Goal: Task Accomplishment & Management: Manage account settings

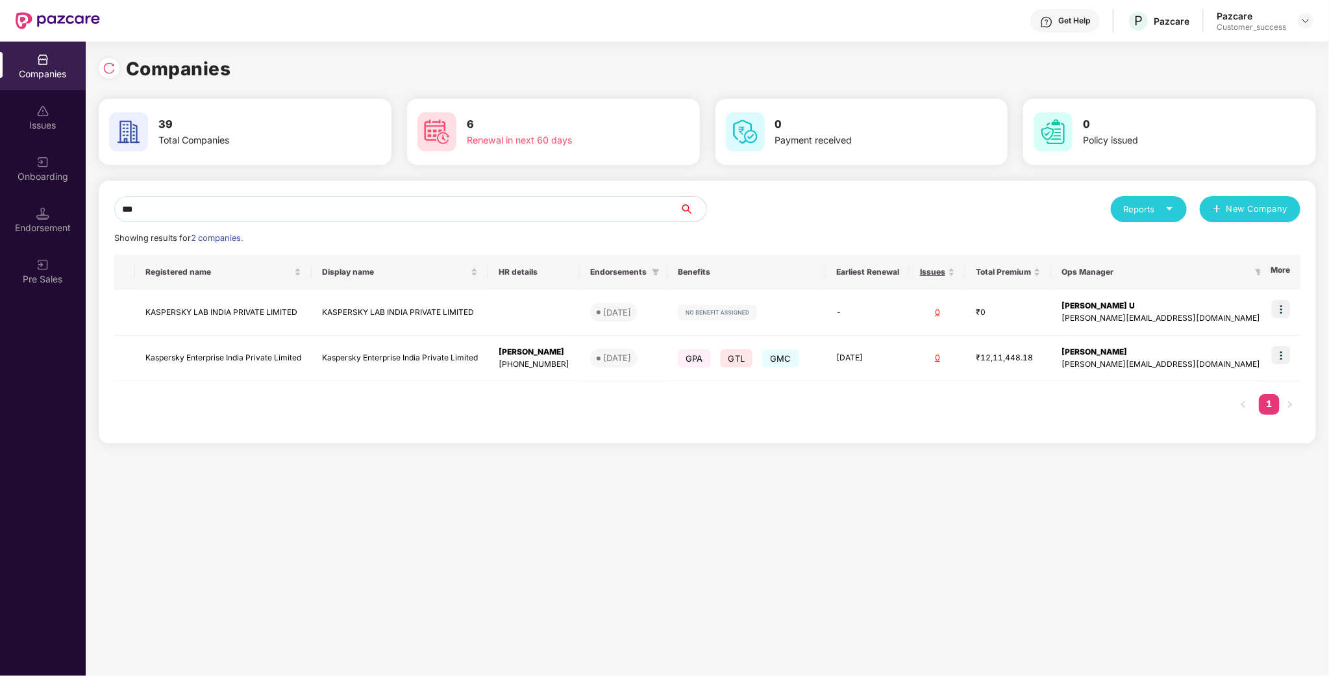
click at [370, 213] on input "***" at bounding box center [397, 209] width 566 height 26
type input "***"
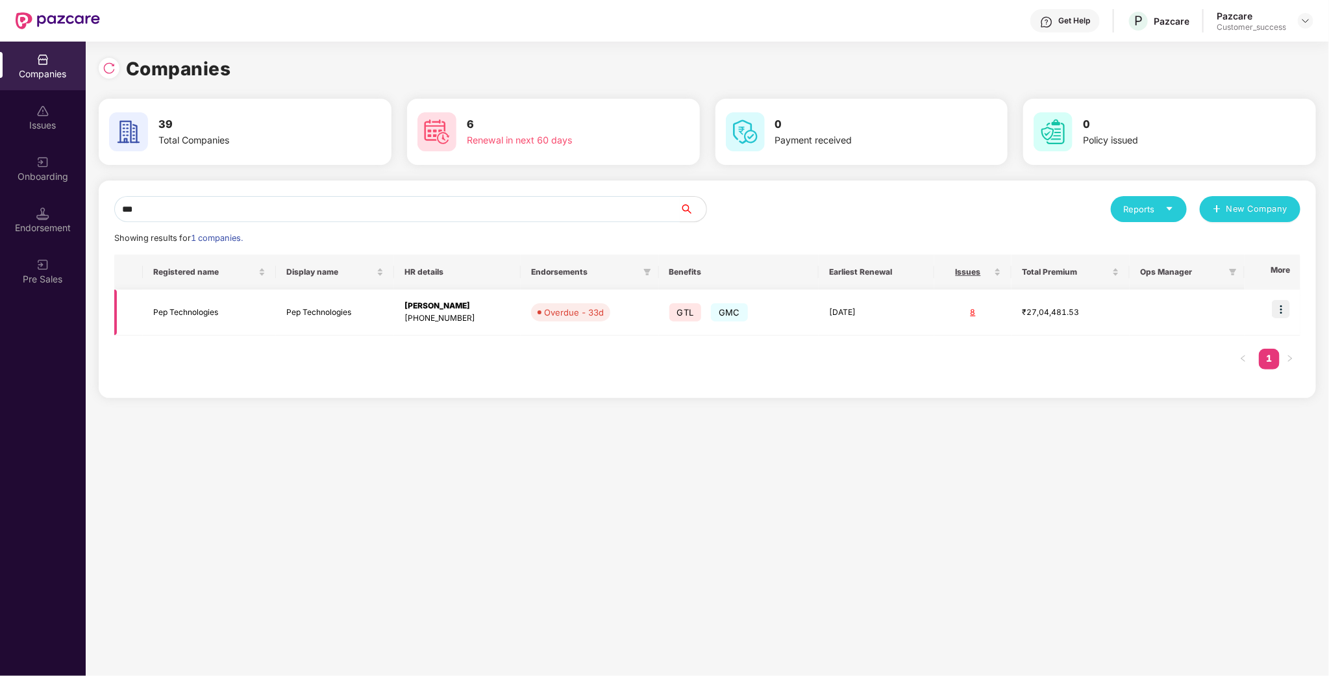
click at [220, 308] on td "Pep Technologies" at bounding box center [209, 313] width 132 height 46
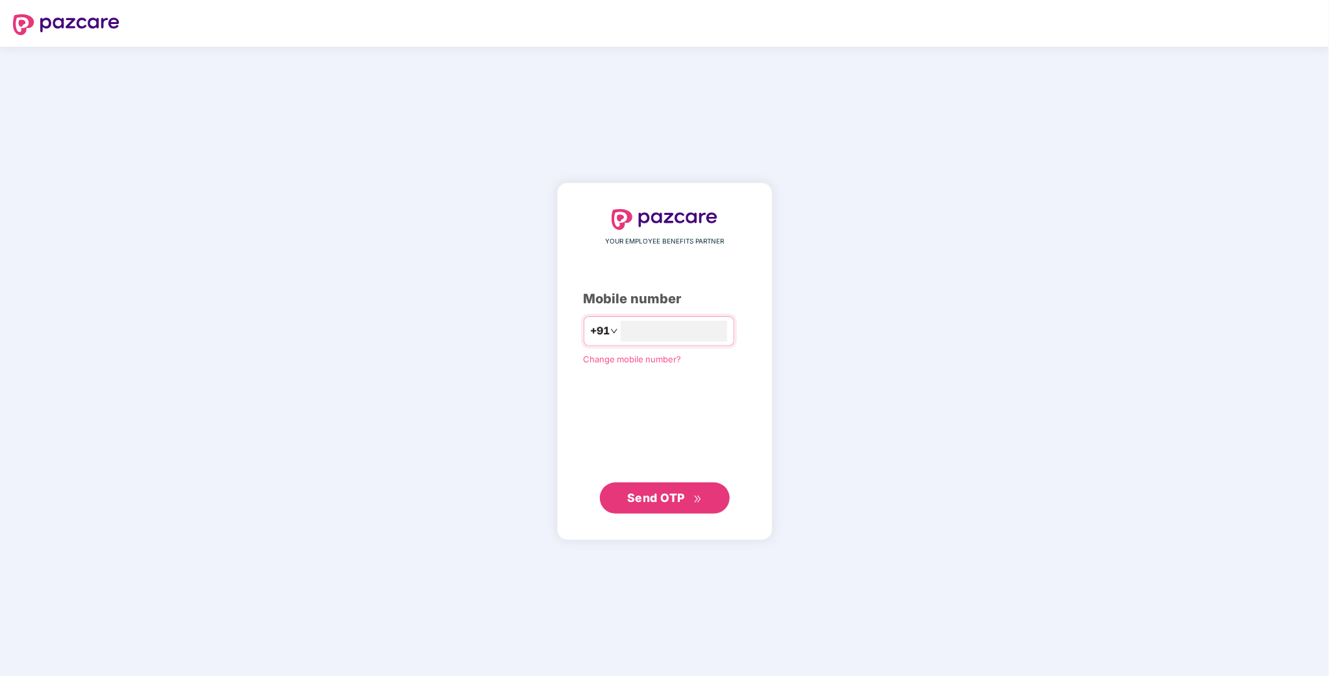
type input "**********"
click at [675, 504] on span "Send OTP" at bounding box center [664, 498] width 75 height 18
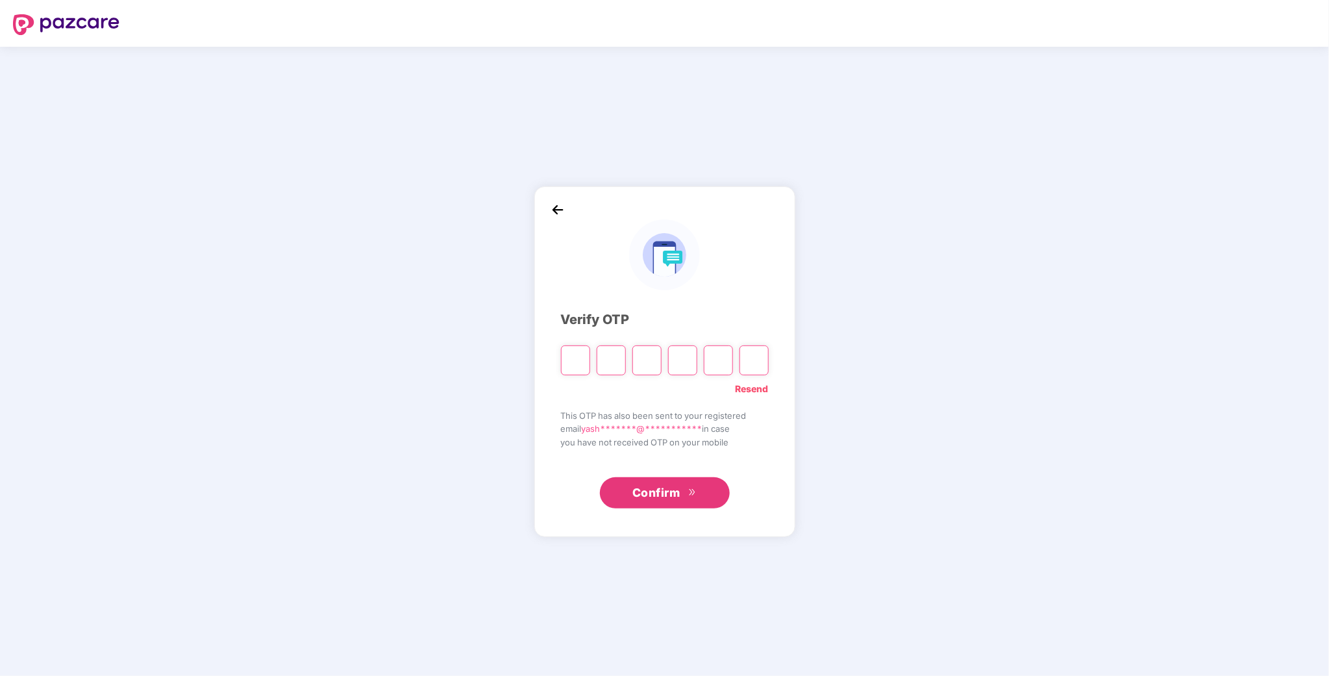
type input "*"
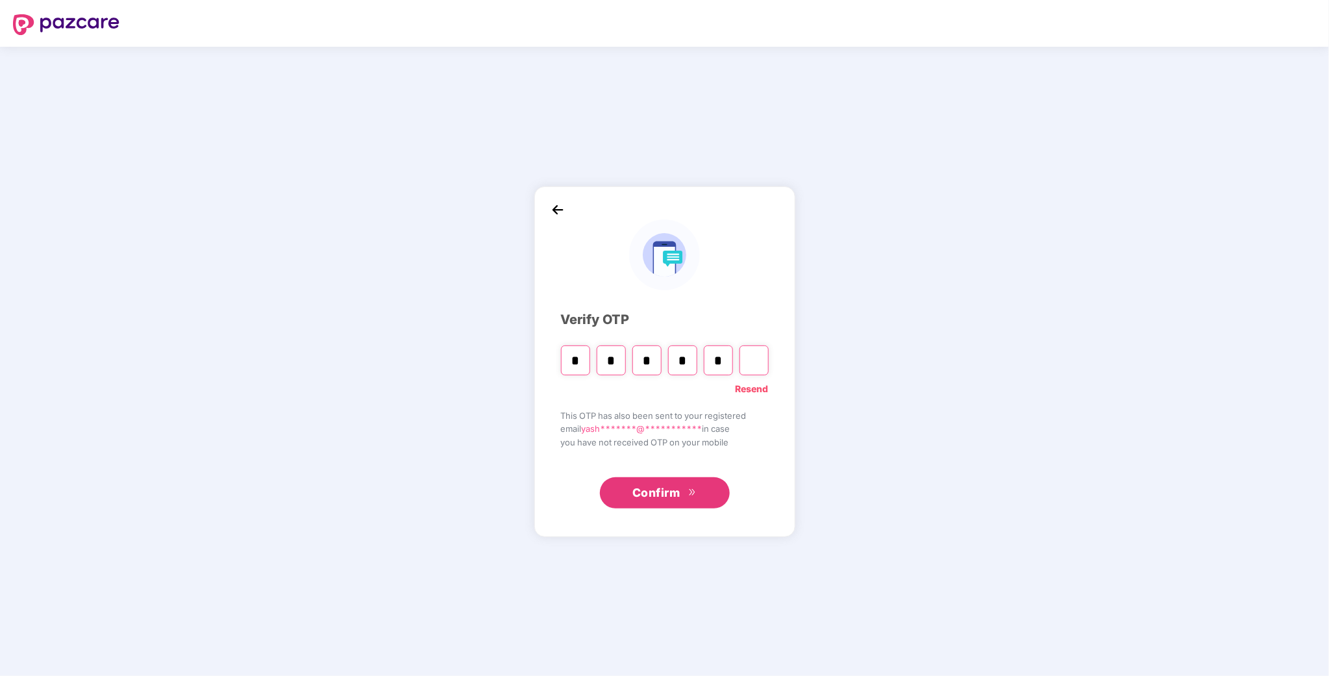
type input "*"
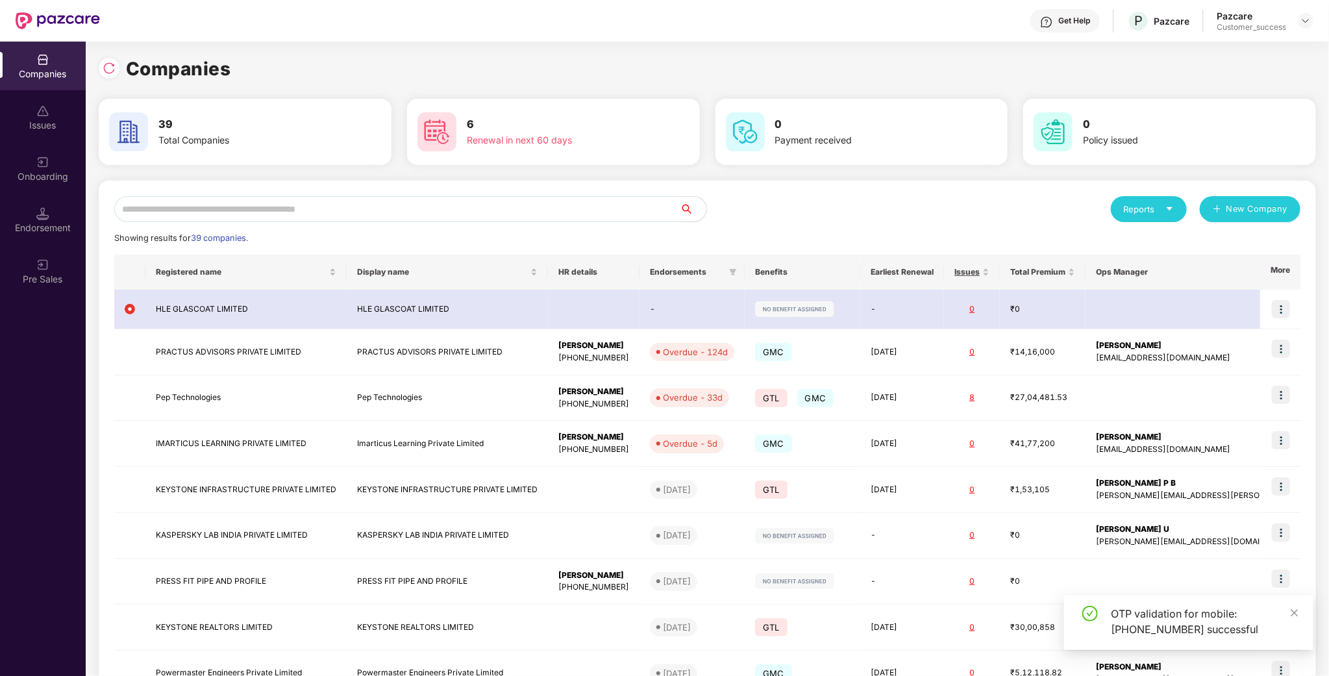
click at [268, 206] on input "text" at bounding box center [397, 209] width 566 height 26
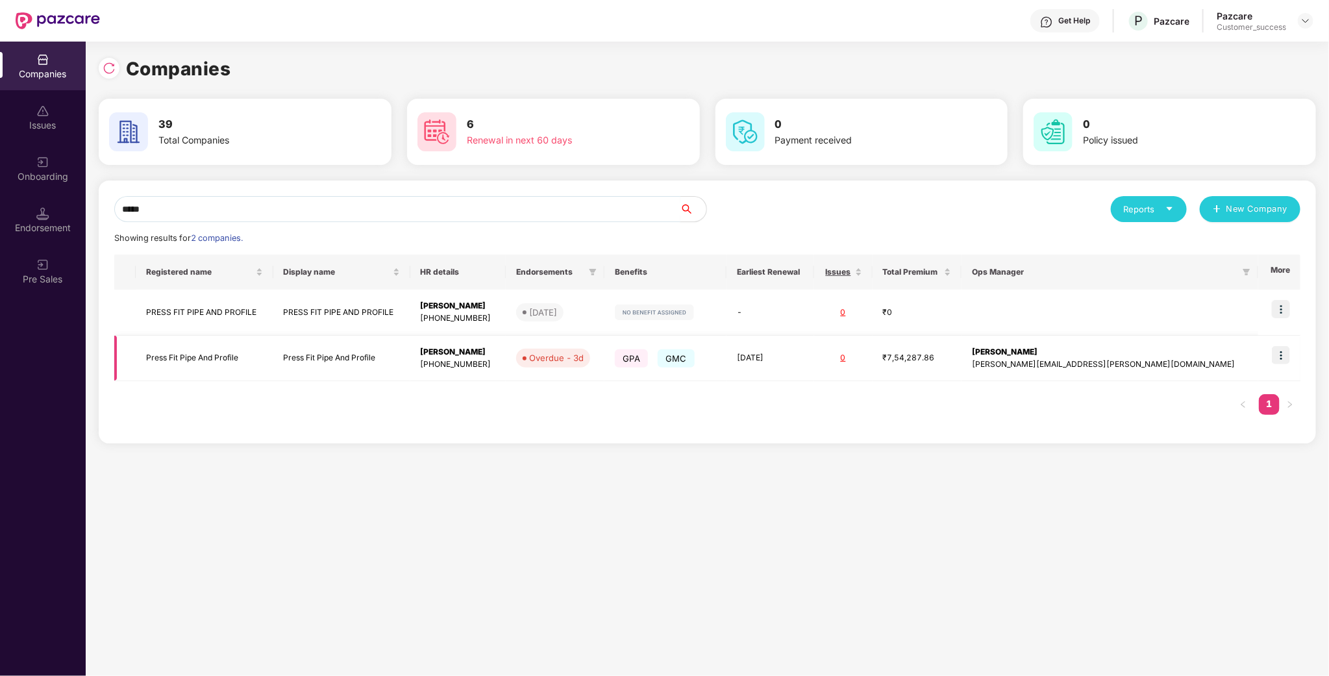
type input "*****"
click at [173, 355] on td "Press Fit Pipe And Profile" at bounding box center [204, 359] width 137 height 46
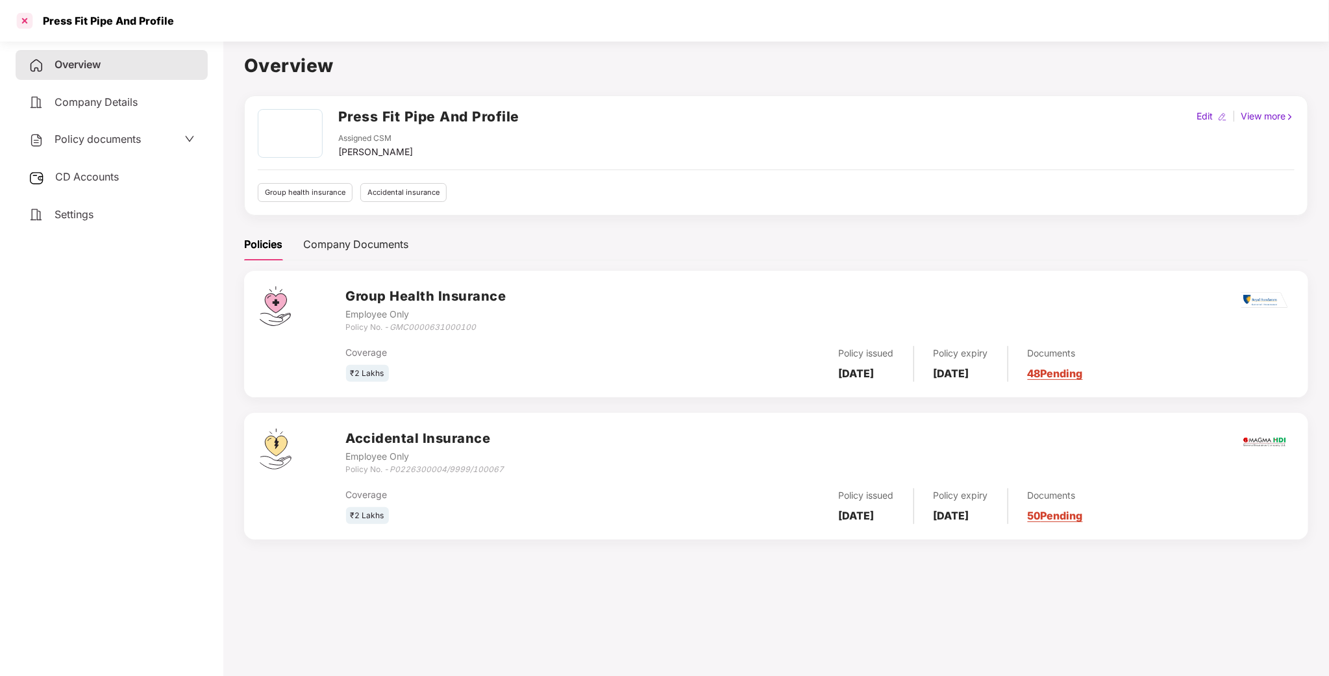
click at [22, 16] on div at bounding box center [24, 20] width 21 height 21
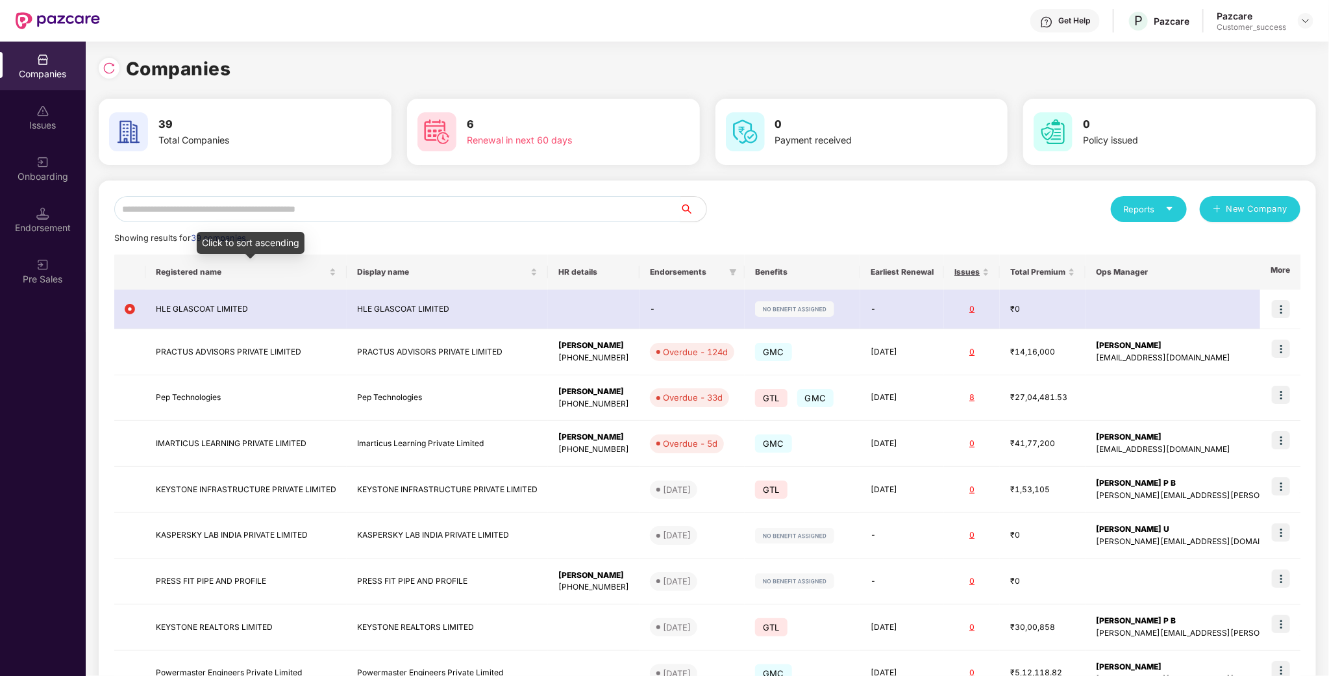
click at [232, 221] on input "text" at bounding box center [397, 209] width 566 height 26
click at [243, 205] on input "text" at bounding box center [397, 209] width 566 height 26
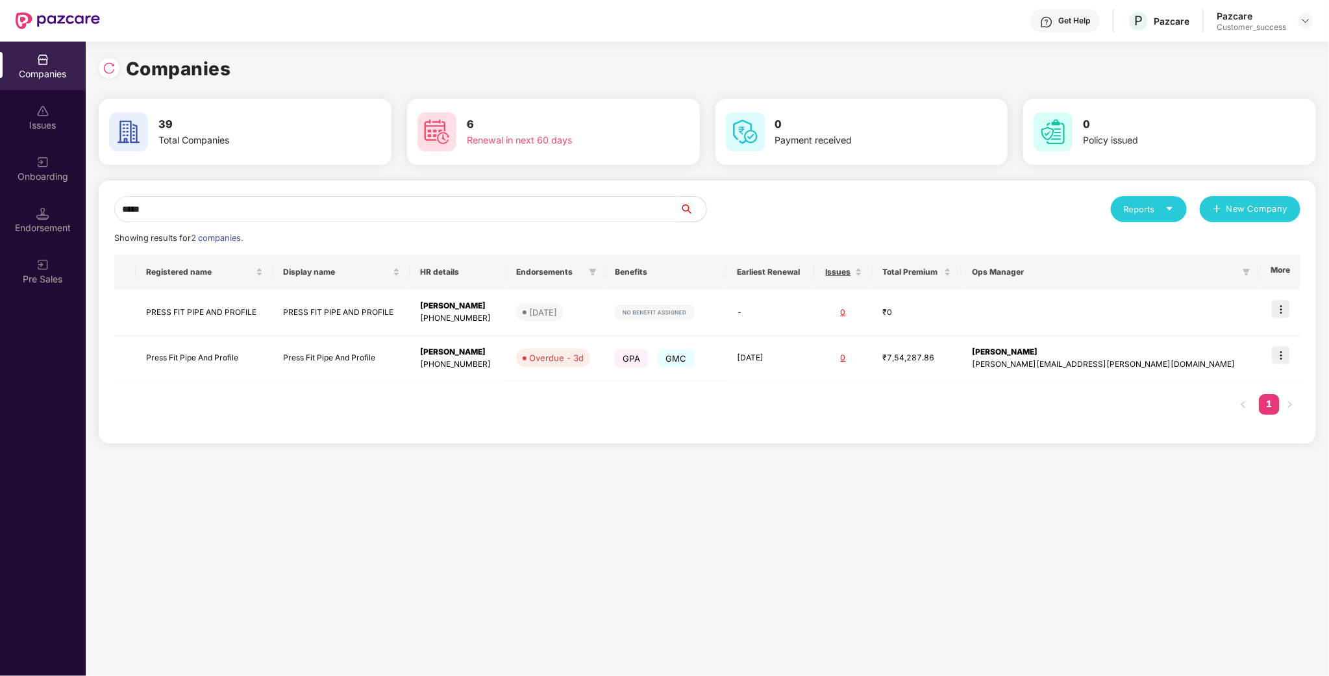
scroll to position [0, 1]
type input "*****"
click at [160, 361] on td "Press Fit Pipe And Profile" at bounding box center [204, 359] width 137 height 46
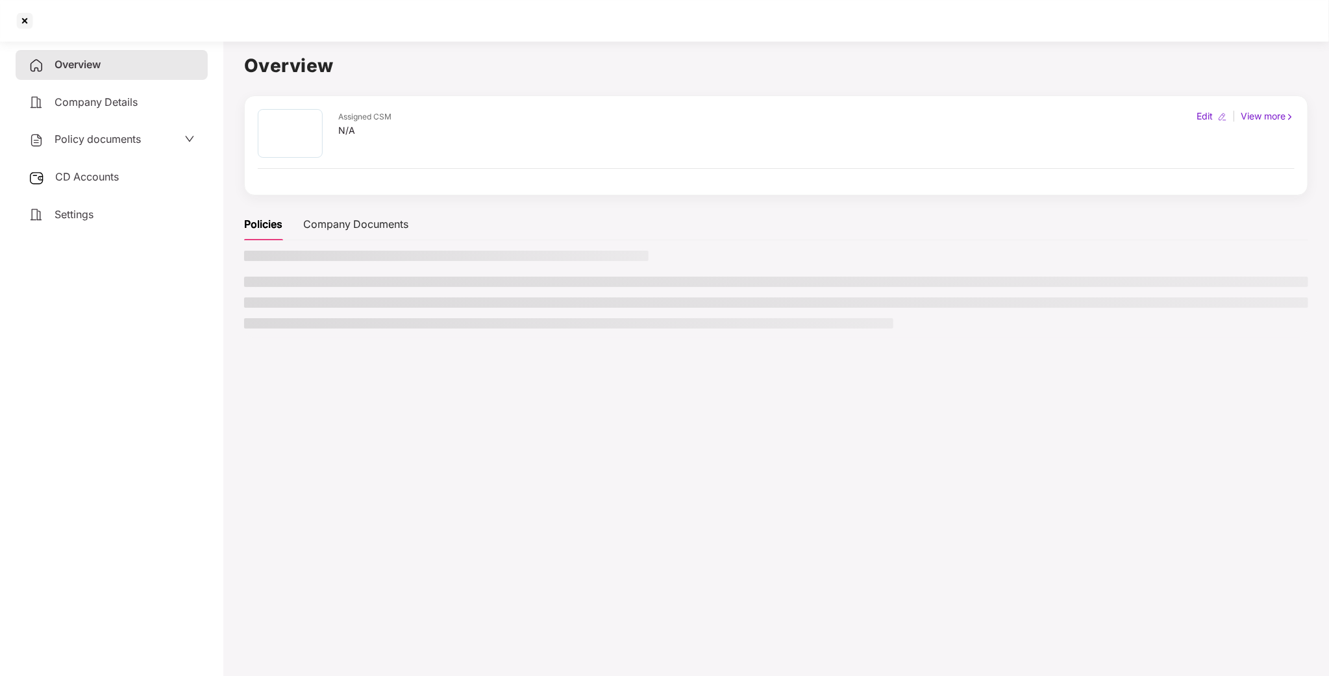
scroll to position [0, 0]
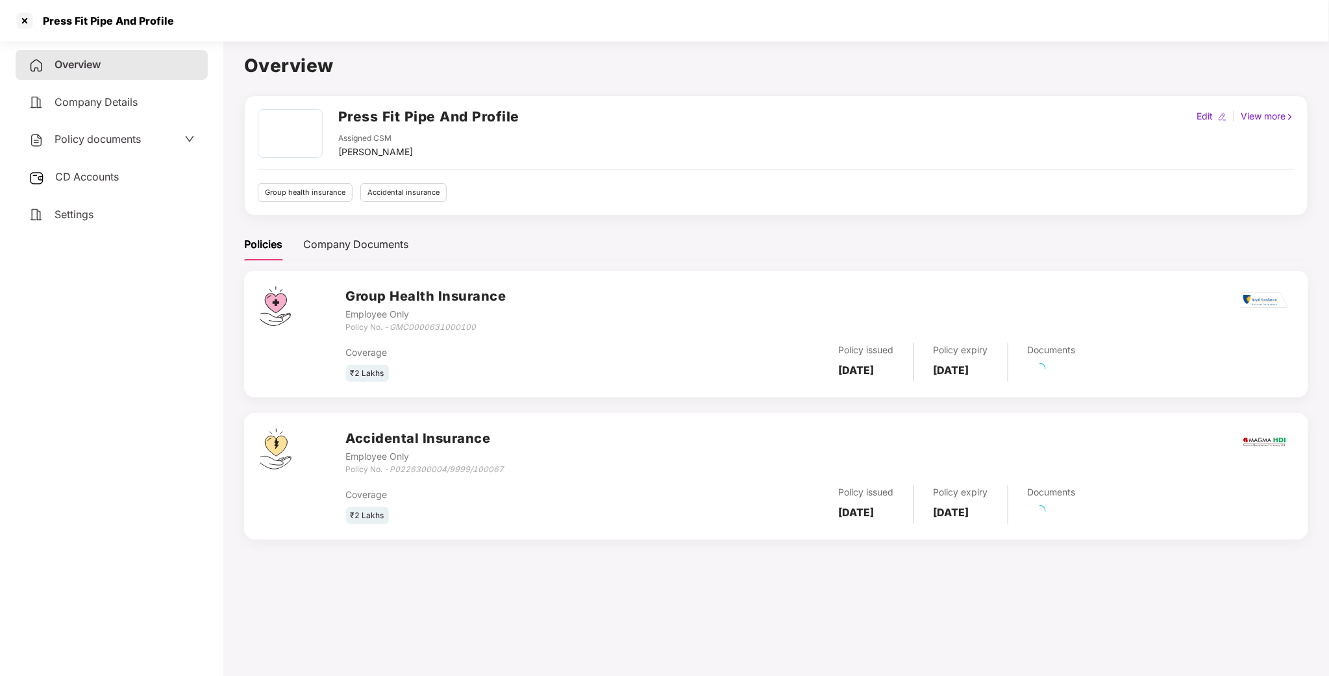
click at [125, 138] on span "Policy documents" at bounding box center [98, 138] width 86 height 13
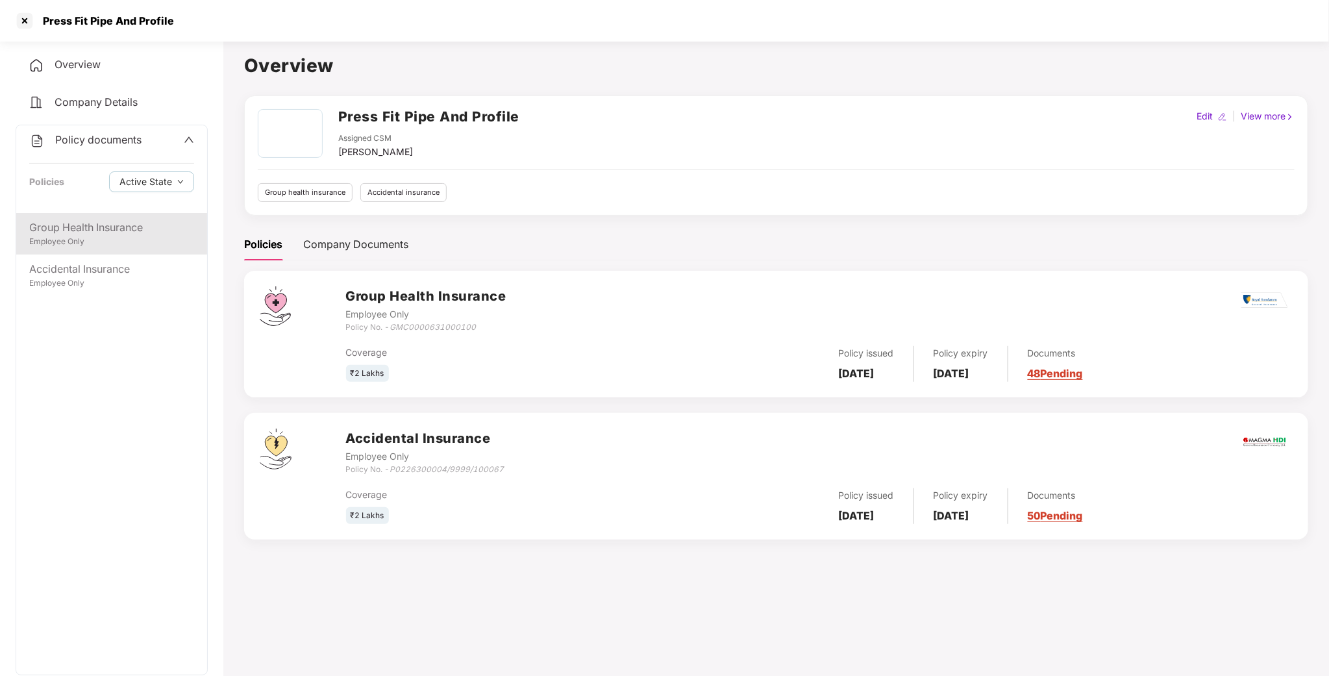
click at [110, 236] on div "Employee Only" at bounding box center [111, 242] width 165 height 12
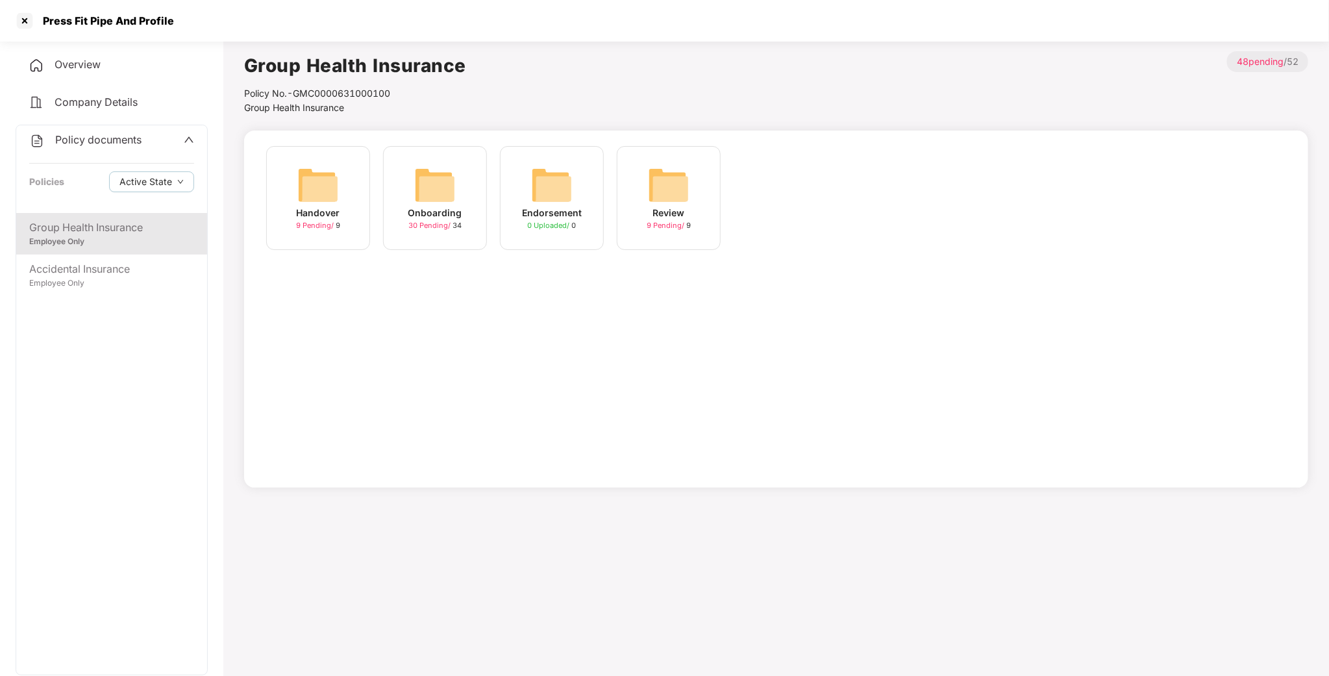
click at [392, 193] on div "Onboarding 30 Pending / 34" at bounding box center [435, 198] width 104 height 104
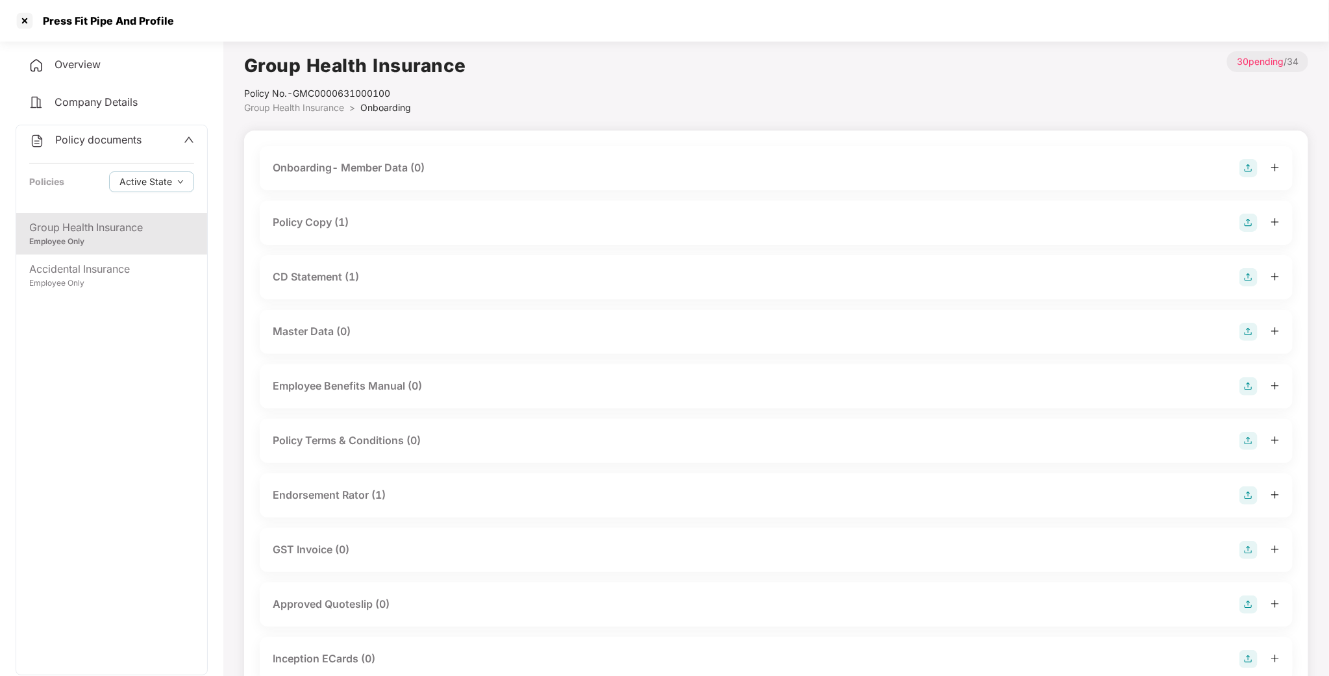
click at [290, 214] on div "Policy Copy (1)" at bounding box center [311, 222] width 76 height 16
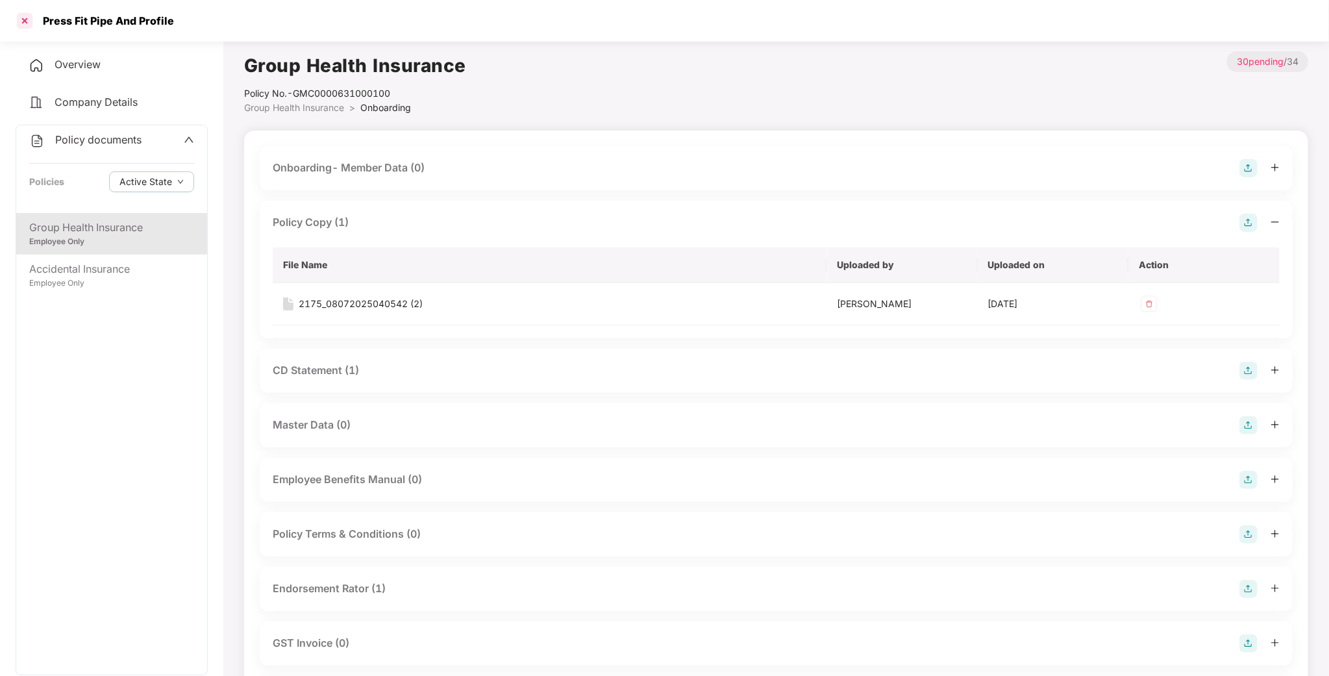
click at [29, 19] on div at bounding box center [24, 20] width 21 height 21
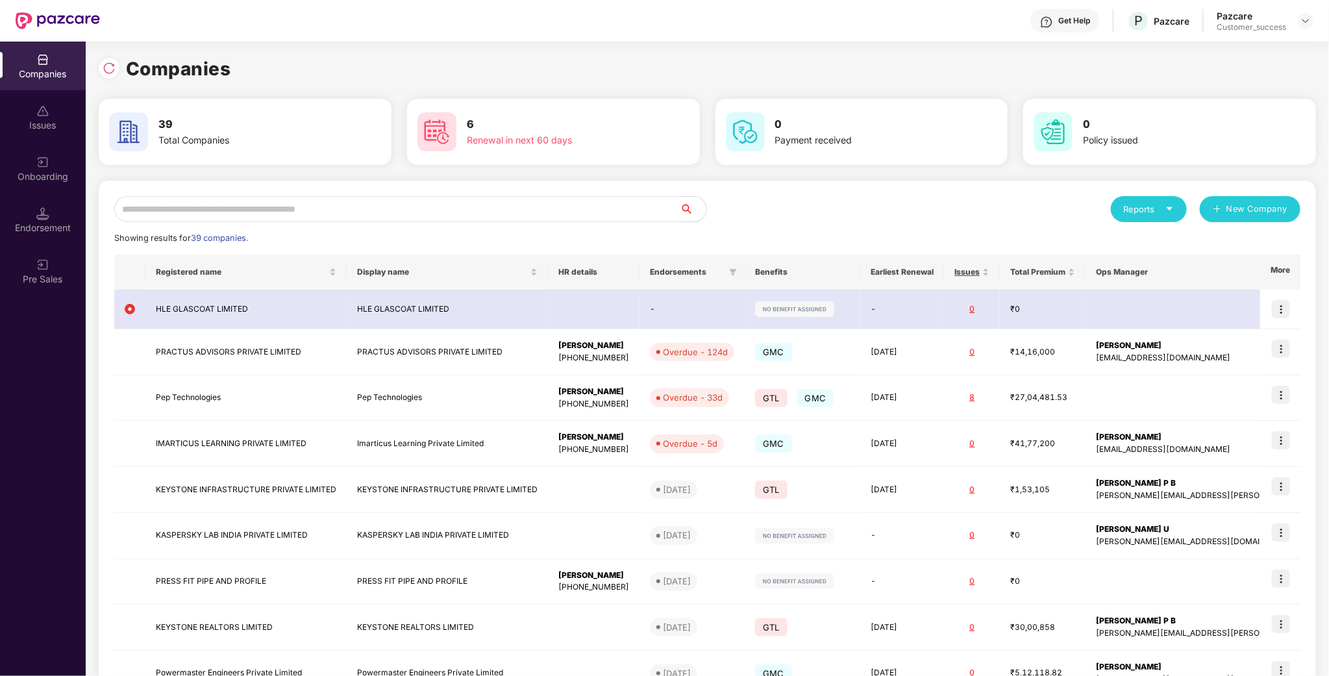
click at [93, 170] on div "Companies 39 Total Companies 6 Renewal in next 60 days 0 Payment received 0 Pol…" at bounding box center [707, 359] width 1243 height 634
click at [308, 210] on input "text" at bounding box center [397, 209] width 566 height 26
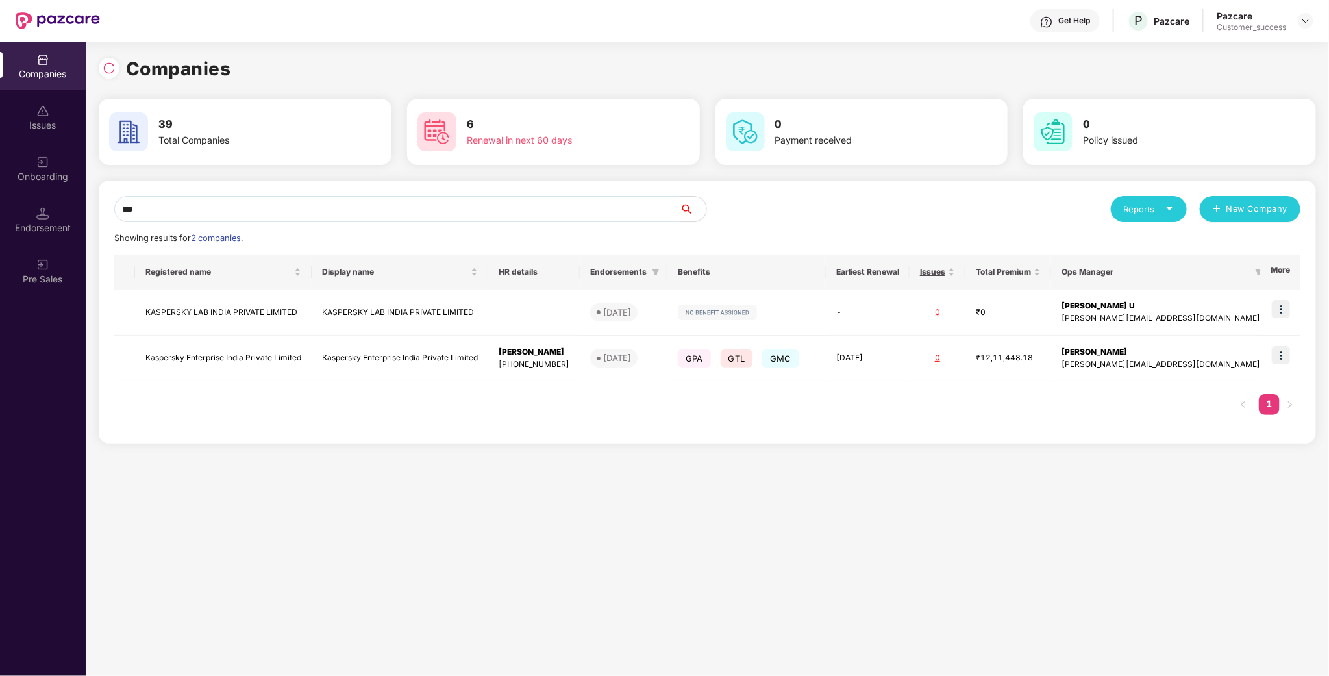
type input "***"
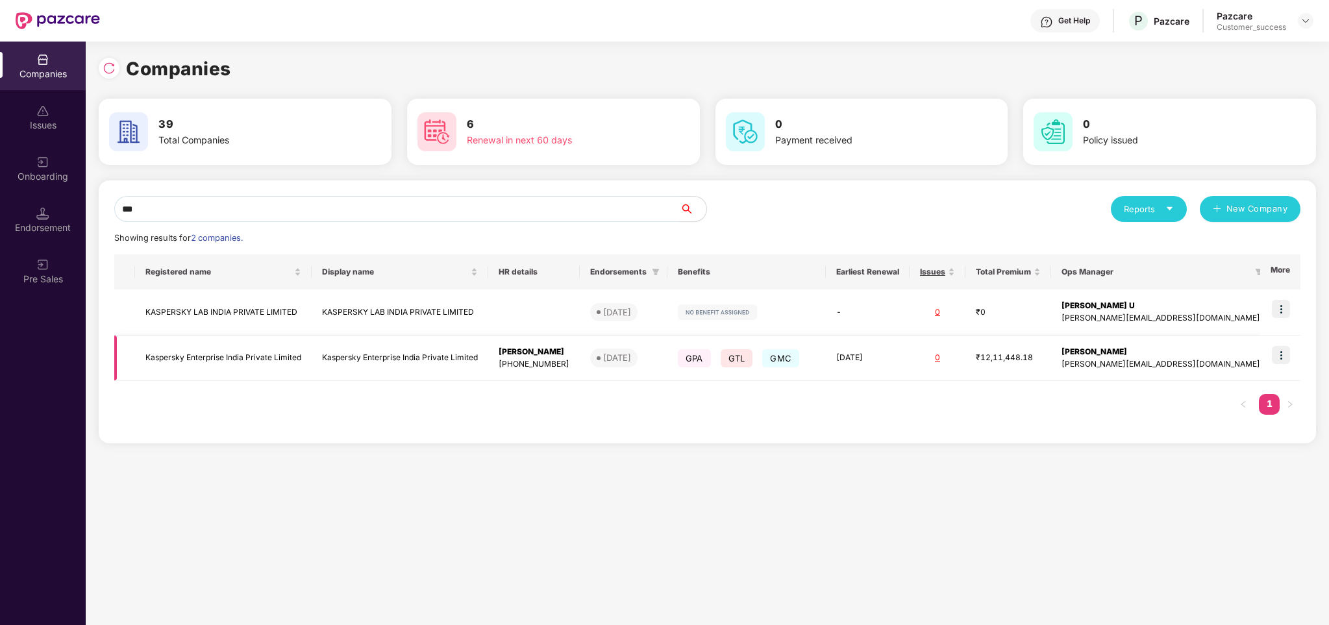
click at [1286, 355] on img at bounding box center [1281, 355] width 18 height 18
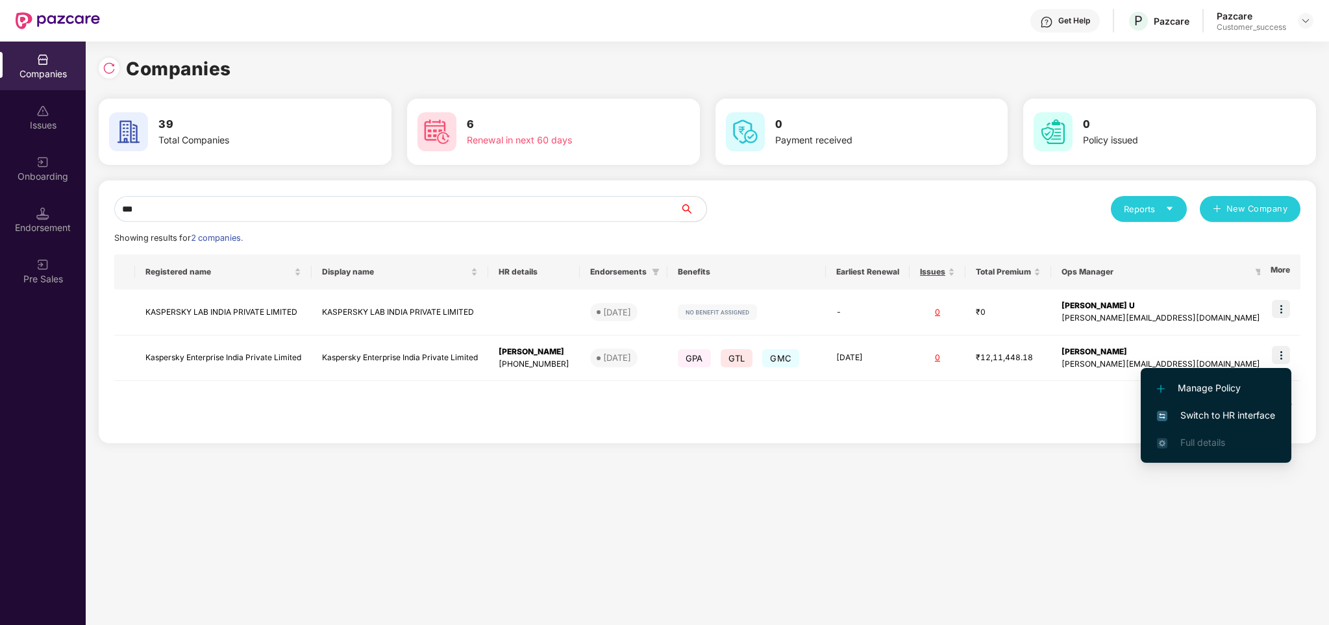
click at [1223, 413] on span "Switch to HR interface" at bounding box center [1216, 415] width 118 height 14
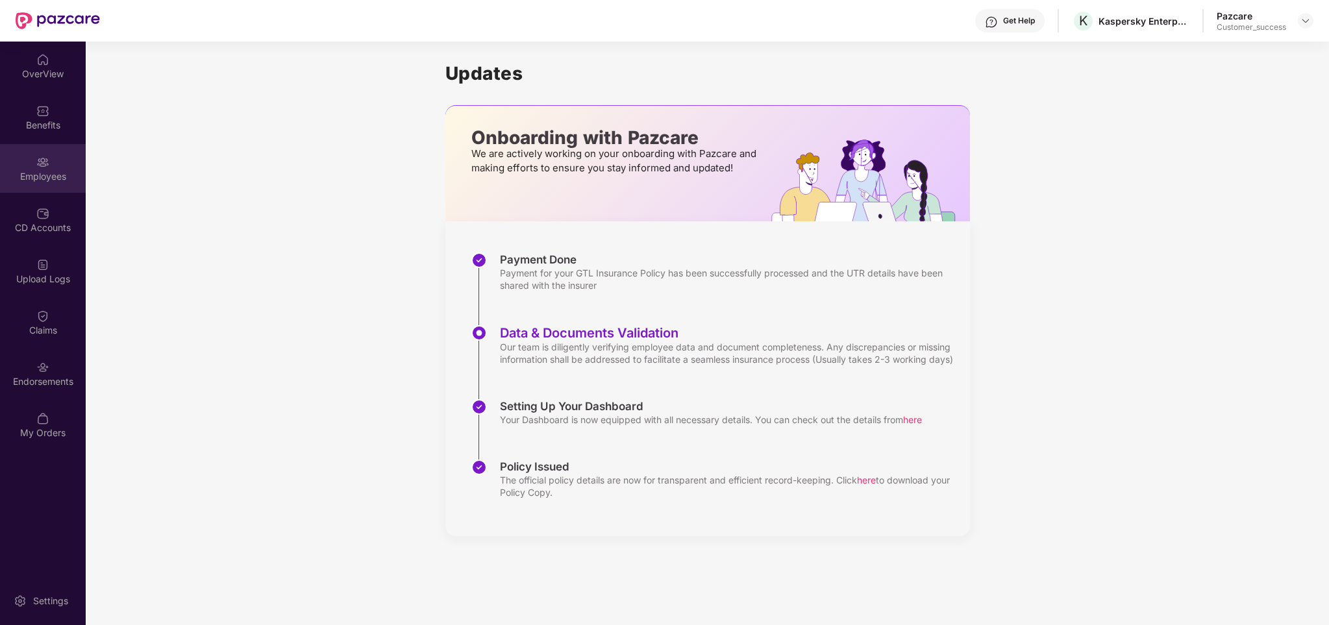
click at [47, 174] on div "Employees" at bounding box center [43, 176] width 86 height 13
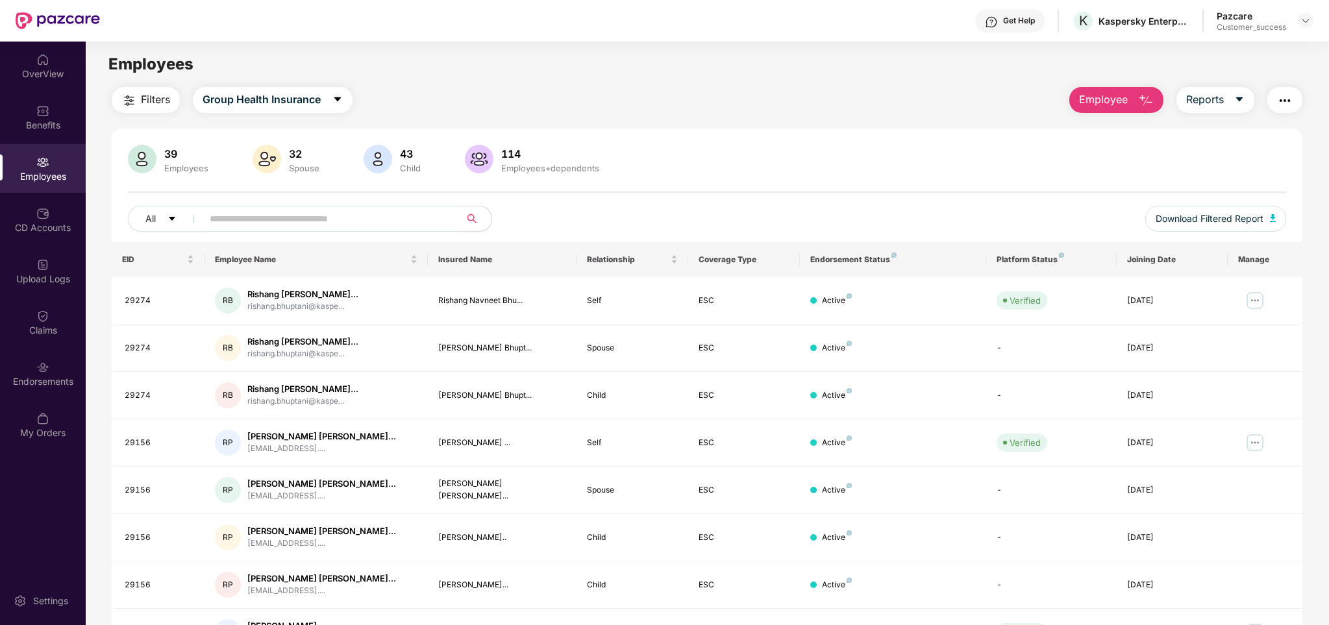
click at [1118, 107] on span "Employee" at bounding box center [1103, 100] width 49 height 16
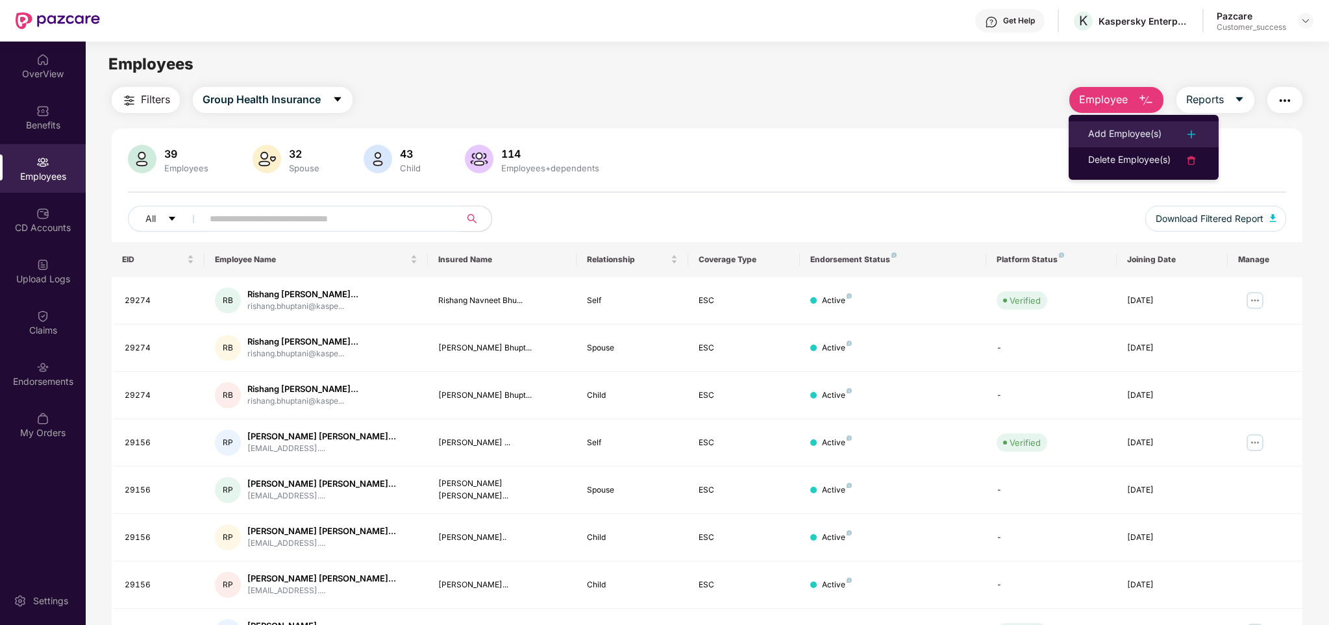
click at [1104, 133] on div "Add Employee(s)" at bounding box center [1124, 135] width 73 height 16
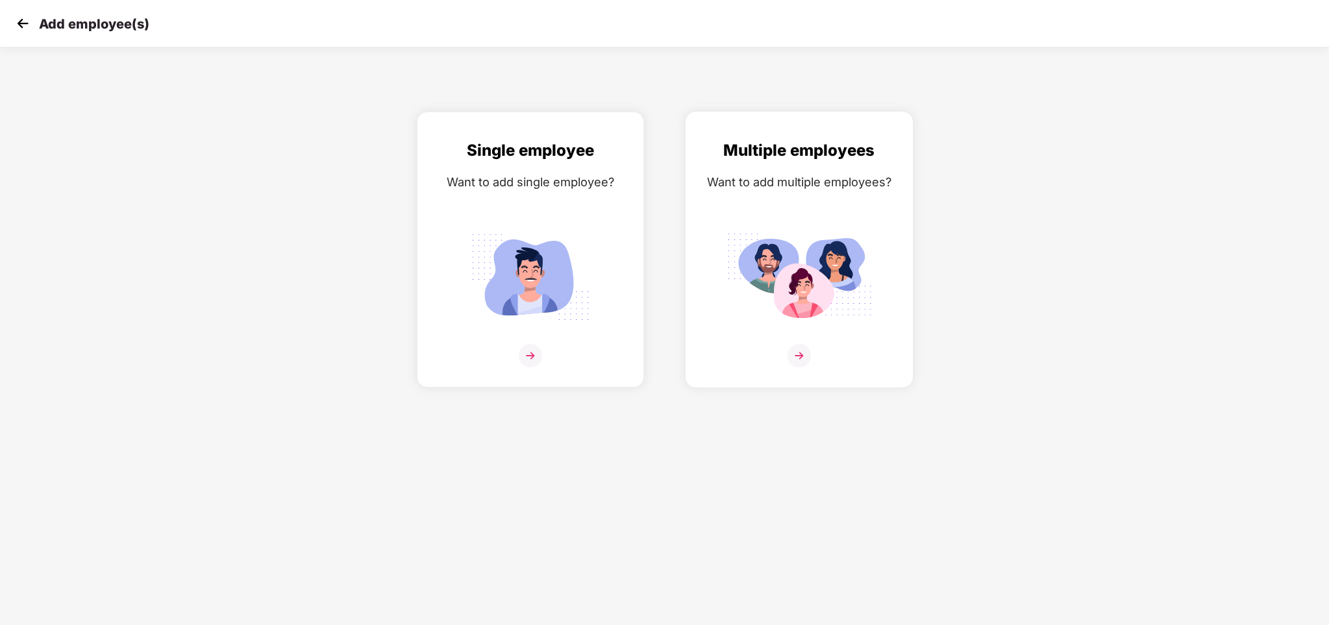
click at [770, 246] on img at bounding box center [799, 277] width 145 height 101
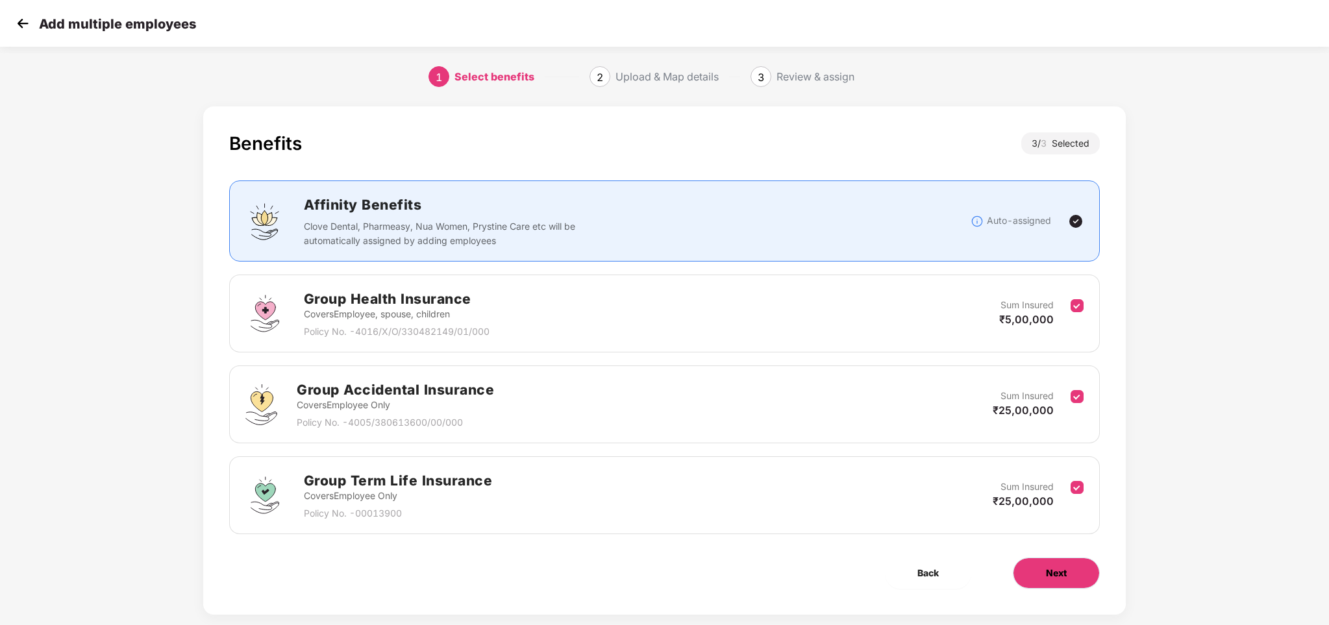
click at [1058, 580] on button "Next" at bounding box center [1056, 573] width 87 height 31
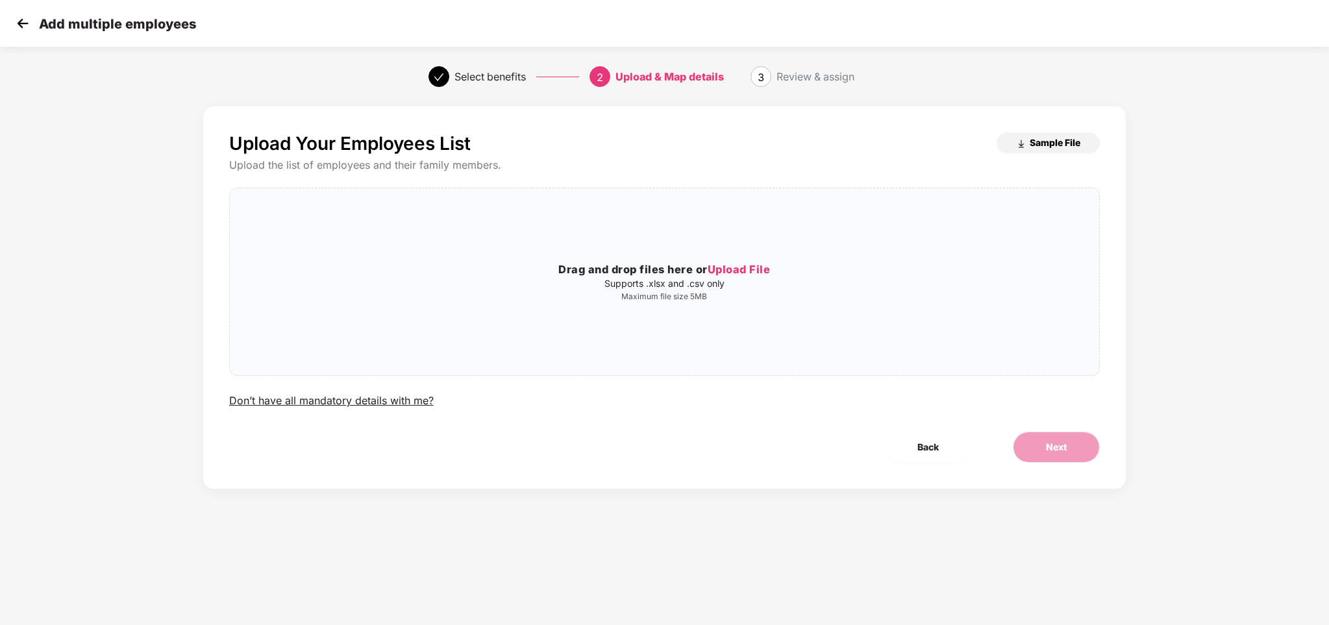
click at [1067, 137] on span "Sample File" at bounding box center [1055, 142] width 51 height 12
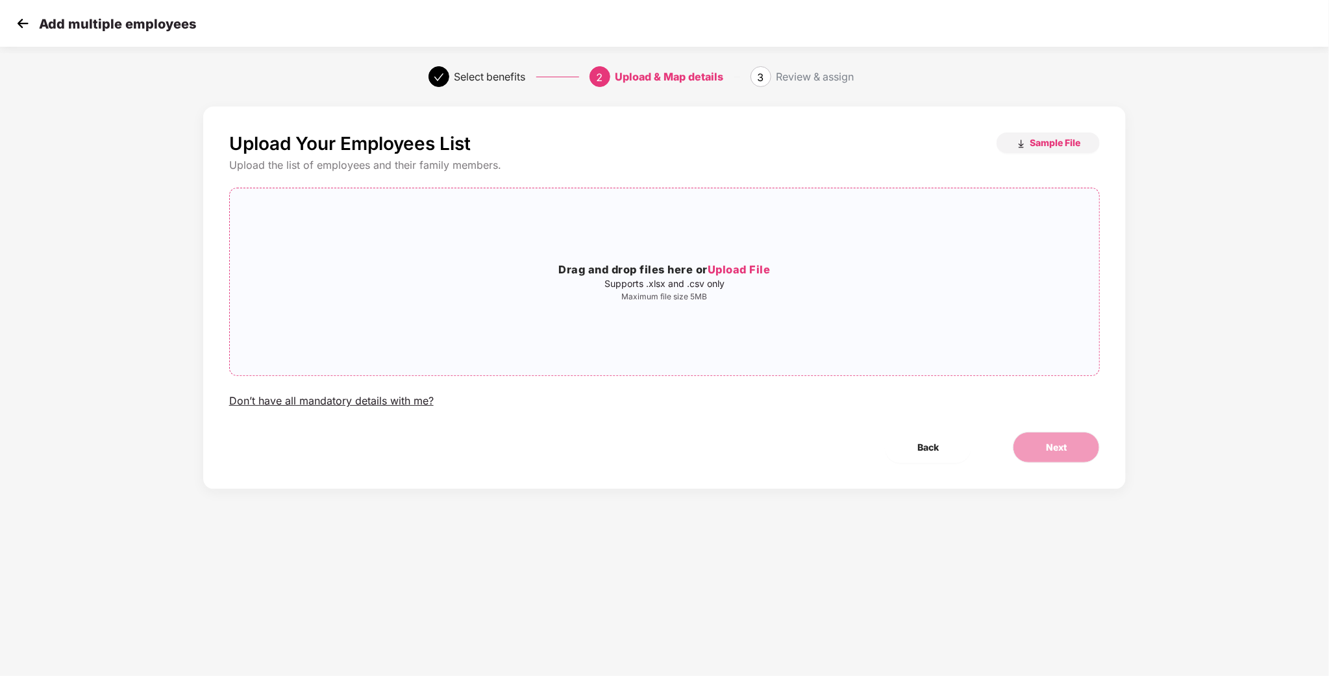
click at [727, 267] on span "Upload File" at bounding box center [739, 269] width 63 height 13
click at [27, 29] on img at bounding box center [22, 23] width 19 height 19
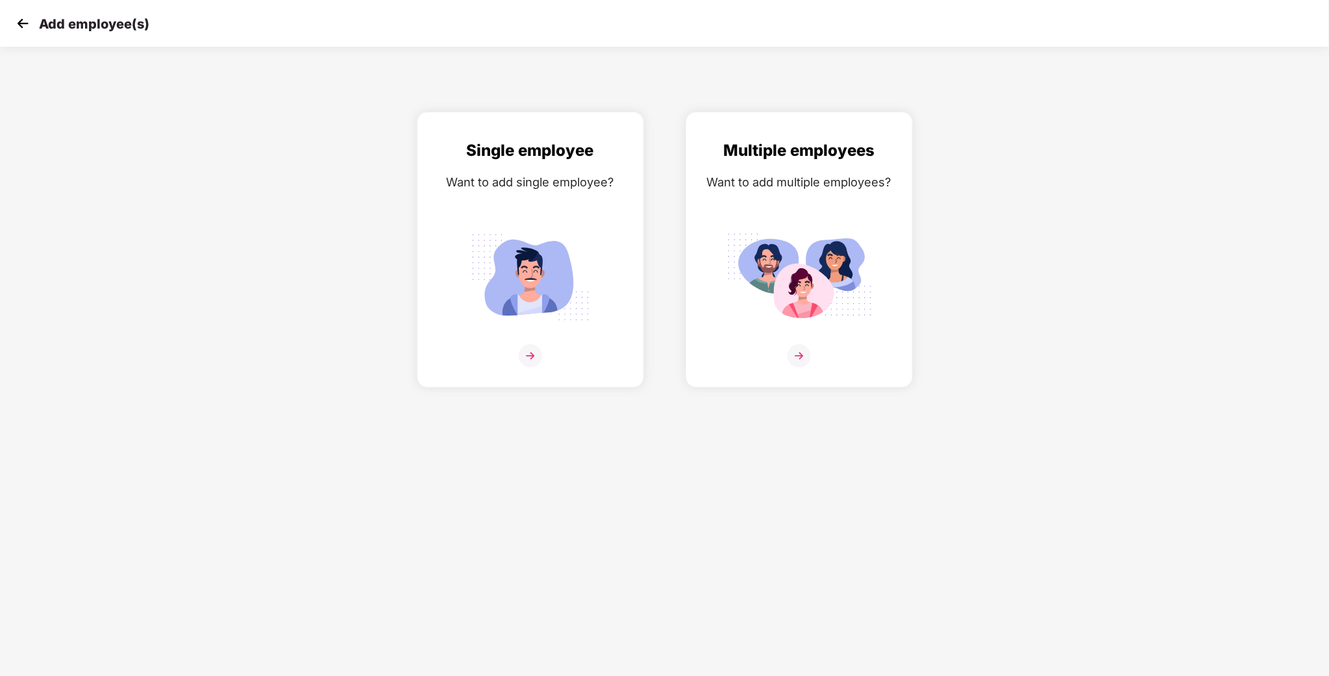
click at [24, 21] on img at bounding box center [22, 23] width 19 height 19
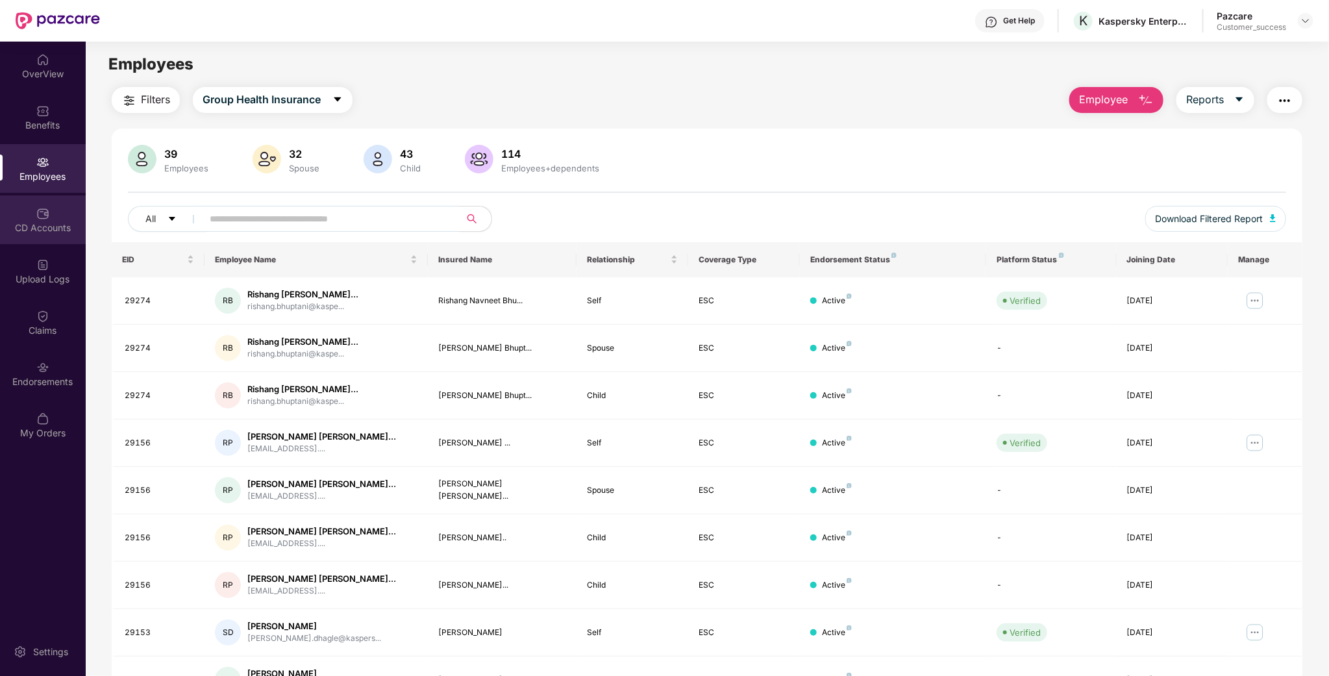
click at [36, 212] on img at bounding box center [42, 213] width 13 height 13
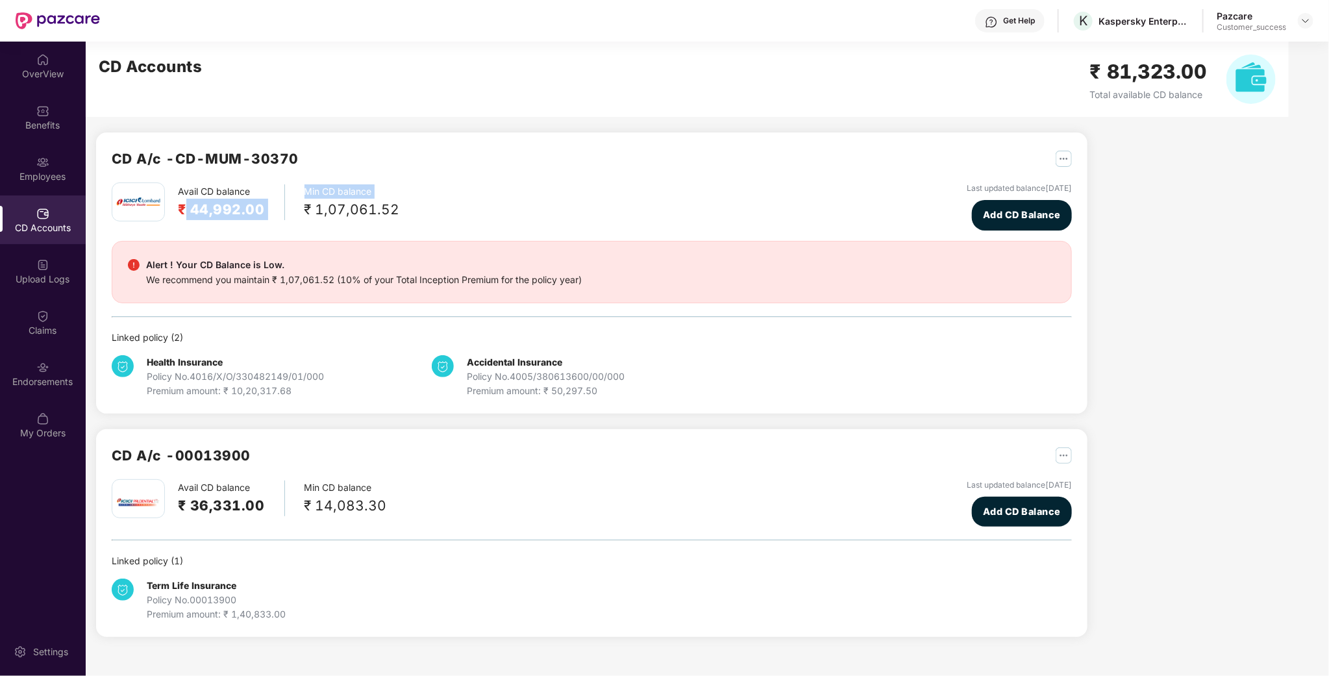
drag, startPoint x: 182, startPoint y: 206, endPoint x: 306, endPoint y: 214, distance: 124.9
click at [306, 214] on div "Avail CD balance ₹ 44,992.00 Min CD balance ₹ 1,07,061.52" at bounding box center [256, 201] width 288 height 39
drag, startPoint x: 184, startPoint y: 509, endPoint x: 269, endPoint y: 510, distance: 85.1
click at [269, 510] on div "Avail CD balance ₹ 36,331.00" at bounding box center [231, 498] width 107 height 36
click at [191, 525] on div "Avail CD balance ₹ 36,331.00 Min CD balance ₹ 14,083.30 Last updated balance 06…" at bounding box center [592, 503] width 960 height 48
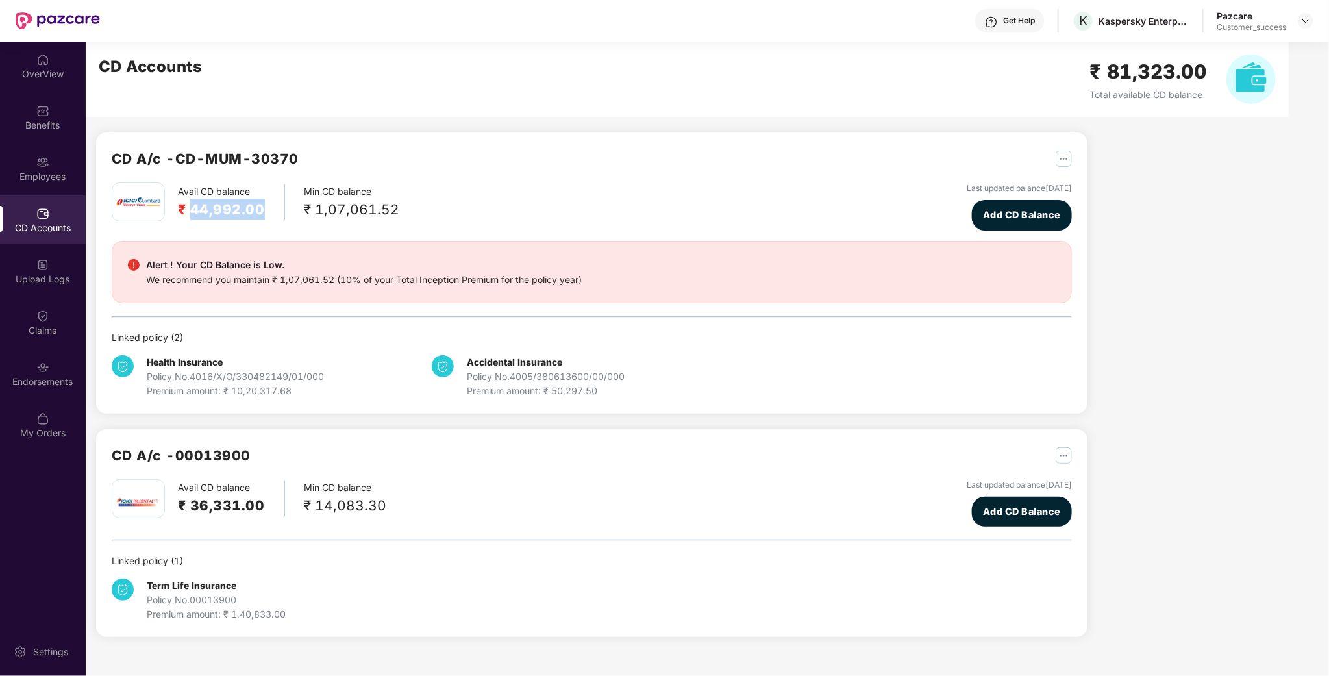
drag, startPoint x: 193, startPoint y: 211, endPoint x: 266, endPoint y: 213, distance: 72.7
click at [266, 213] on div "Avail CD balance ₹ 44,992.00" at bounding box center [231, 202] width 107 height 36
drag, startPoint x: 188, startPoint y: 511, endPoint x: 281, endPoint y: 512, distance: 93.5
click at [281, 512] on div "Avail CD balance ₹ 36,331.00" at bounding box center [231, 498] width 107 height 36
click at [470, 412] on div "CD A/c - CD-MUM-30370 Avail CD balance ₹ 44,992.00 Min CD balance ₹ 1,07,061.52…" at bounding box center [591, 272] width 991 height 281
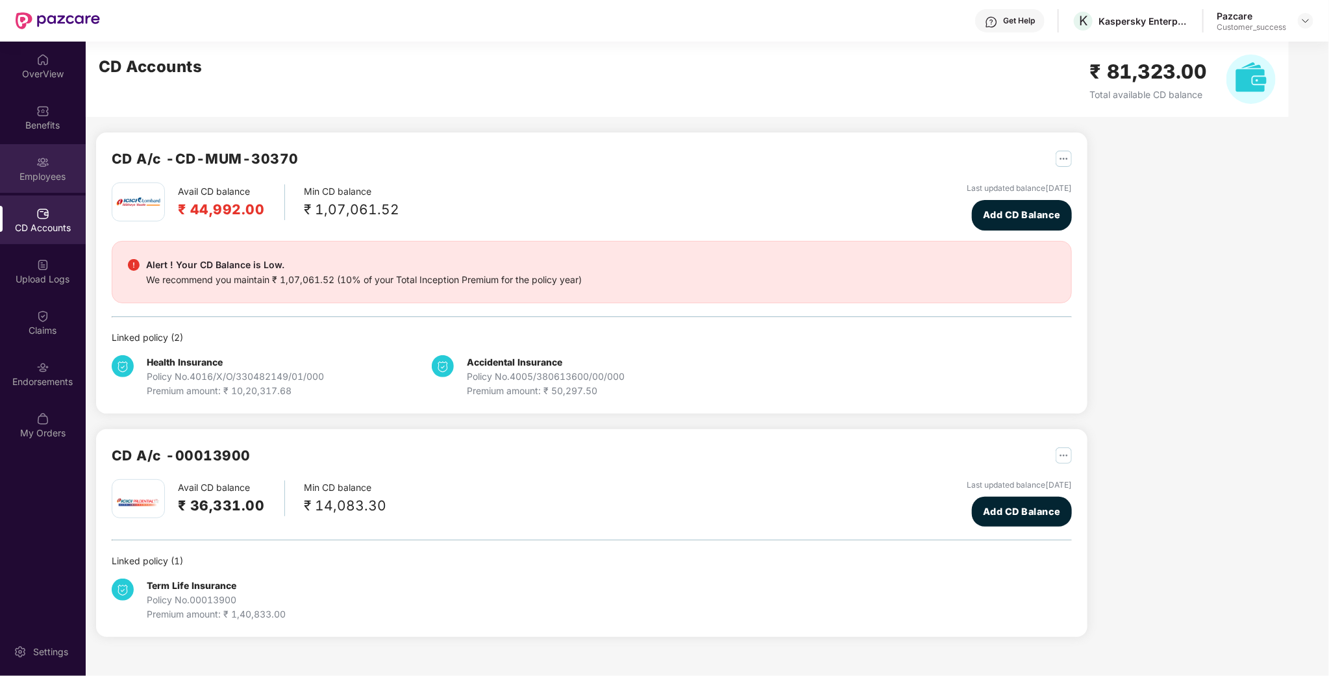
click at [42, 156] on img at bounding box center [42, 162] width 13 height 13
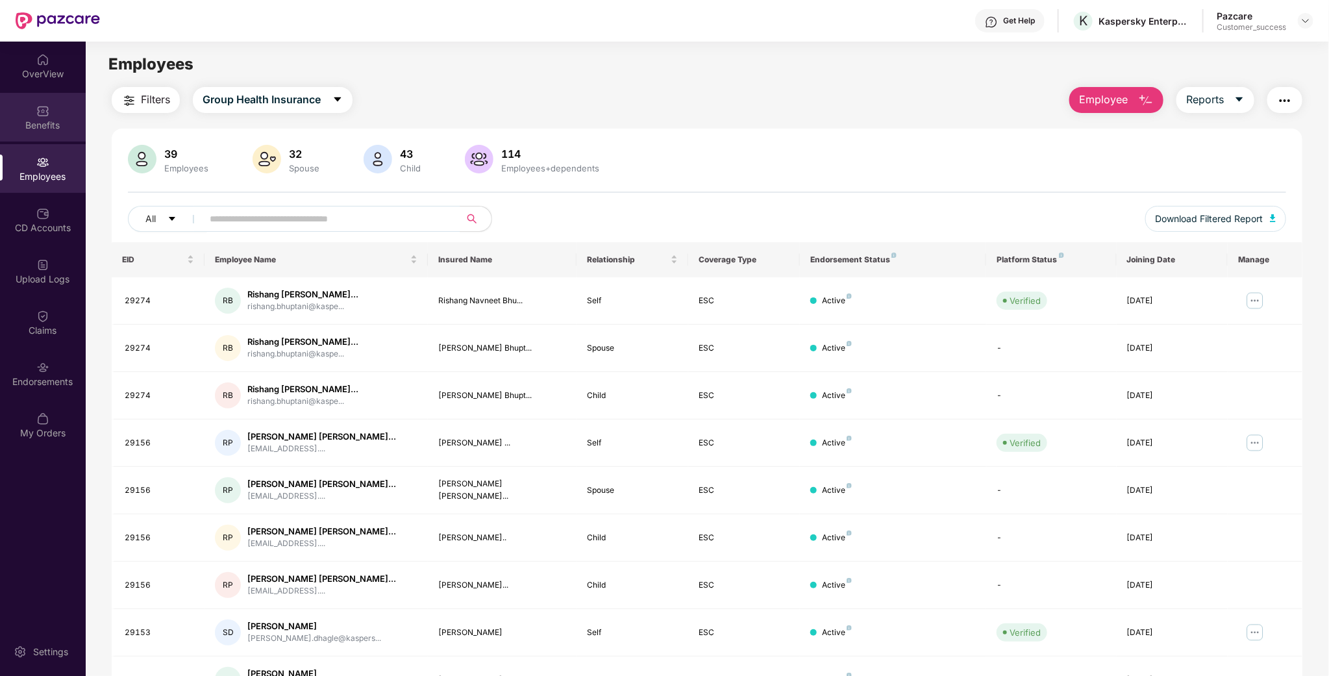
click at [51, 123] on div "Benefits" at bounding box center [43, 125] width 86 height 13
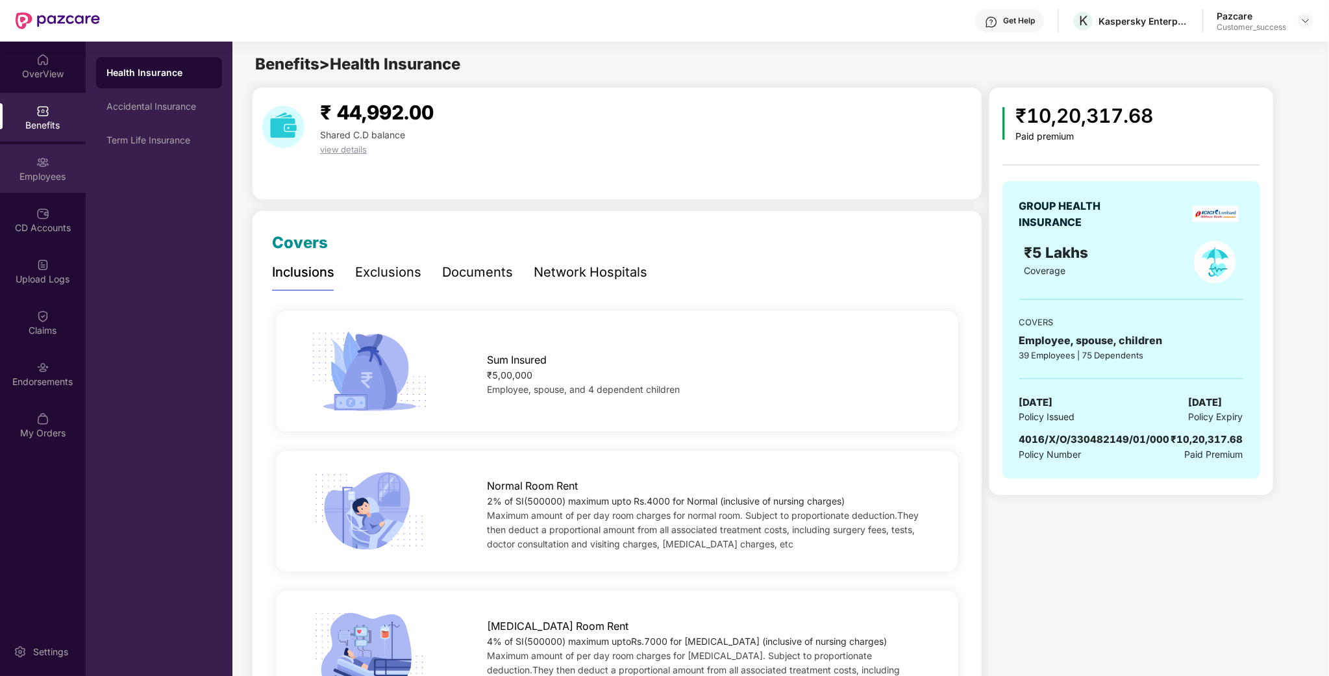
click at [26, 179] on div "Employees" at bounding box center [43, 176] width 86 height 13
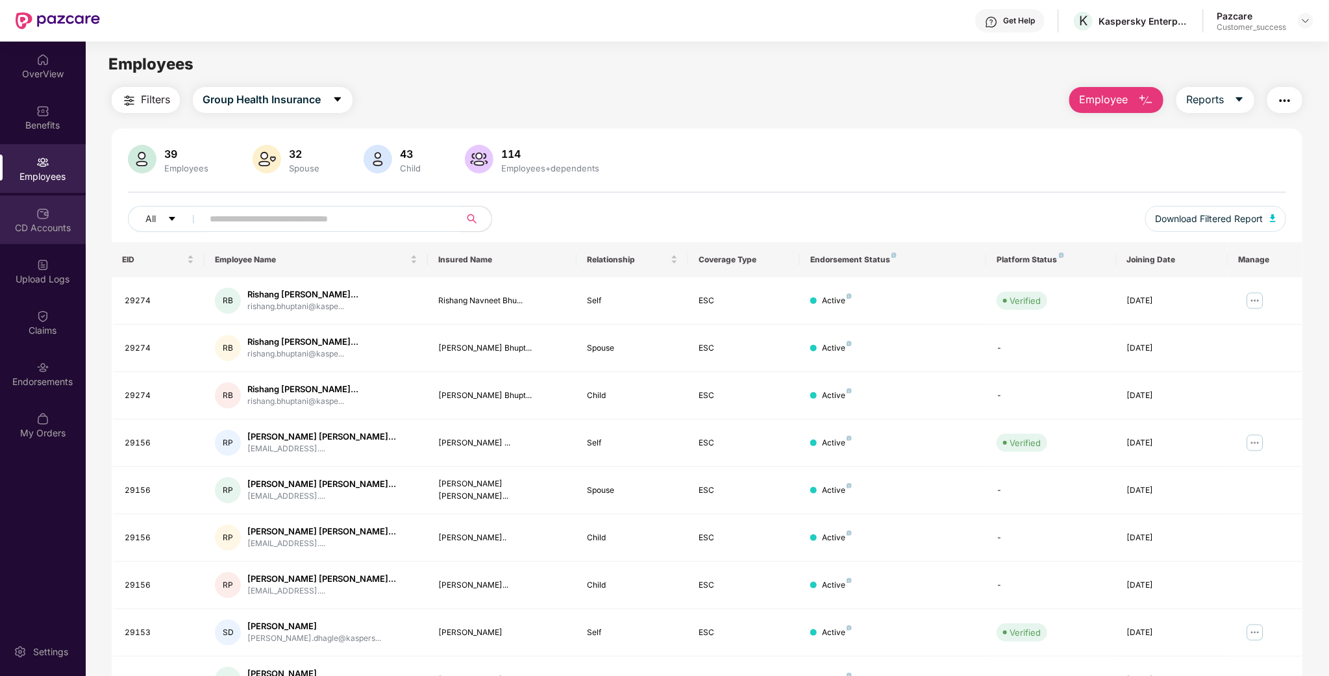
click at [35, 232] on div "CD Accounts" at bounding box center [43, 227] width 86 height 13
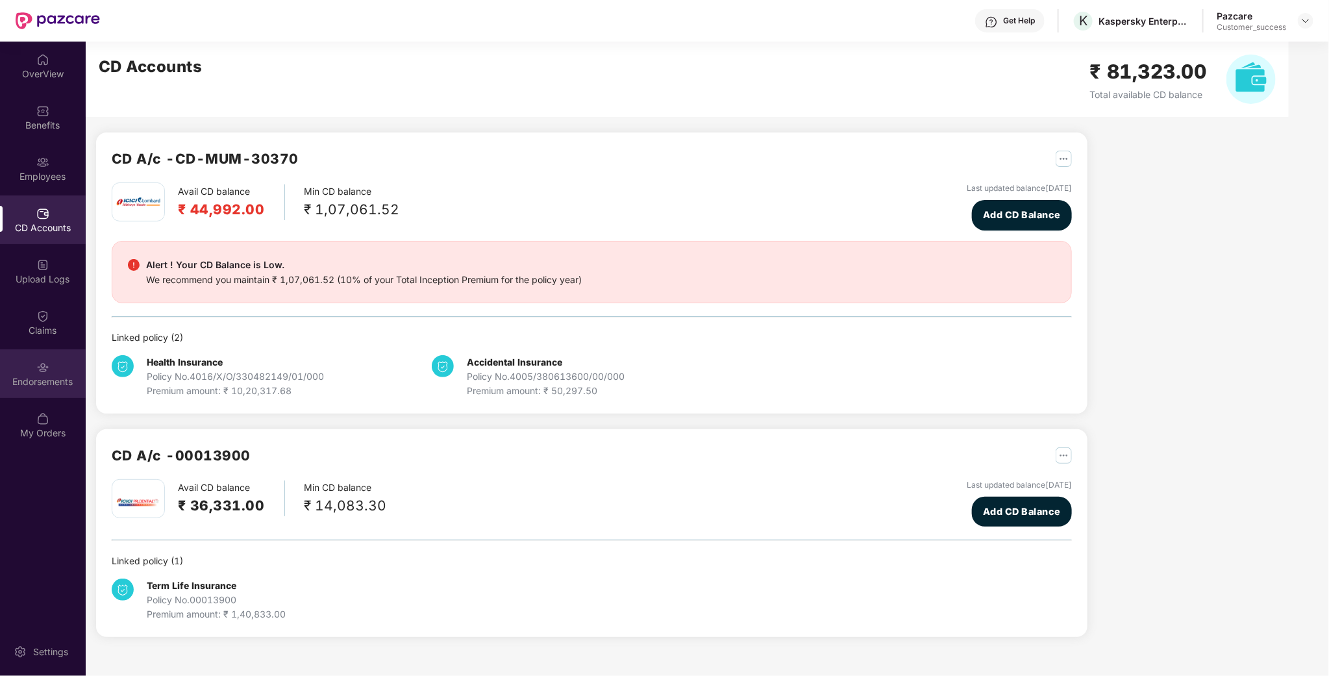
click at [45, 390] on div "Endorsements" at bounding box center [43, 373] width 86 height 49
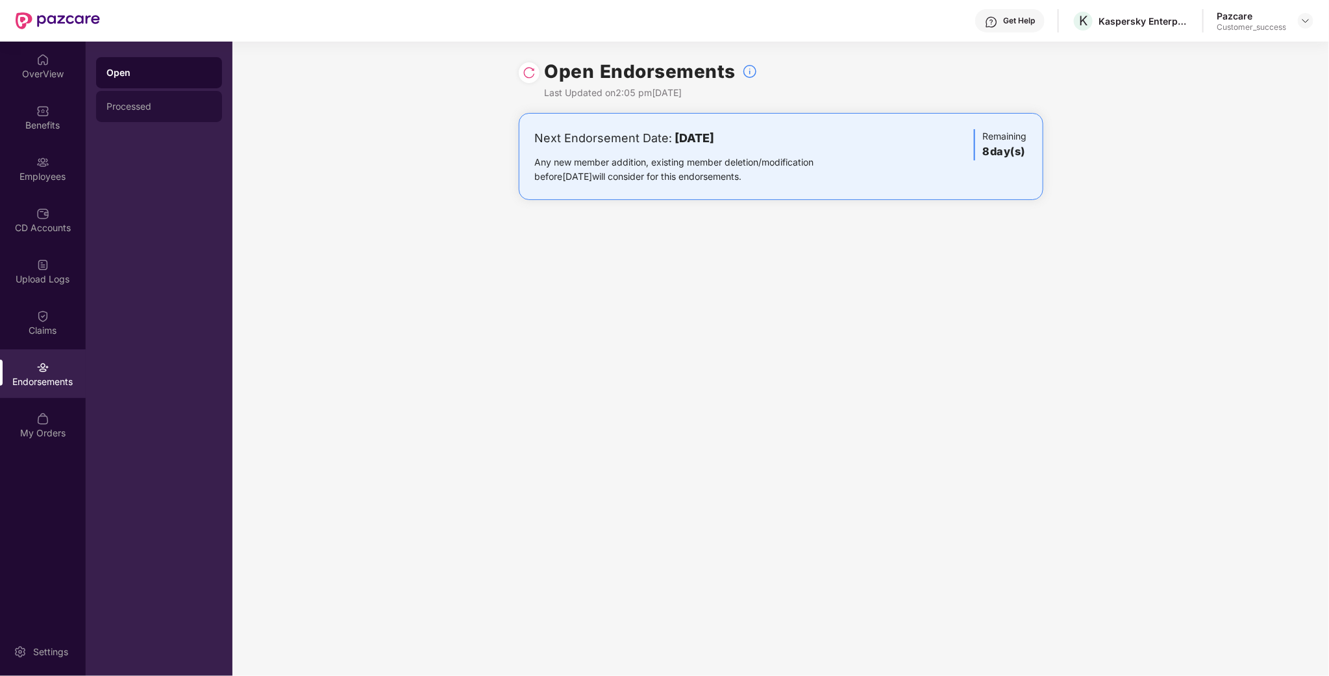
click at [109, 97] on div "Processed" at bounding box center [159, 106] width 126 height 31
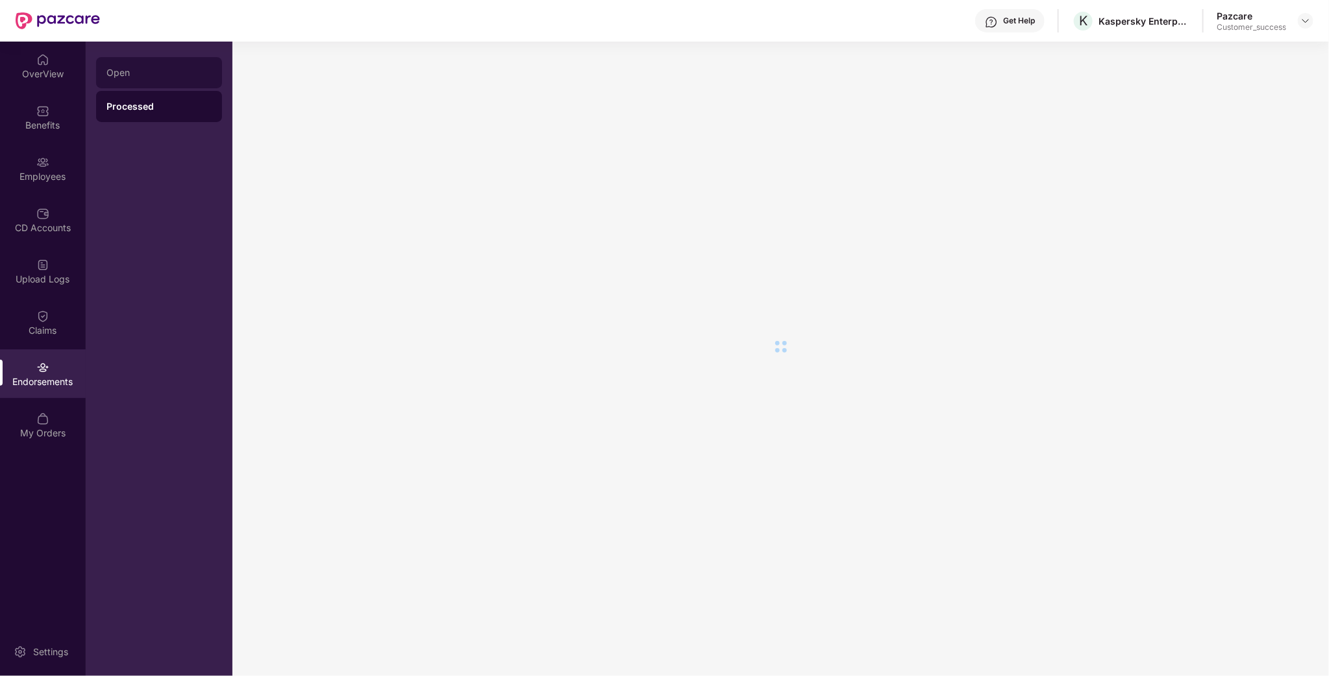
click at [125, 80] on div "Open" at bounding box center [159, 72] width 126 height 31
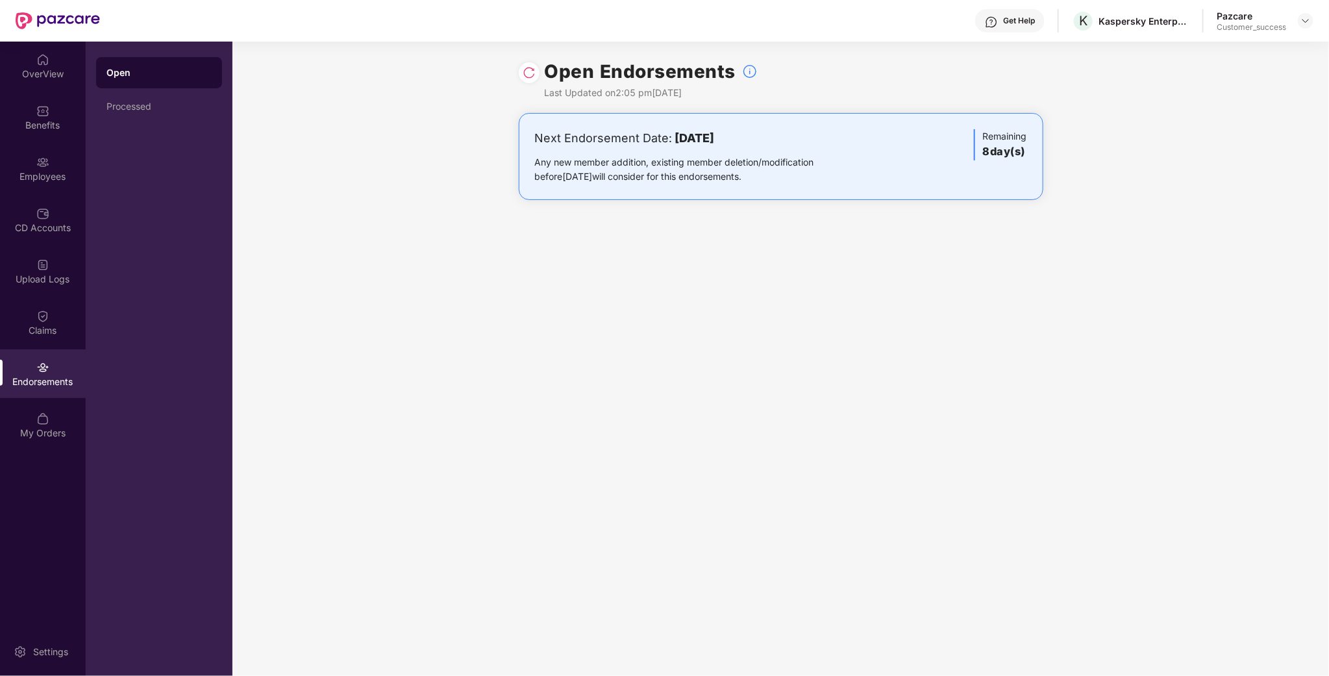
click at [47, 361] on img at bounding box center [42, 367] width 13 height 13
click at [144, 58] on div "Open" at bounding box center [159, 72] width 126 height 31
click at [29, 178] on div "Employees" at bounding box center [43, 176] width 86 height 13
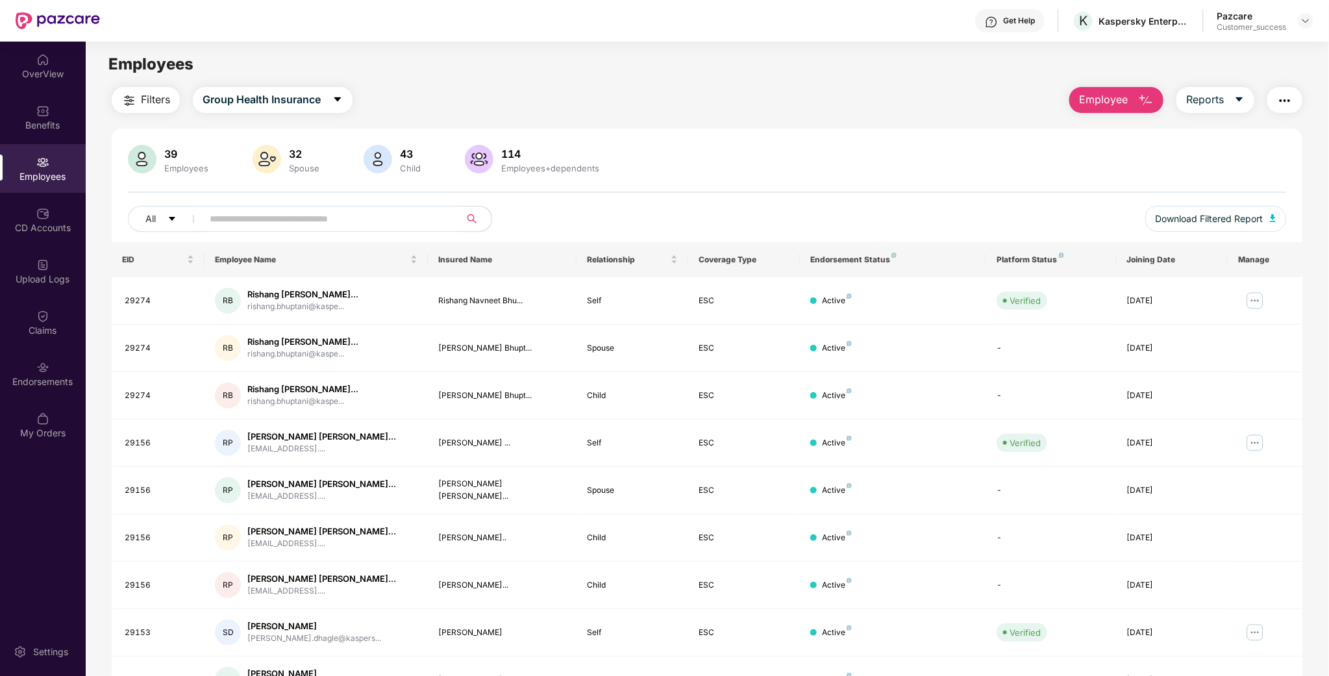
click at [371, 211] on input "text" at bounding box center [326, 218] width 233 height 19
click at [666, 192] on div at bounding box center [707, 192] width 1158 height 1
click at [1140, 101] on img "button" at bounding box center [1146, 101] width 16 height 16
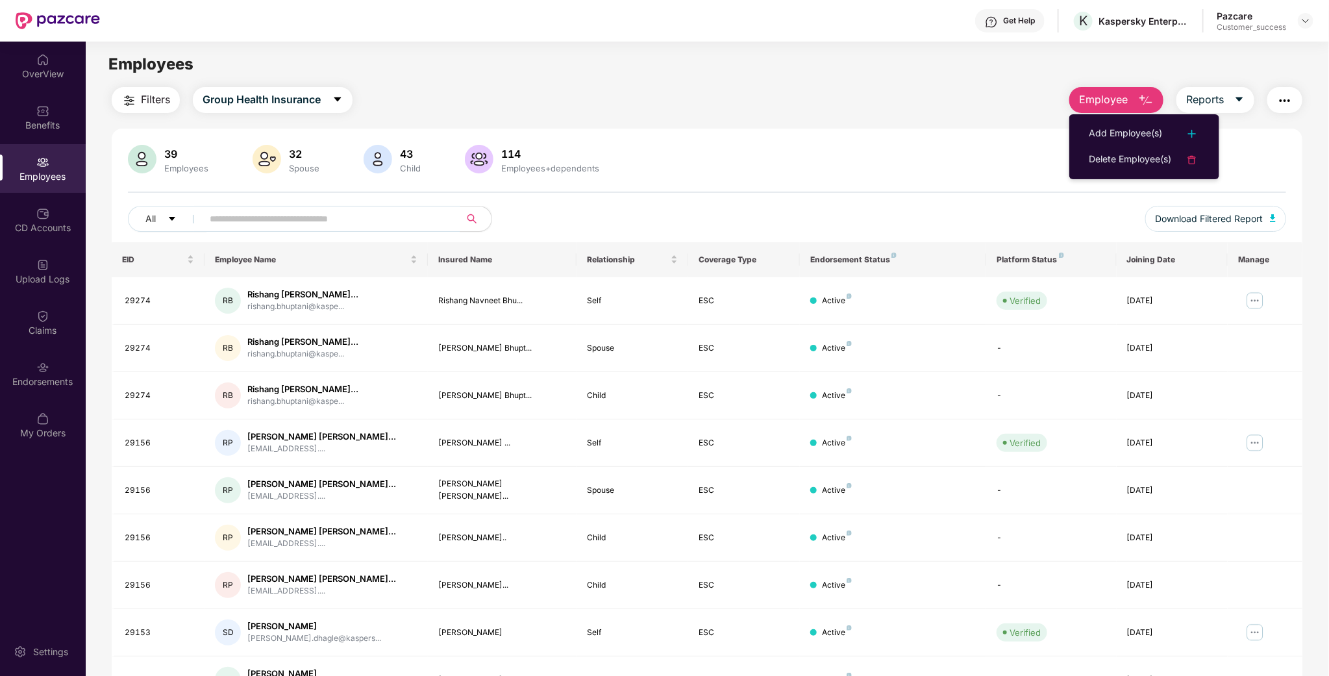
click at [994, 112] on div "Filters Group Health Insurance Employee Reports" at bounding box center [707, 100] width 1191 height 26
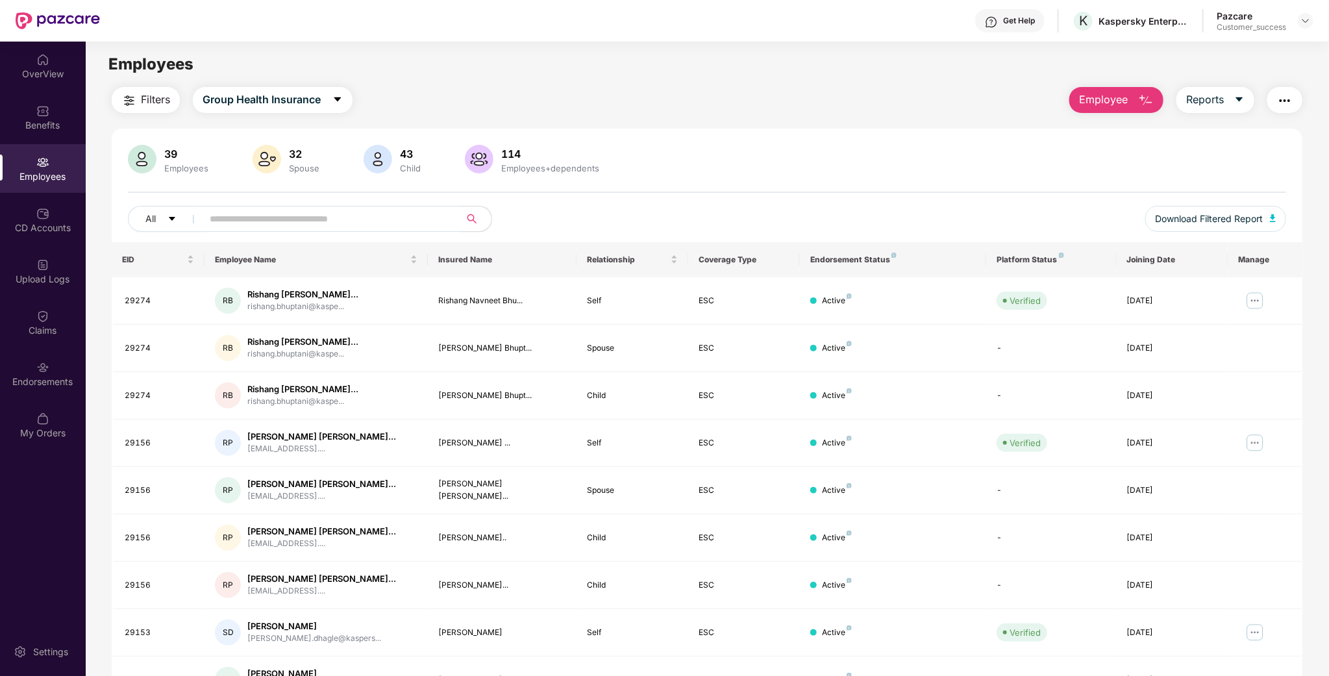
click at [1113, 103] on span "Employee" at bounding box center [1103, 100] width 49 height 16
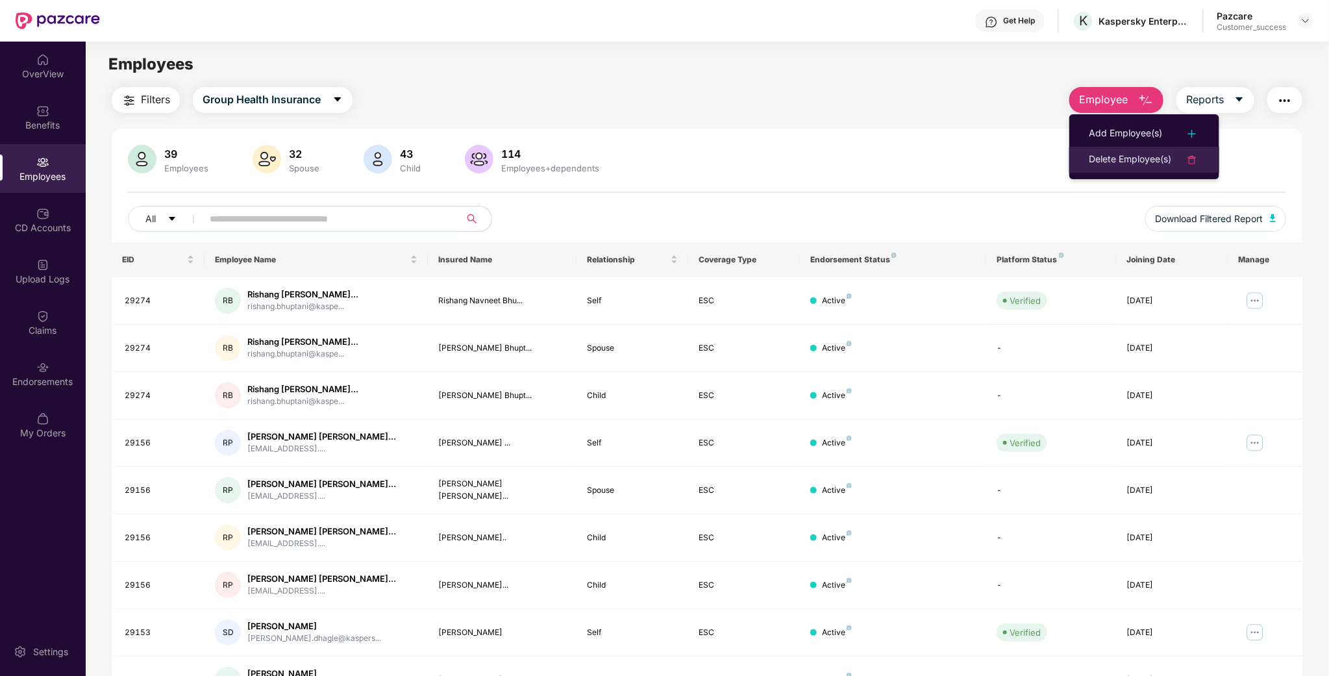
click at [1108, 149] on li "Delete Employee(s)" at bounding box center [1144, 160] width 150 height 26
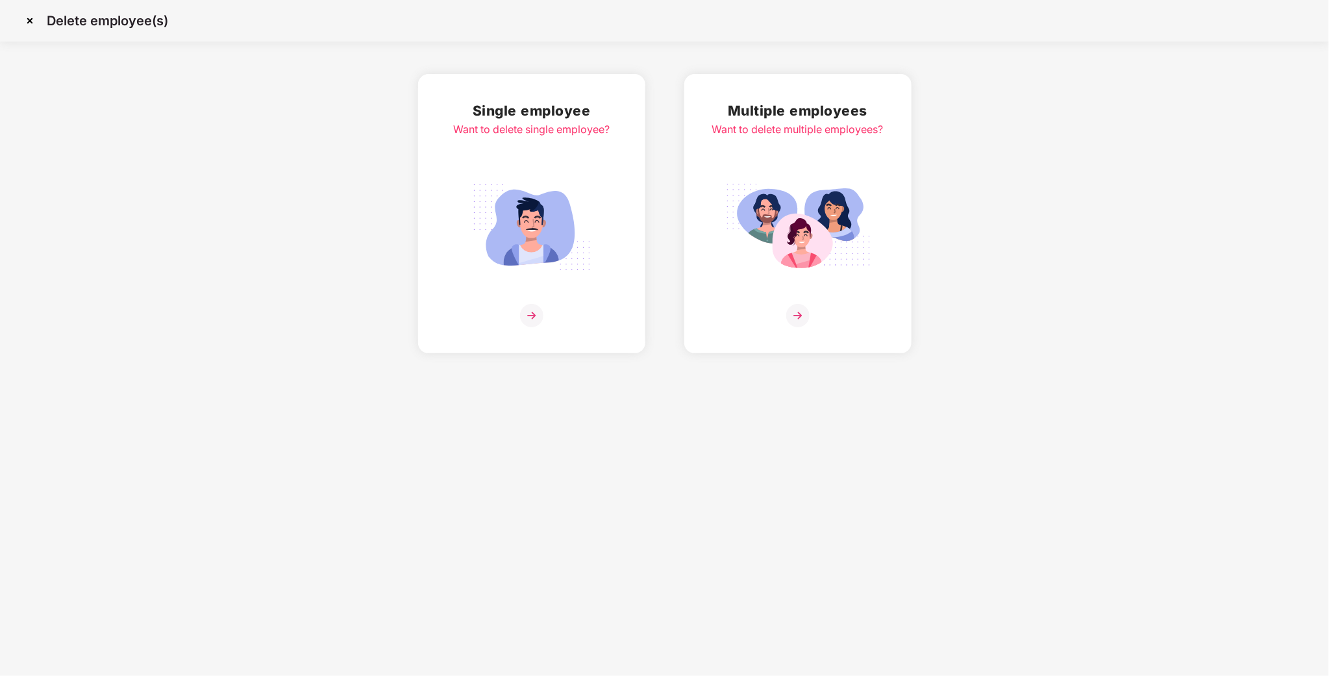
click at [848, 135] on div "Want to delete multiple employees?" at bounding box center [797, 129] width 171 height 16
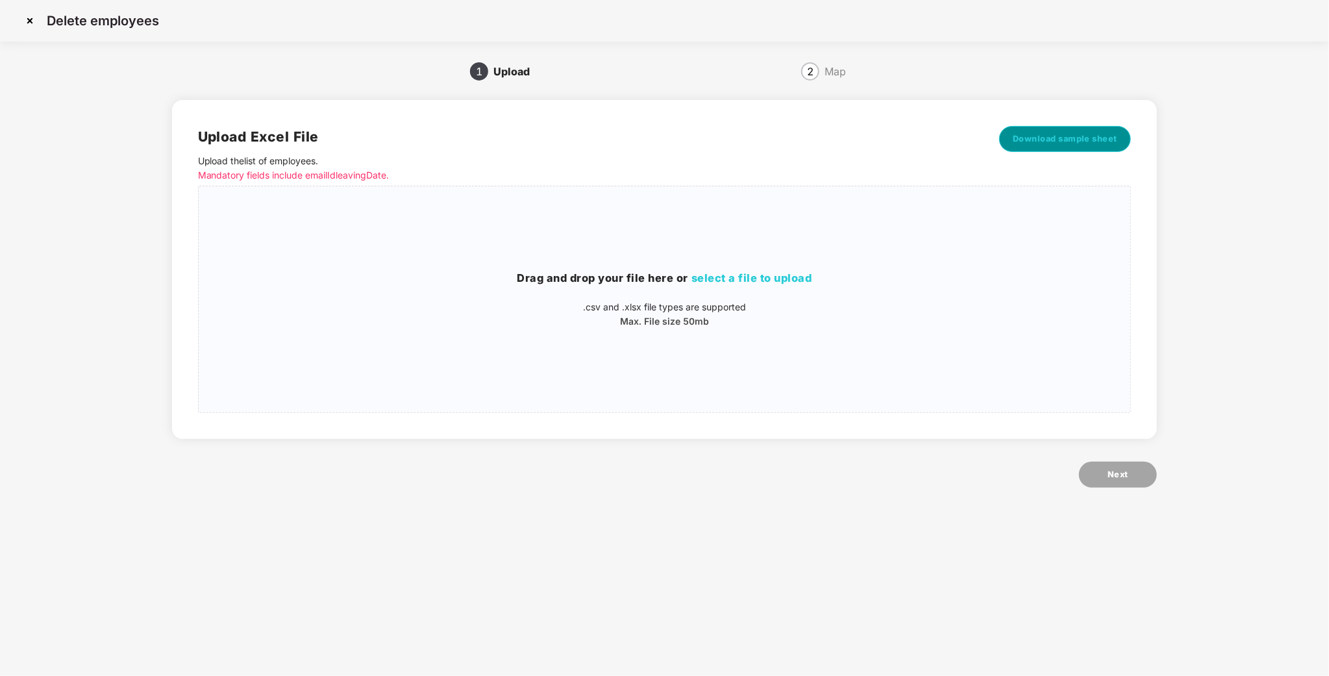
click at [1084, 149] on button "Download sample sheet" at bounding box center [1065, 139] width 132 height 26
click at [29, 24] on img at bounding box center [29, 20] width 21 height 21
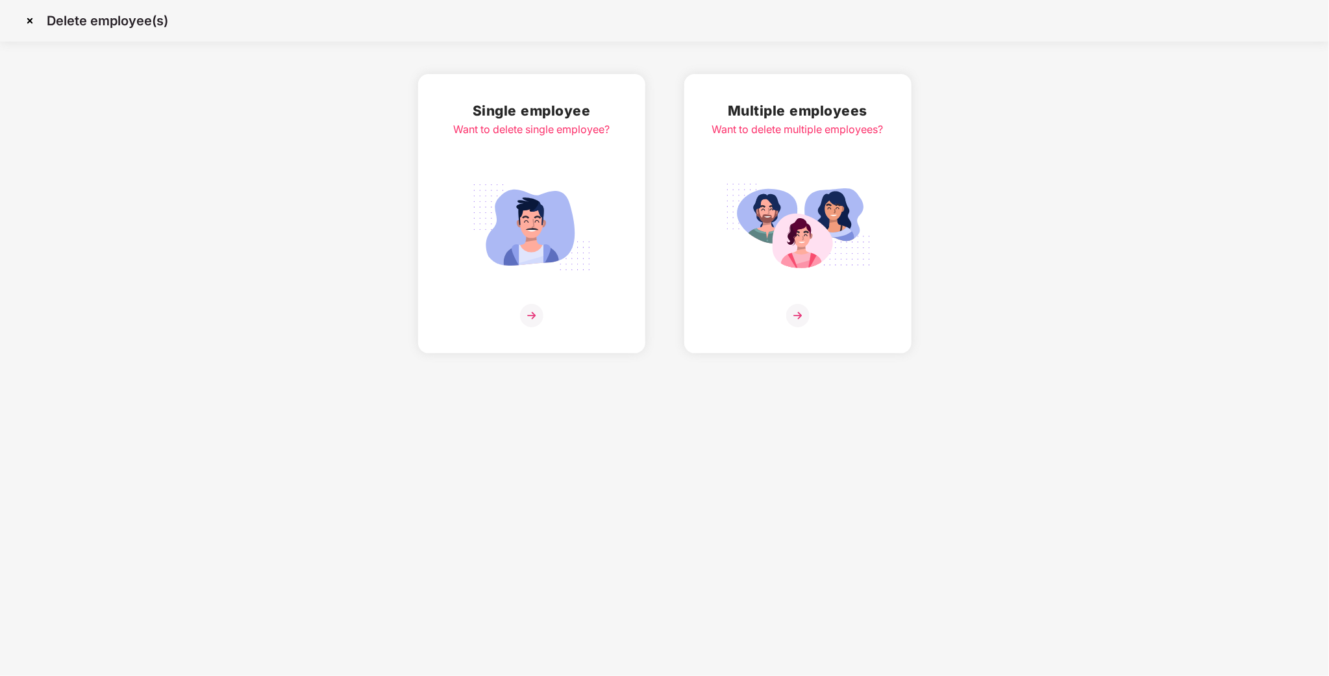
click at [29, 23] on img at bounding box center [29, 20] width 21 height 21
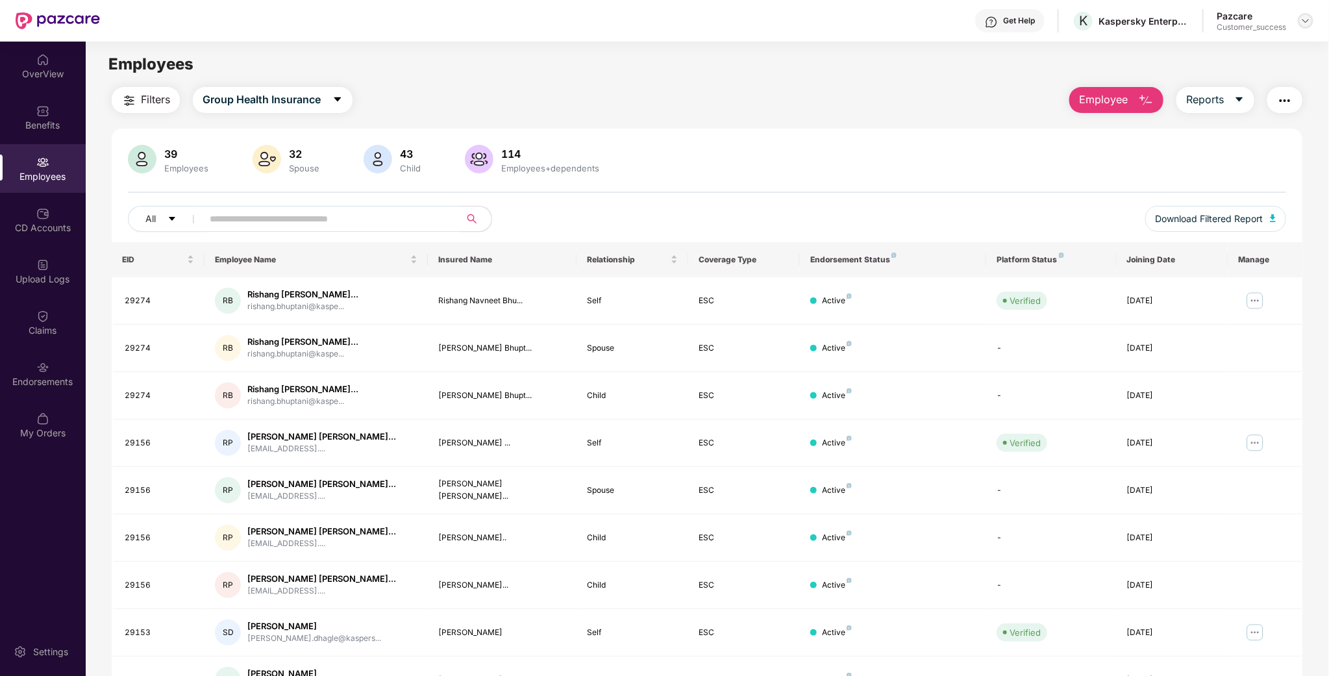
click at [1308, 23] on img at bounding box center [1306, 21] width 10 height 10
click at [1241, 78] on div "Switch to User view" at bounding box center [1245, 76] width 169 height 25
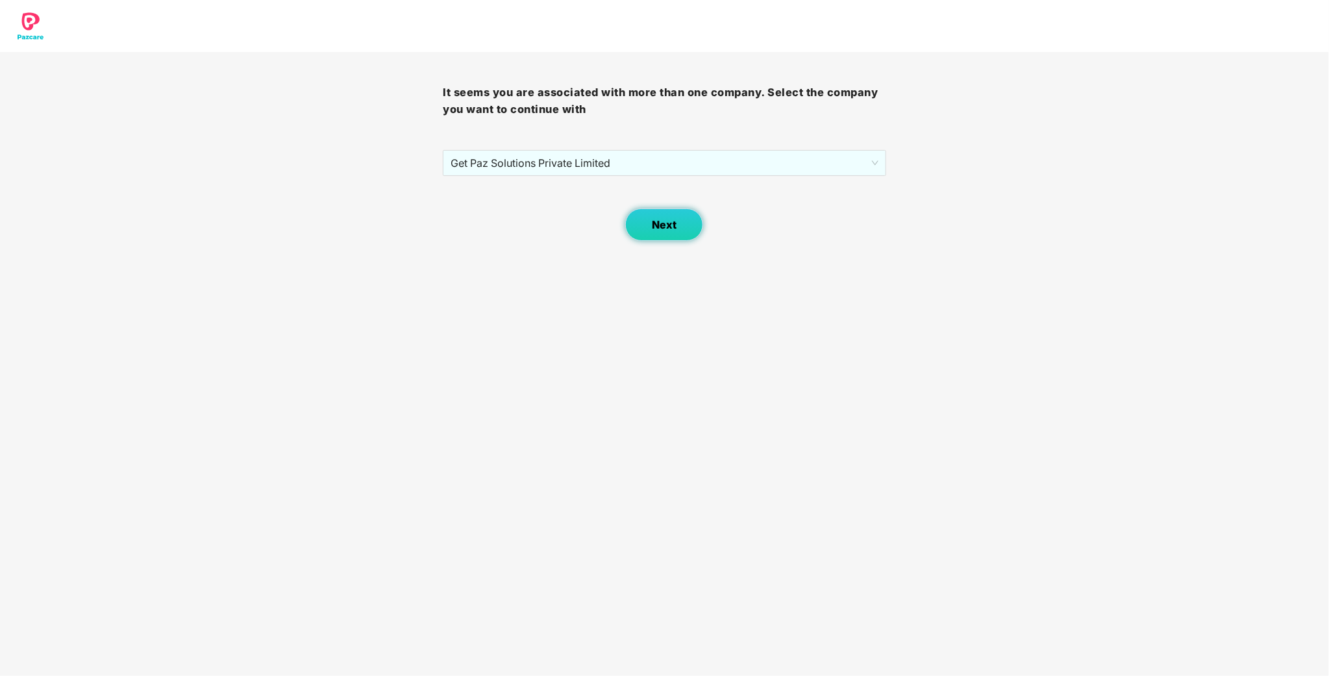
click at [678, 222] on button "Next" at bounding box center [664, 224] width 78 height 32
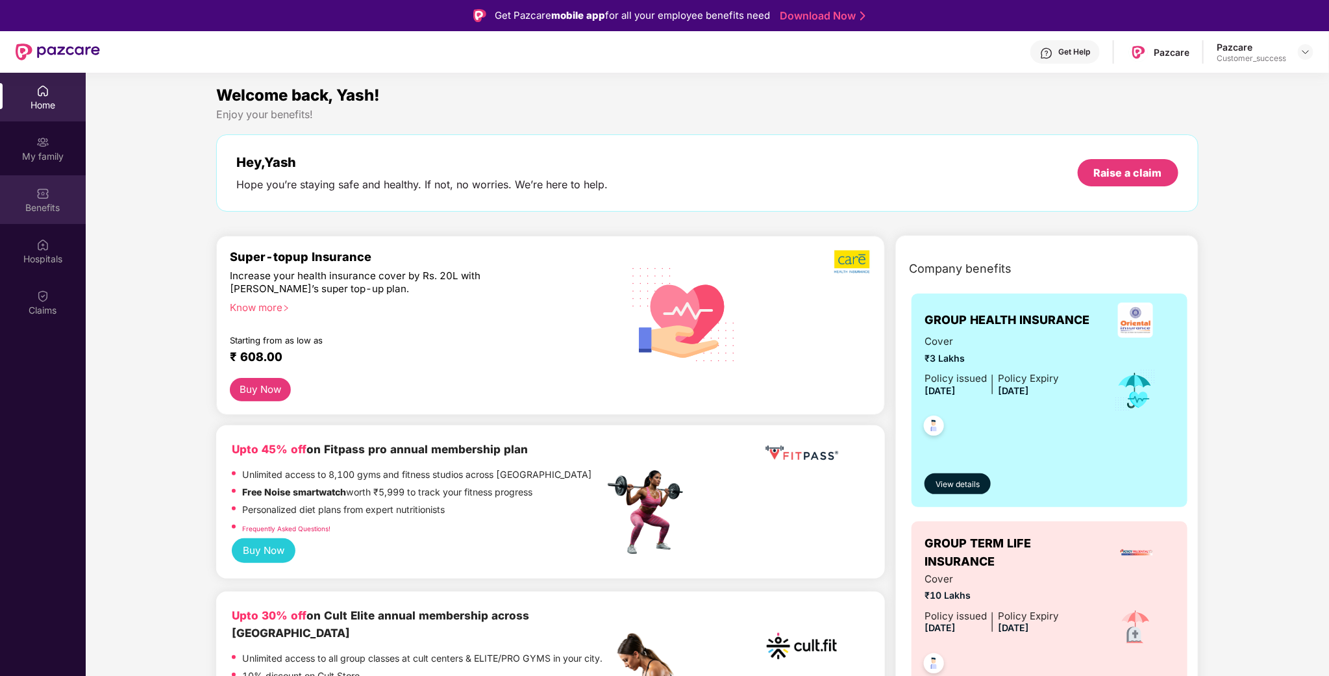
click at [41, 213] on div "Benefits" at bounding box center [43, 207] width 86 height 13
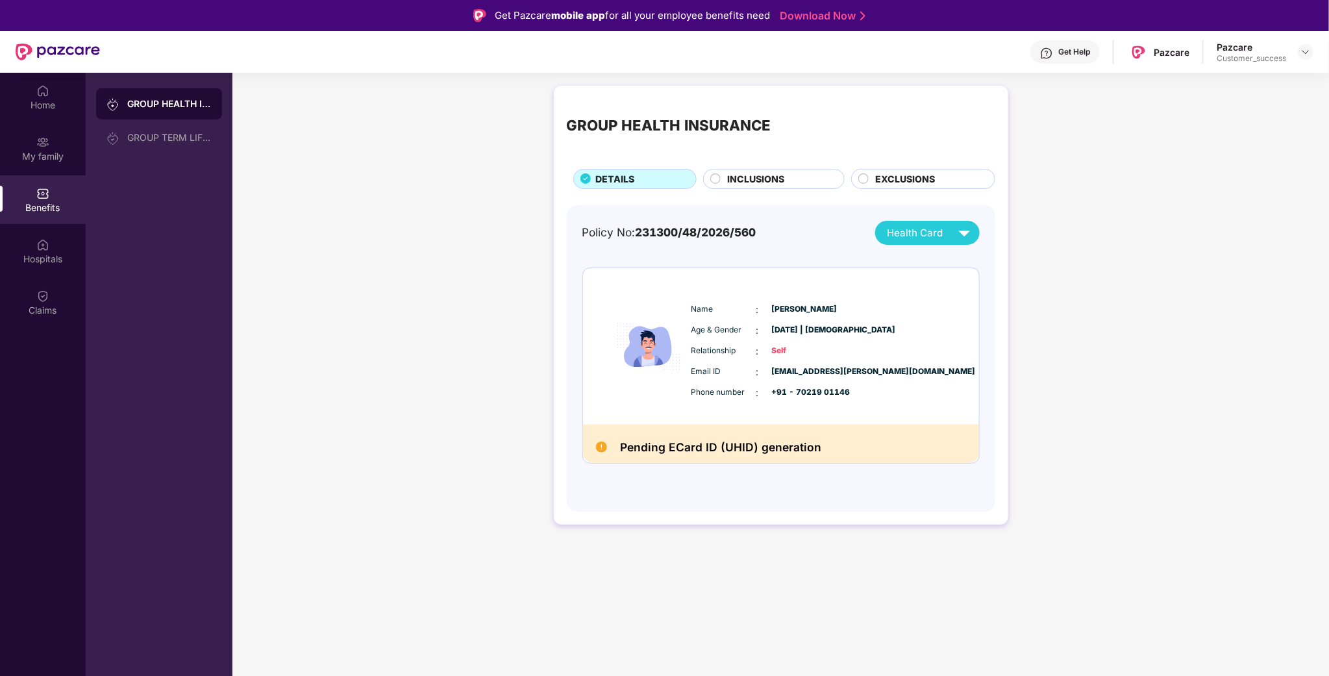
click at [45, 205] on div "Benefits" at bounding box center [43, 207] width 86 height 13
click at [37, 247] on img at bounding box center [42, 244] width 13 height 13
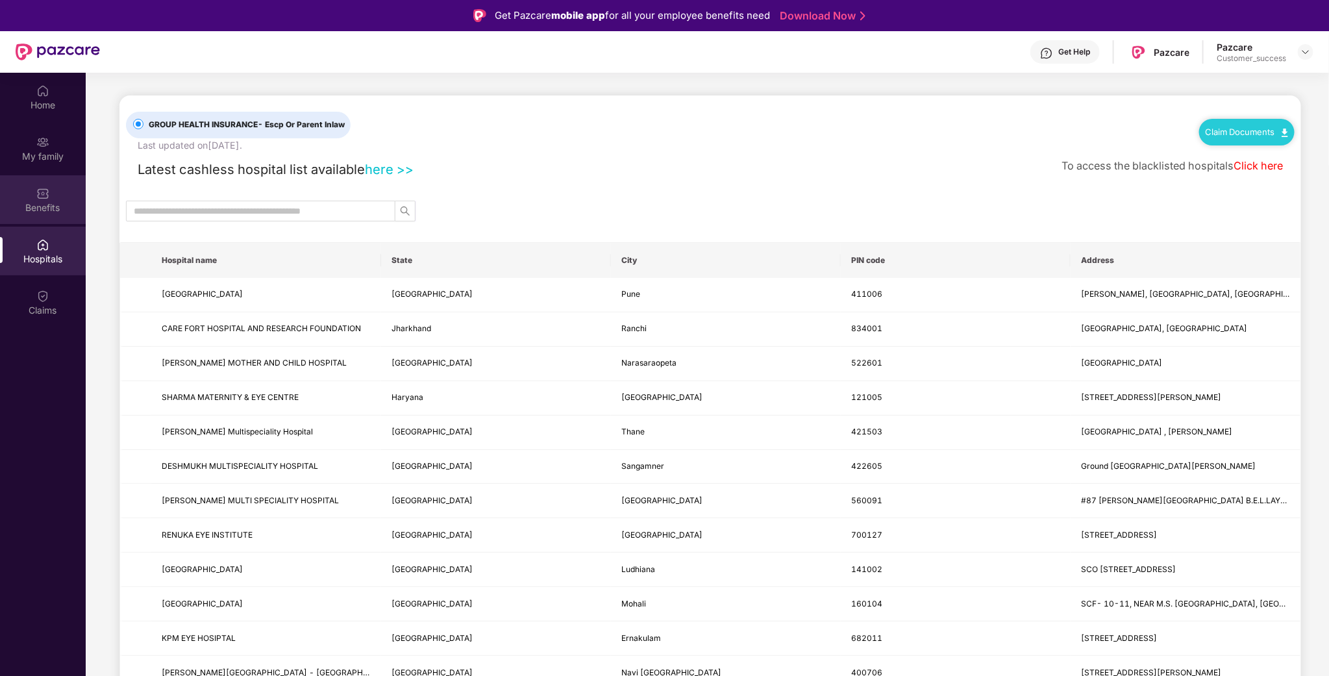
click at [60, 175] on div "Benefits" at bounding box center [43, 199] width 86 height 49
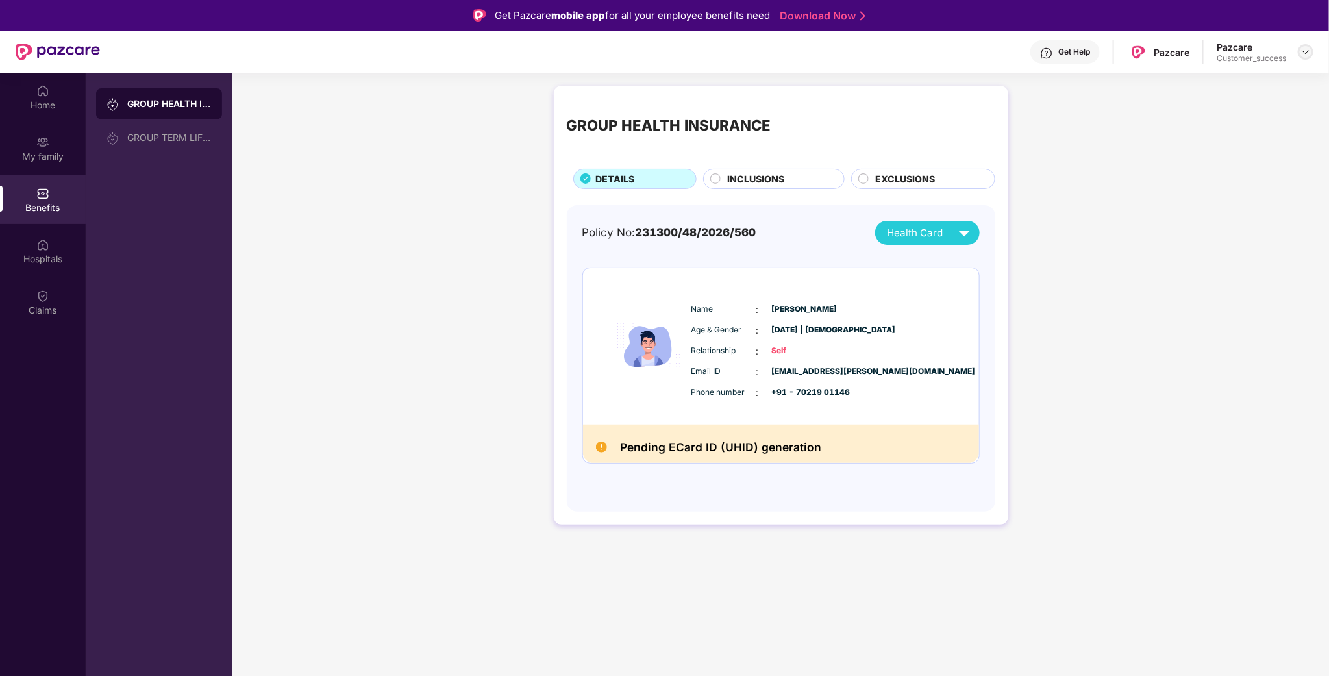
click at [1301, 49] on img at bounding box center [1306, 52] width 10 height 10
click at [1202, 82] on div "Switch to partner view" at bounding box center [1245, 81] width 169 height 25
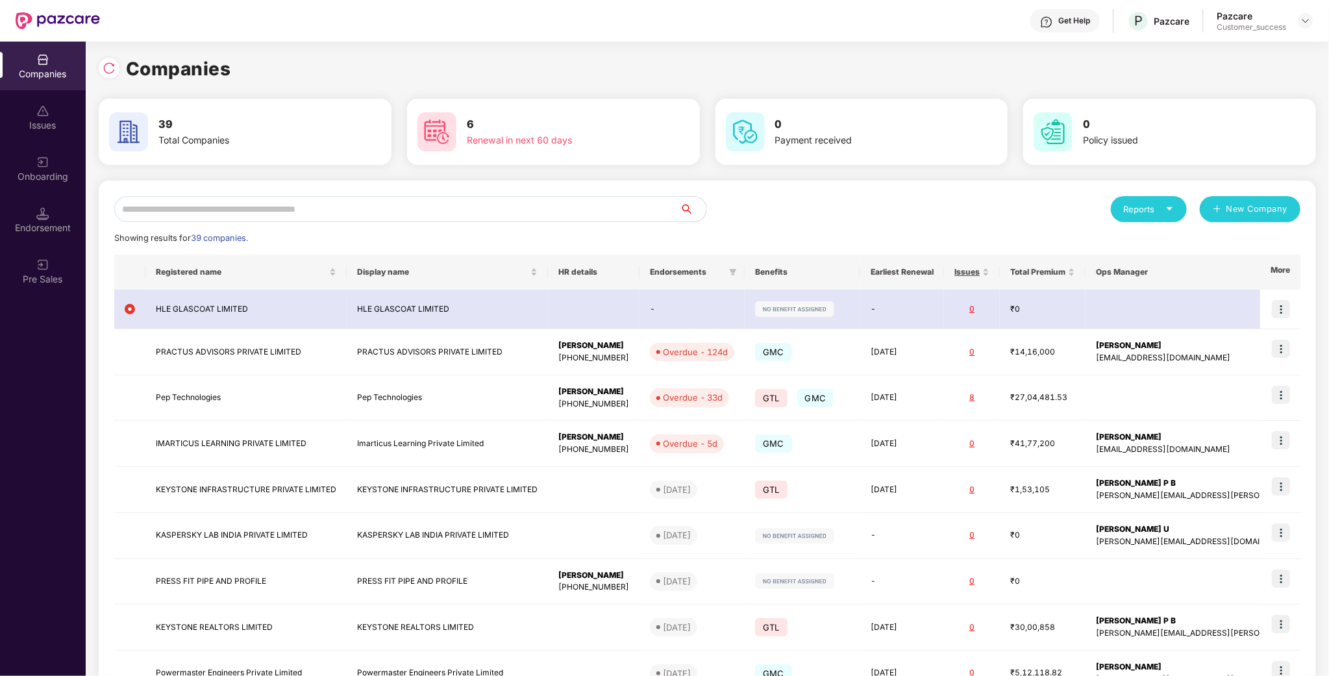
drag, startPoint x: 212, startPoint y: 211, endPoint x: 294, endPoint y: 222, distance: 82.6
click at [217, 211] on input "text" at bounding box center [397, 209] width 566 height 26
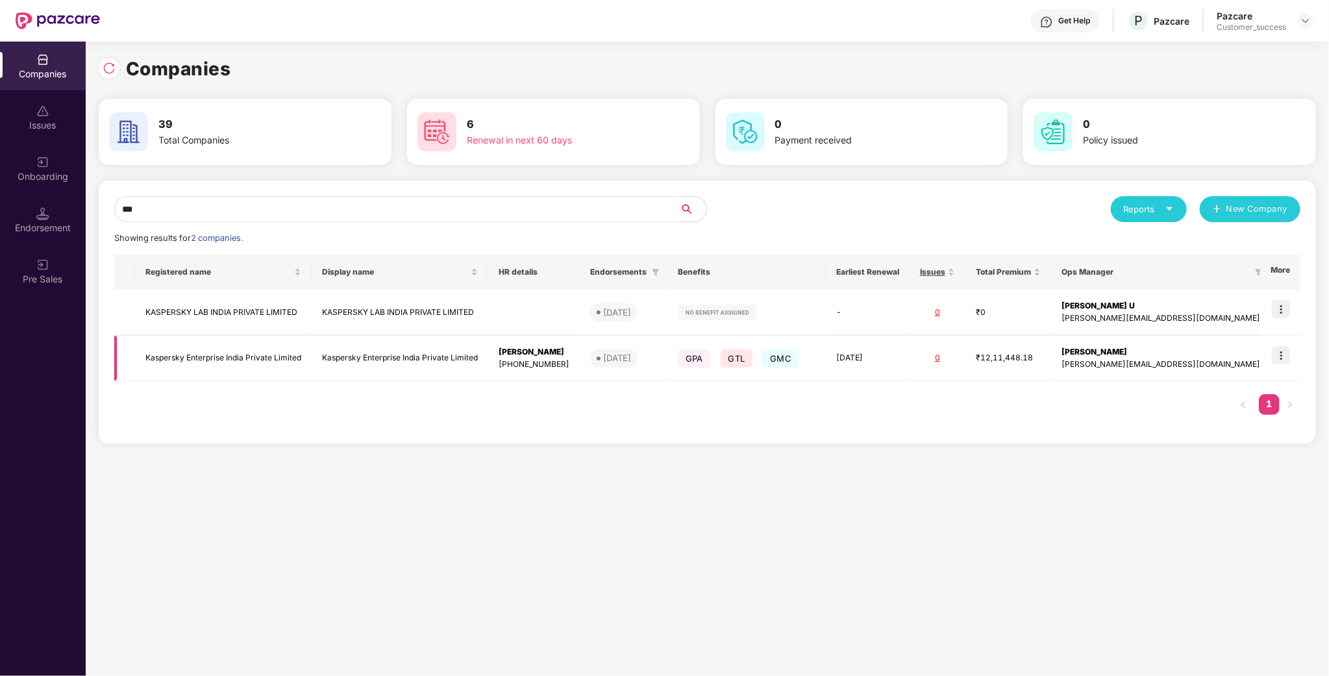
type input "***"
click at [1284, 355] on img at bounding box center [1281, 355] width 18 height 18
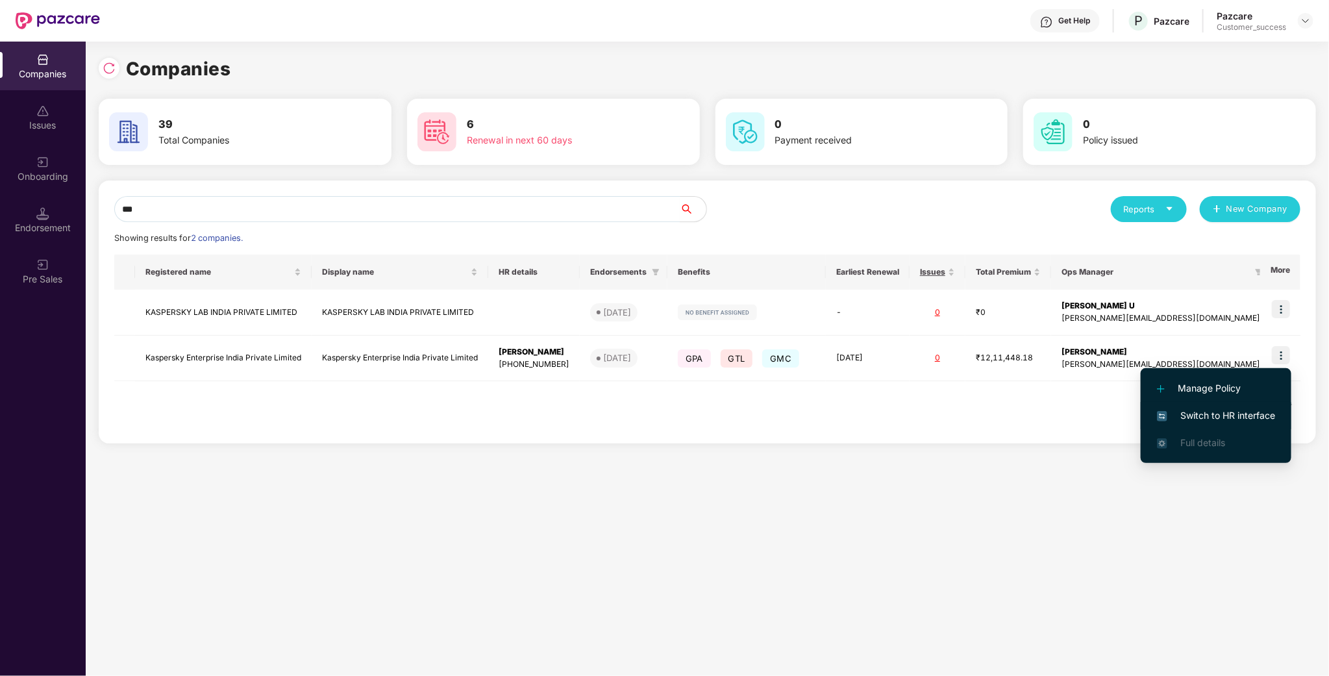
click at [1226, 414] on span "Switch to HR interface" at bounding box center [1216, 415] width 118 height 14
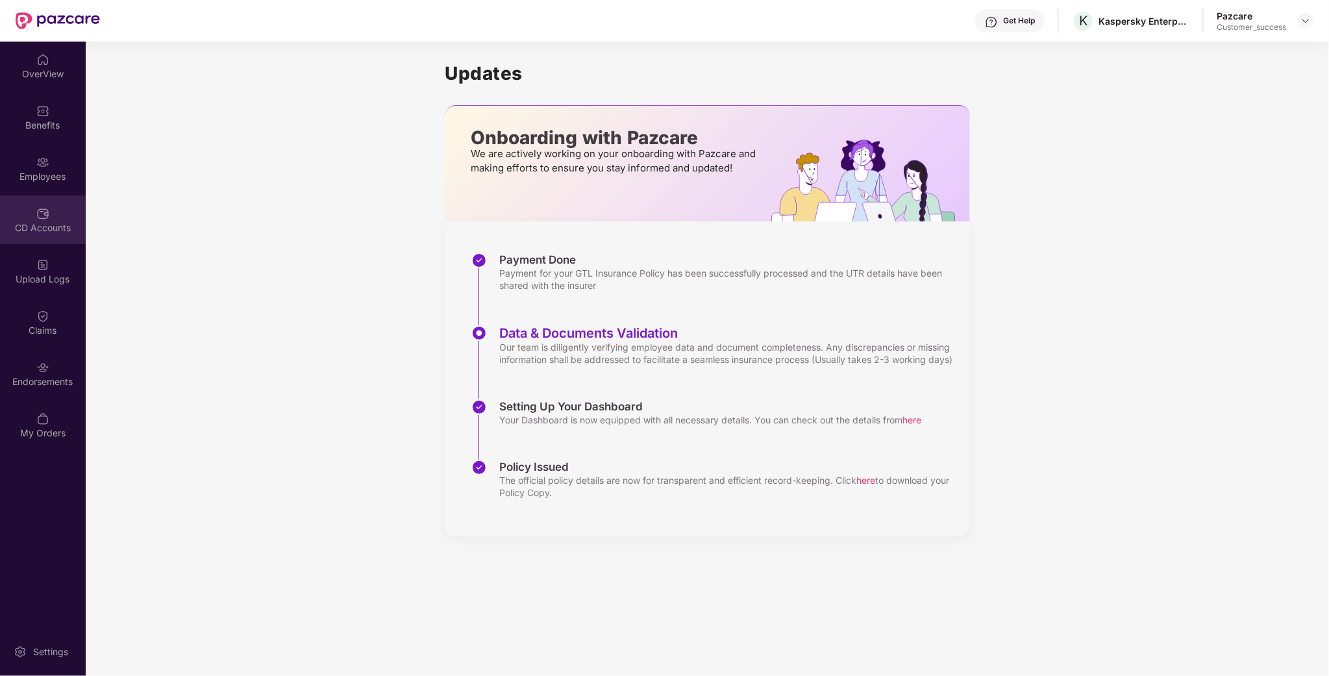
click at [42, 225] on div "CD Accounts" at bounding box center [43, 227] width 86 height 13
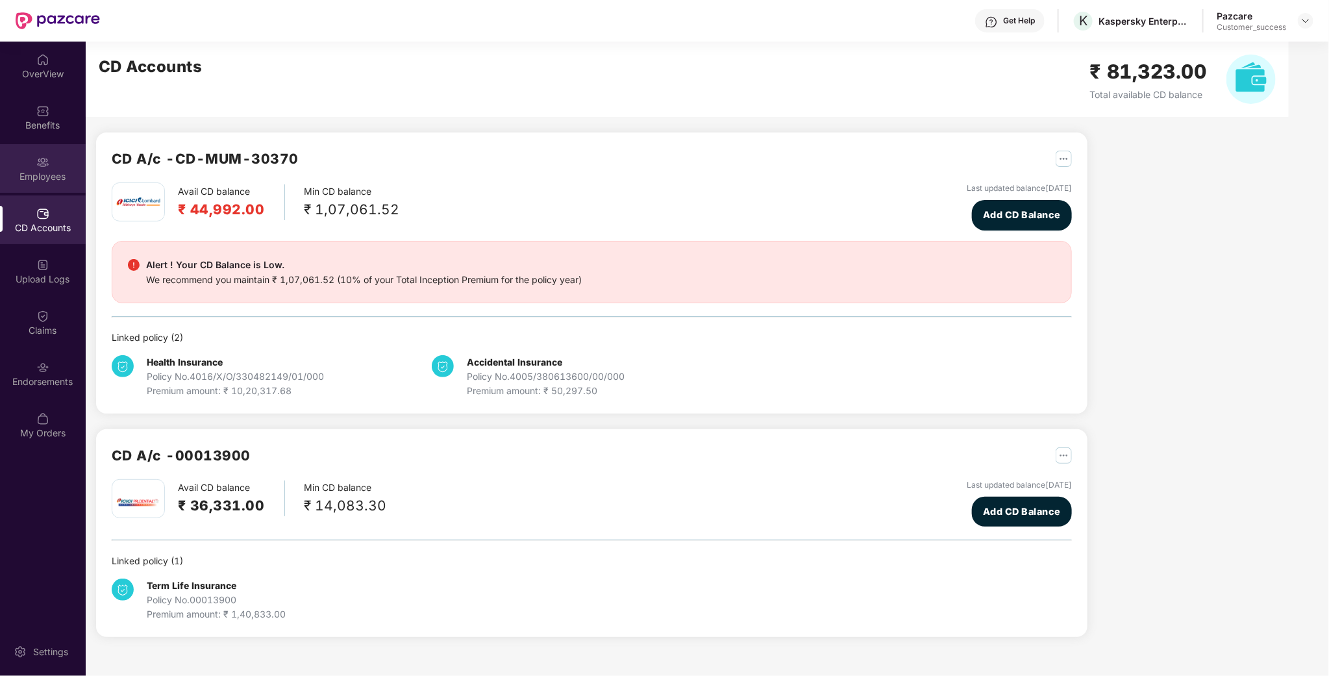
click at [55, 172] on div "Employees" at bounding box center [43, 176] width 86 height 13
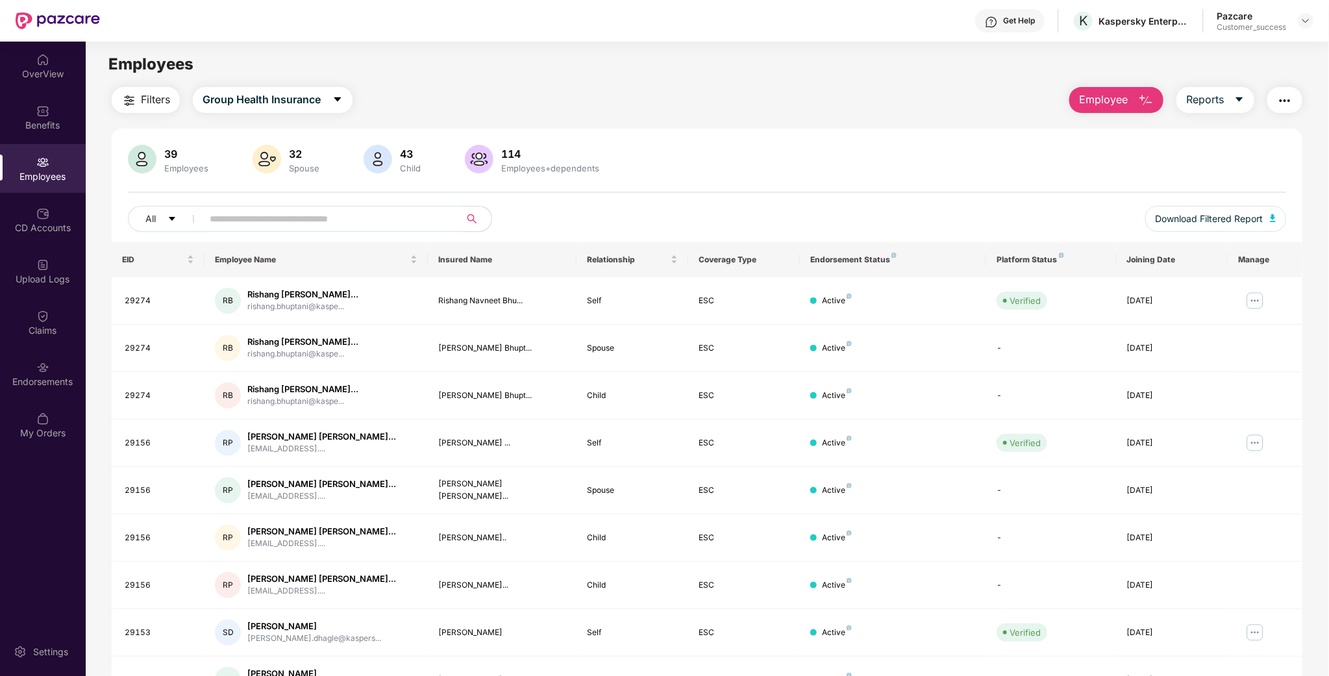
click at [287, 221] on input "text" at bounding box center [326, 218] width 233 height 19
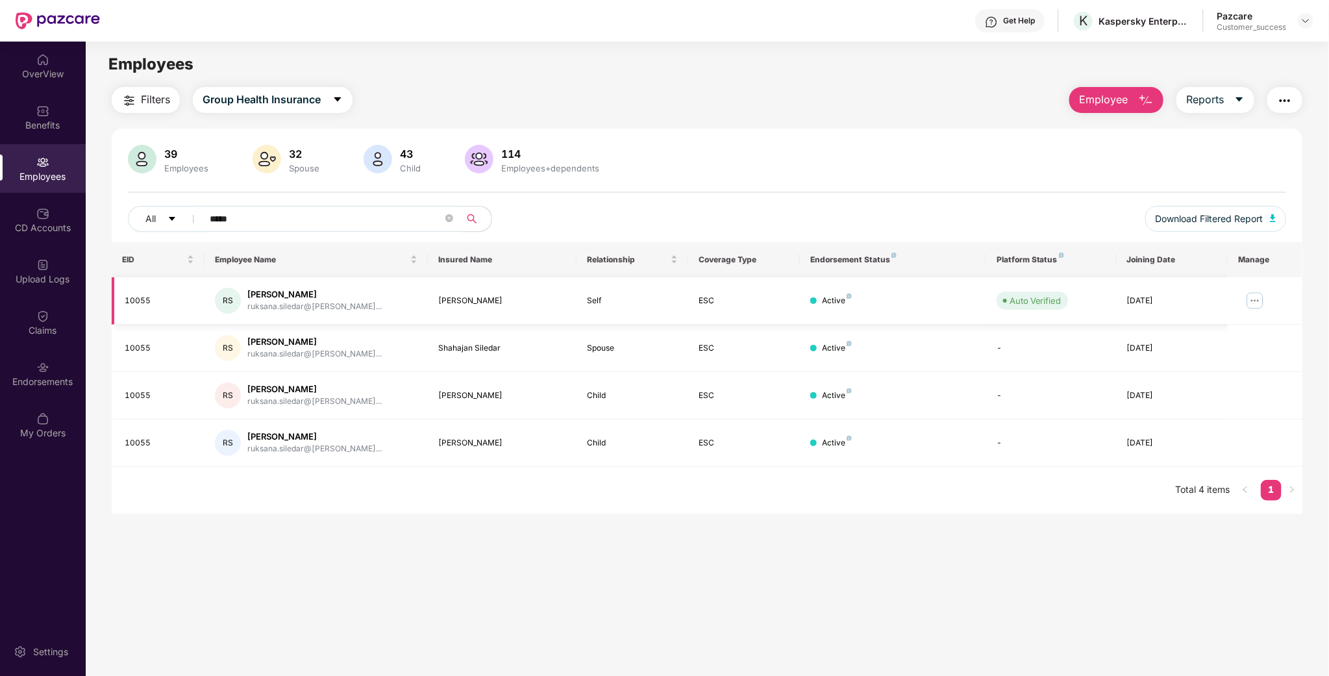
type input "*****"
click at [1256, 297] on img at bounding box center [1255, 300] width 21 height 21
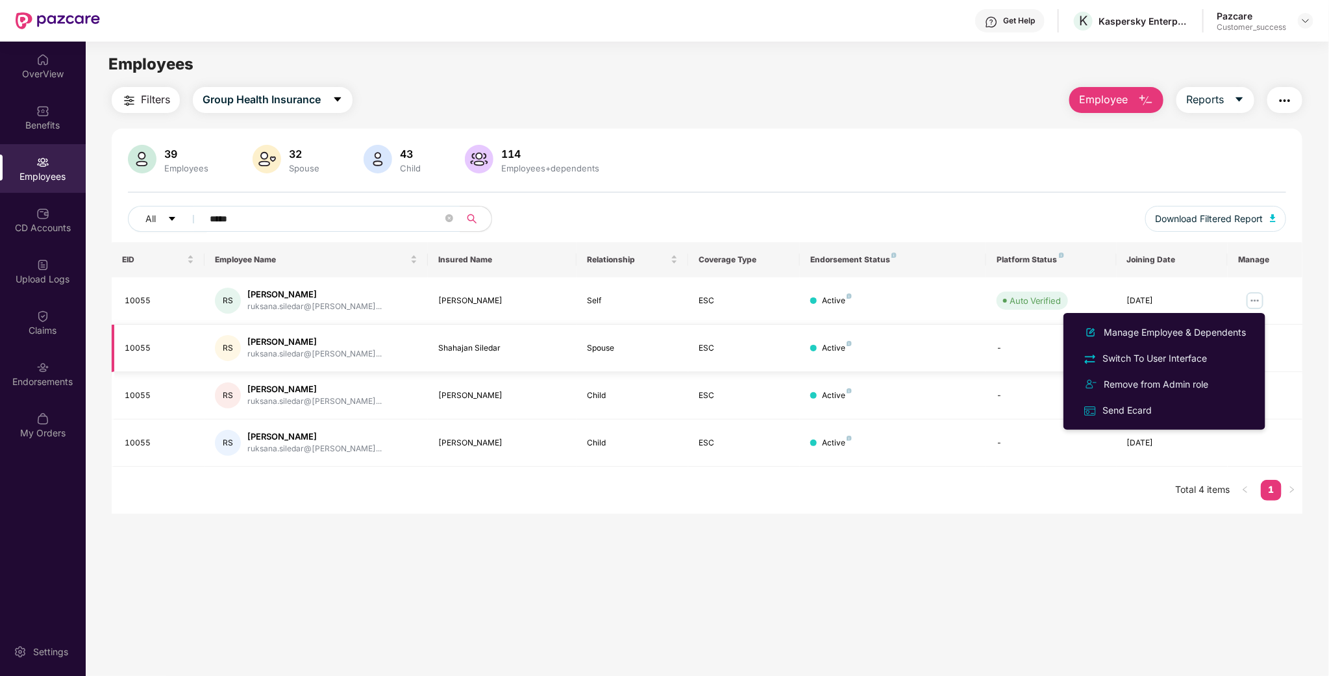
click at [228, 347] on div "RS" at bounding box center [228, 348] width 26 height 26
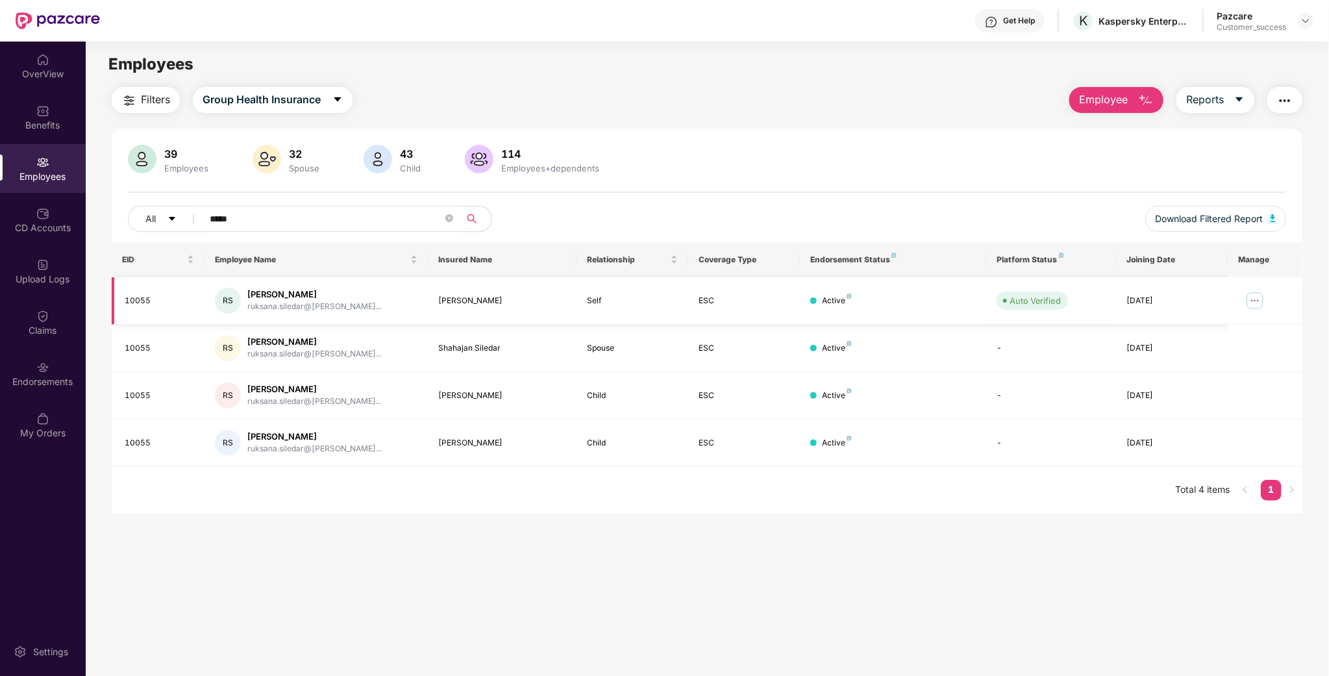
click at [1266, 301] on td at bounding box center [1265, 300] width 75 height 47
click at [1264, 301] on img at bounding box center [1255, 300] width 21 height 21
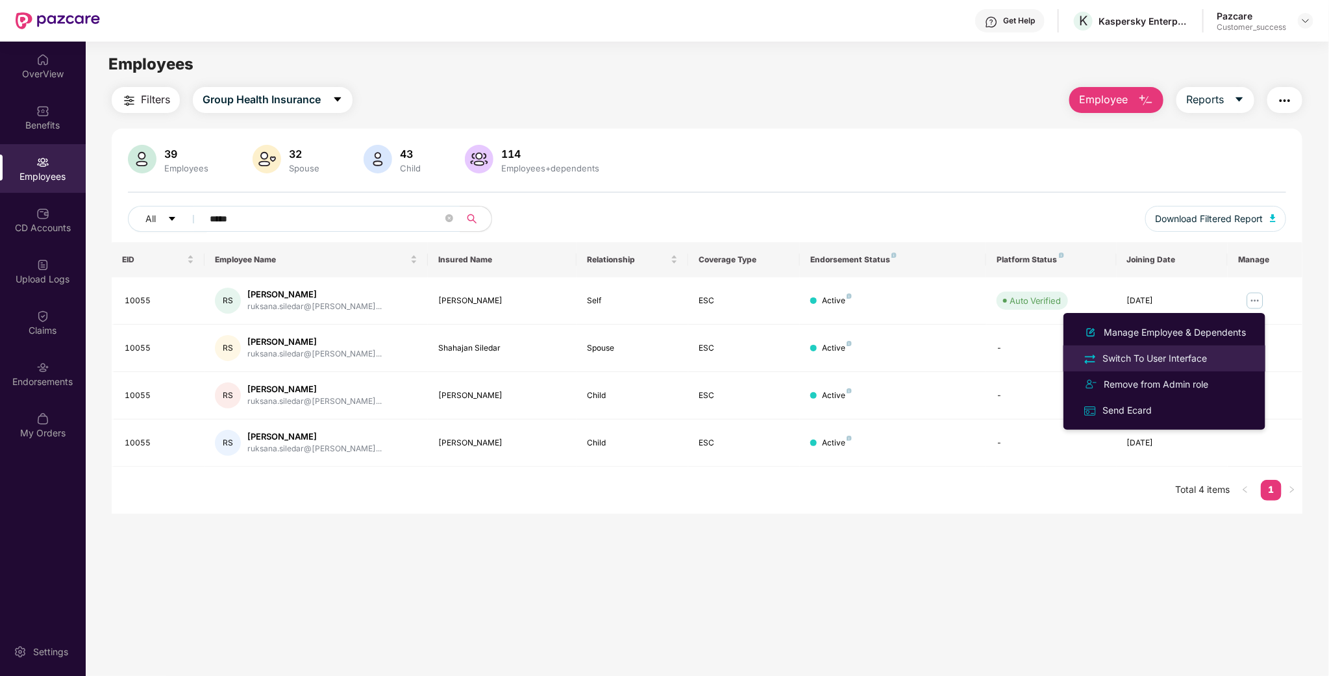
click at [1177, 358] on div "Switch To User Interface" at bounding box center [1155, 358] width 110 height 14
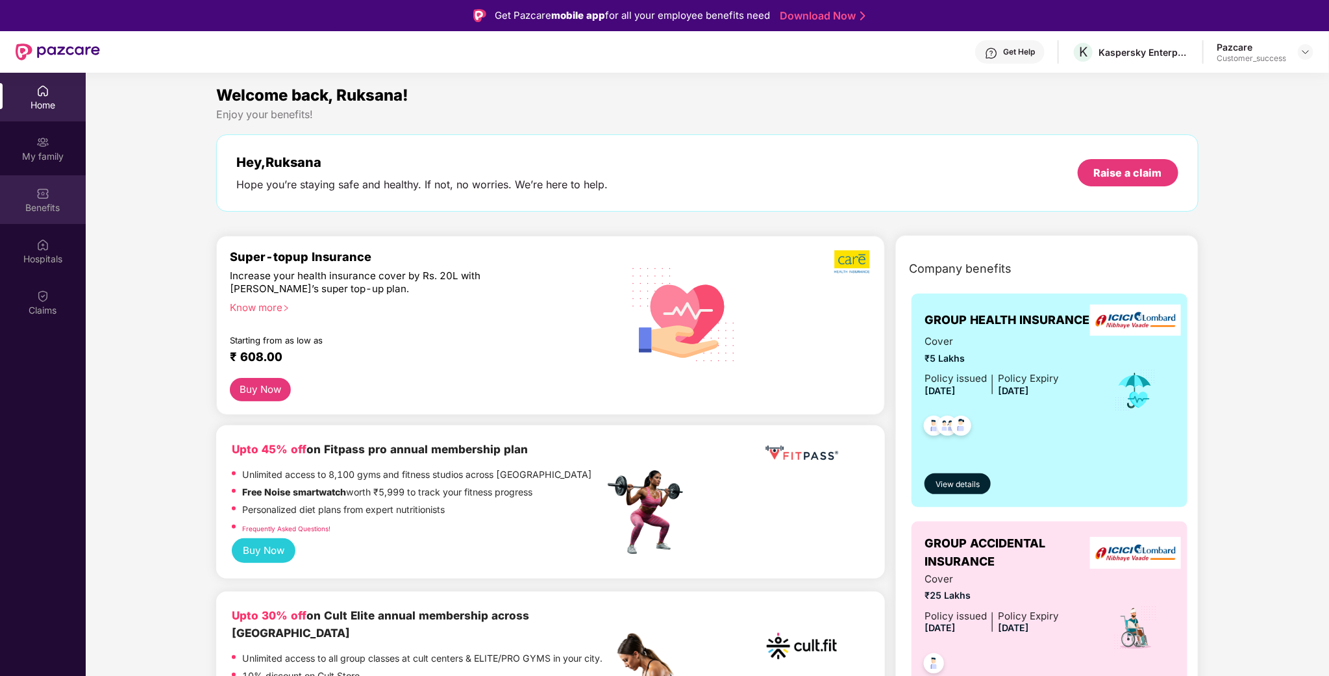
click at [57, 209] on div "Benefits" at bounding box center [43, 207] width 86 height 13
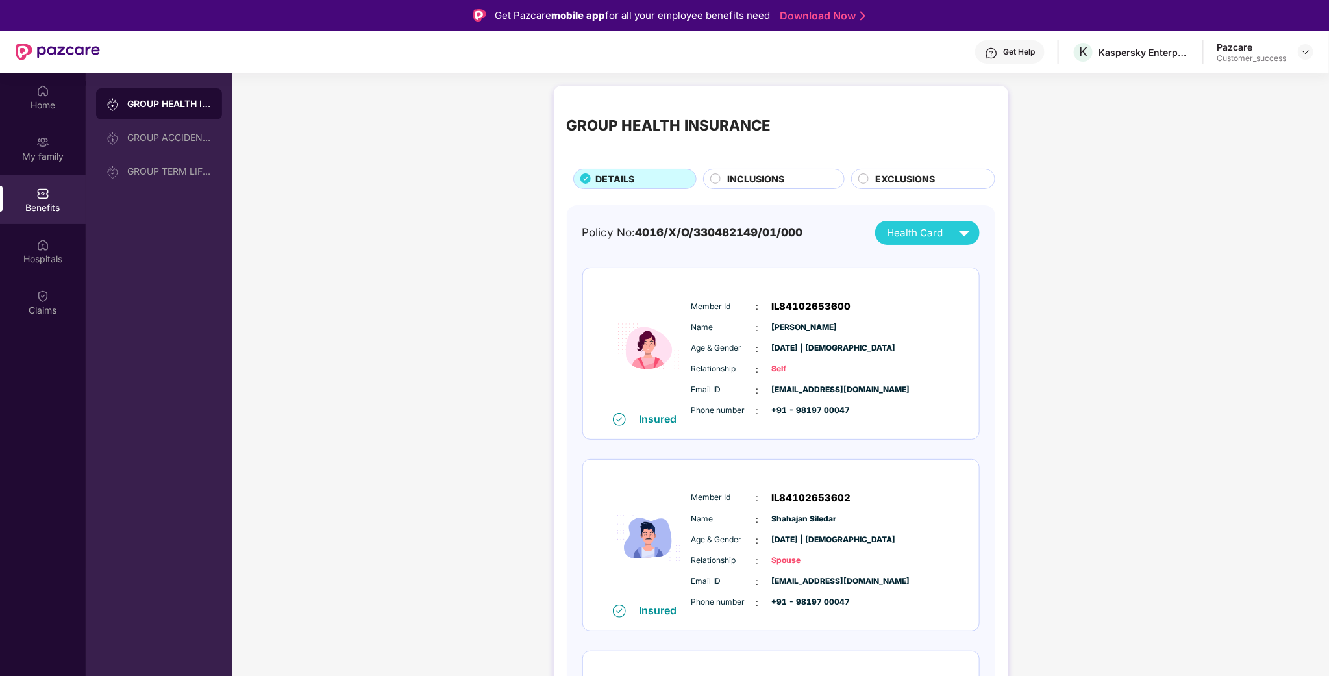
click at [41, 225] on div "Home My family Benefits Hospitals Claims" at bounding box center [43, 201] width 86 height 256
click at [45, 243] on img at bounding box center [42, 244] width 13 height 13
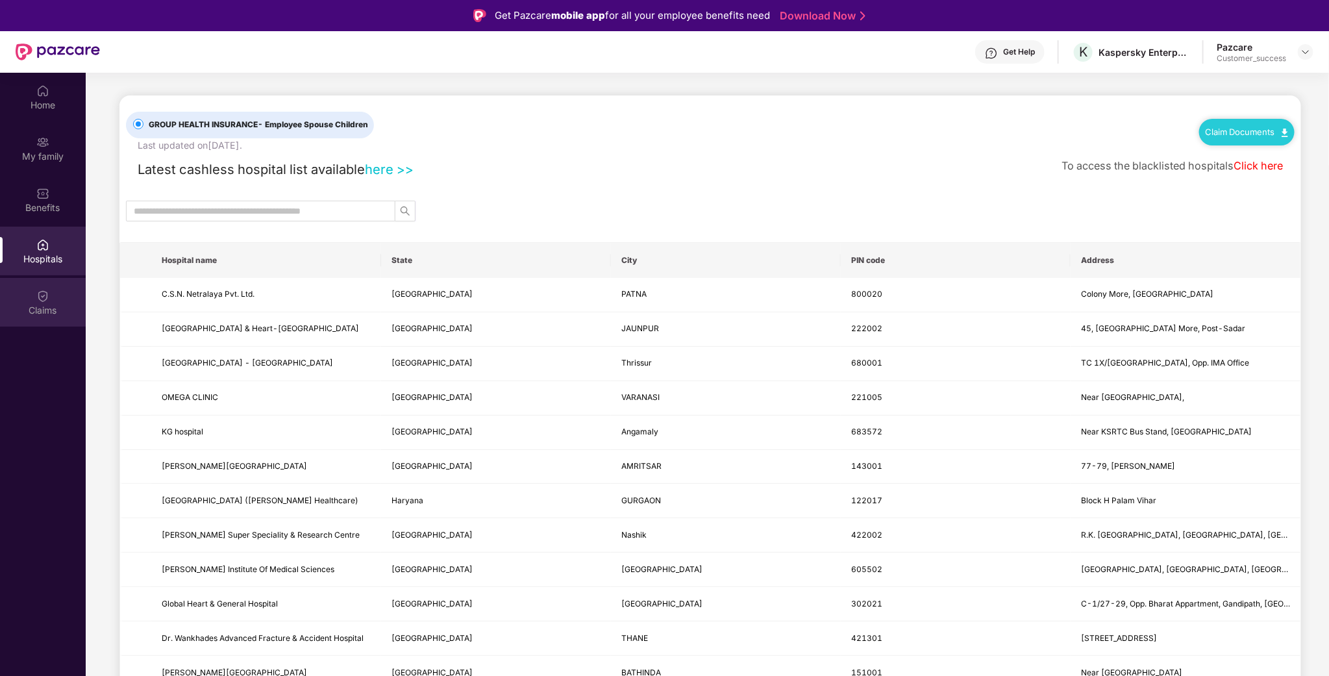
click at [39, 308] on div "Claims" at bounding box center [43, 310] width 86 height 13
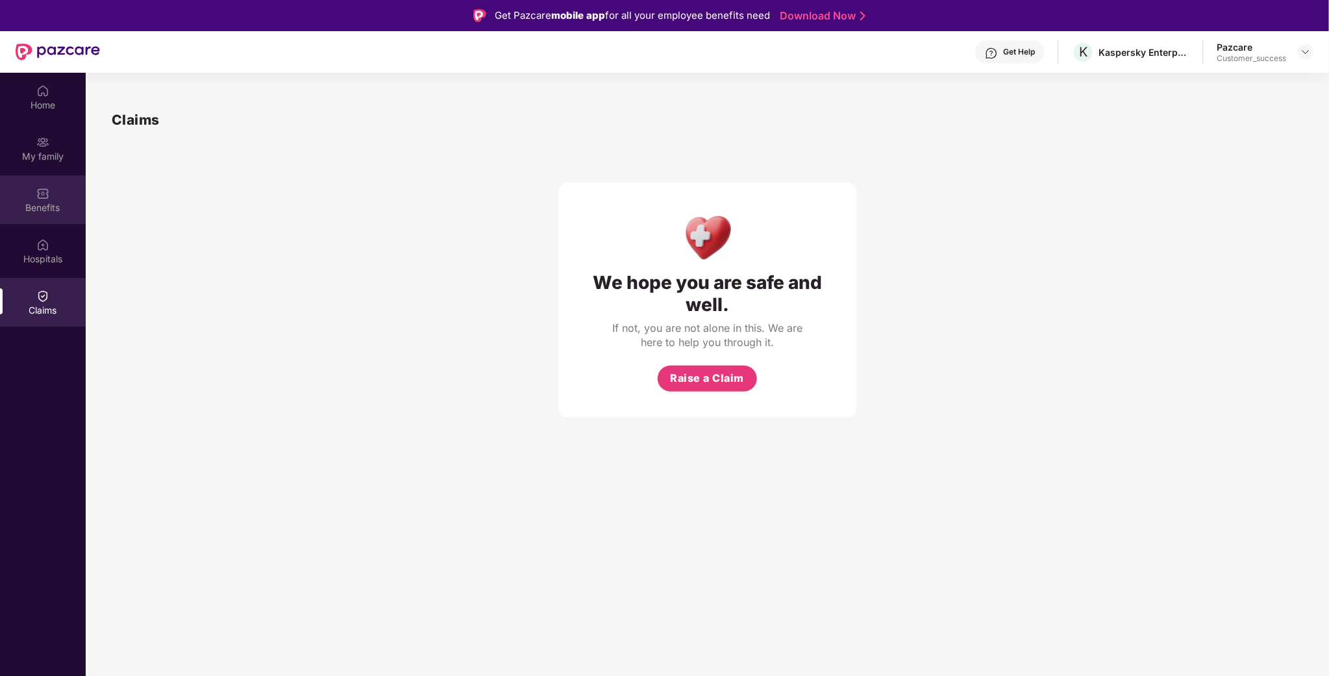
click at [21, 212] on div "Benefits" at bounding box center [43, 207] width 86 height 13
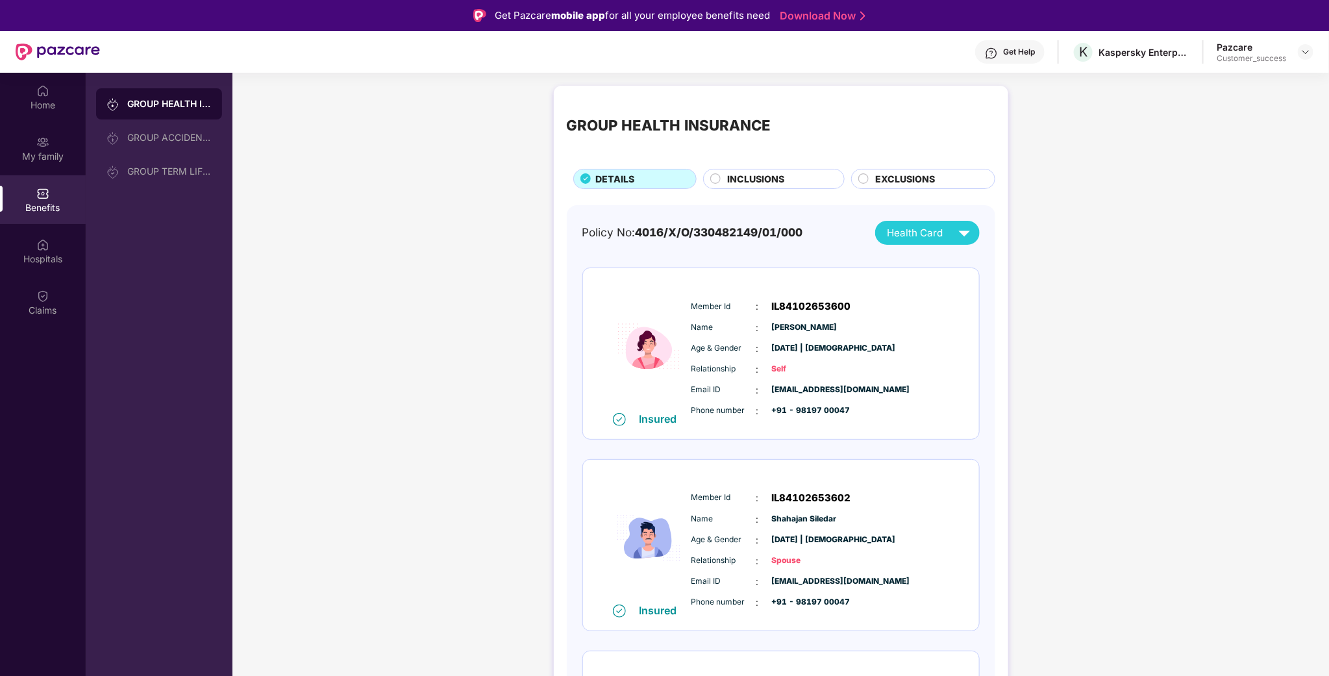
click at [42, 180] on div "Benefits" at bounding box center [43, 199] width 86 height 49
click at [47, 143] on img at bounding box center [42, 142] width 13 height 13
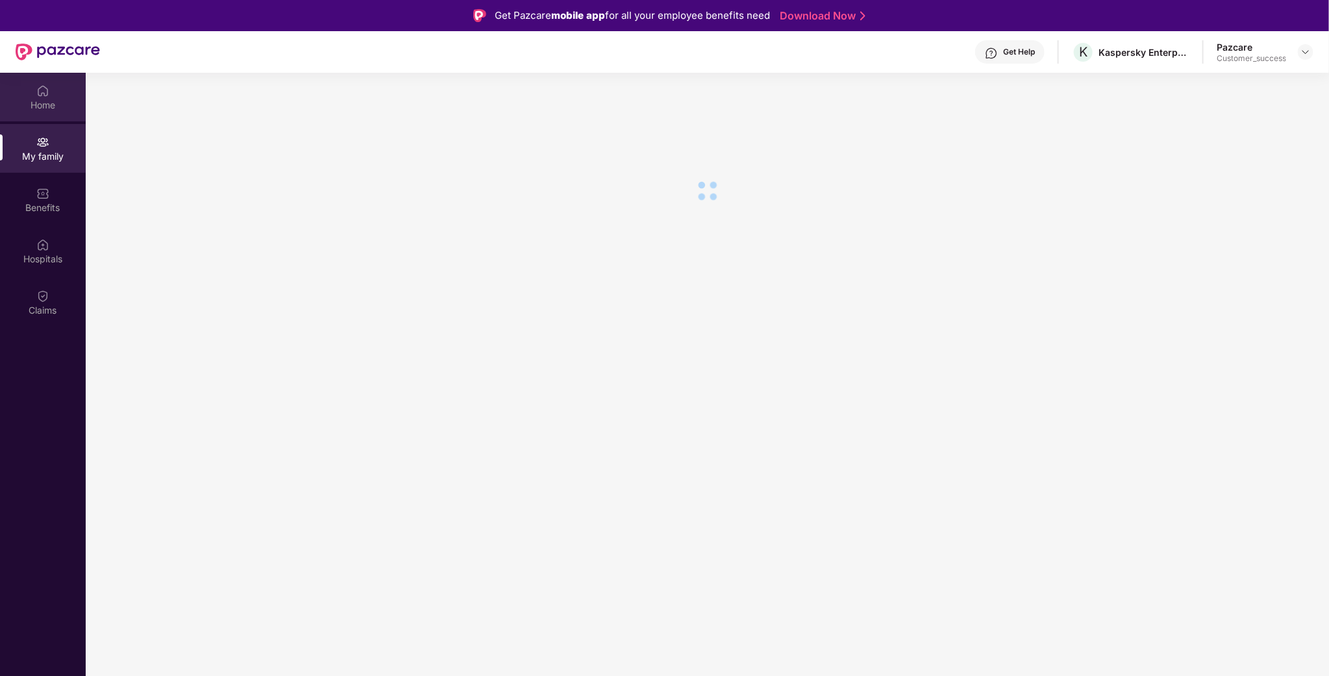
click at [49, 119] on div "Home" at bounding box center [43, 97] width 86 height 49
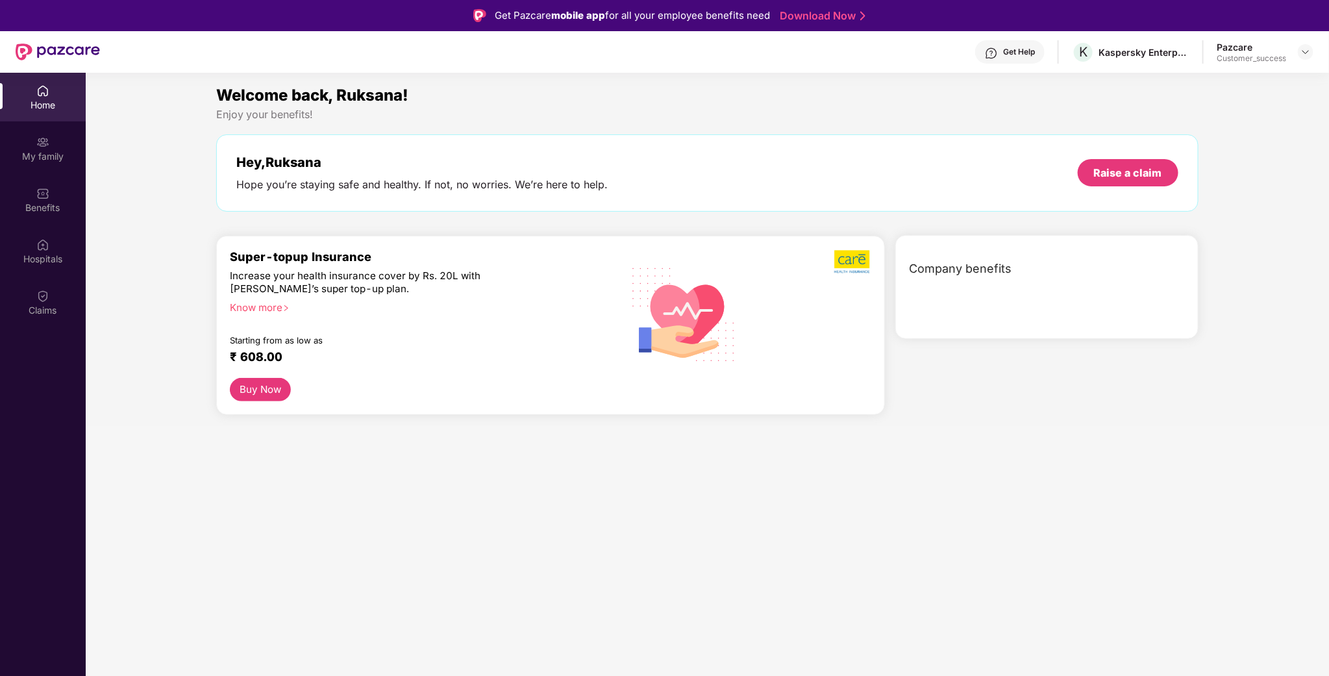
click at [37, 95] on img at bounding box center [42, 90] width 13 height 13
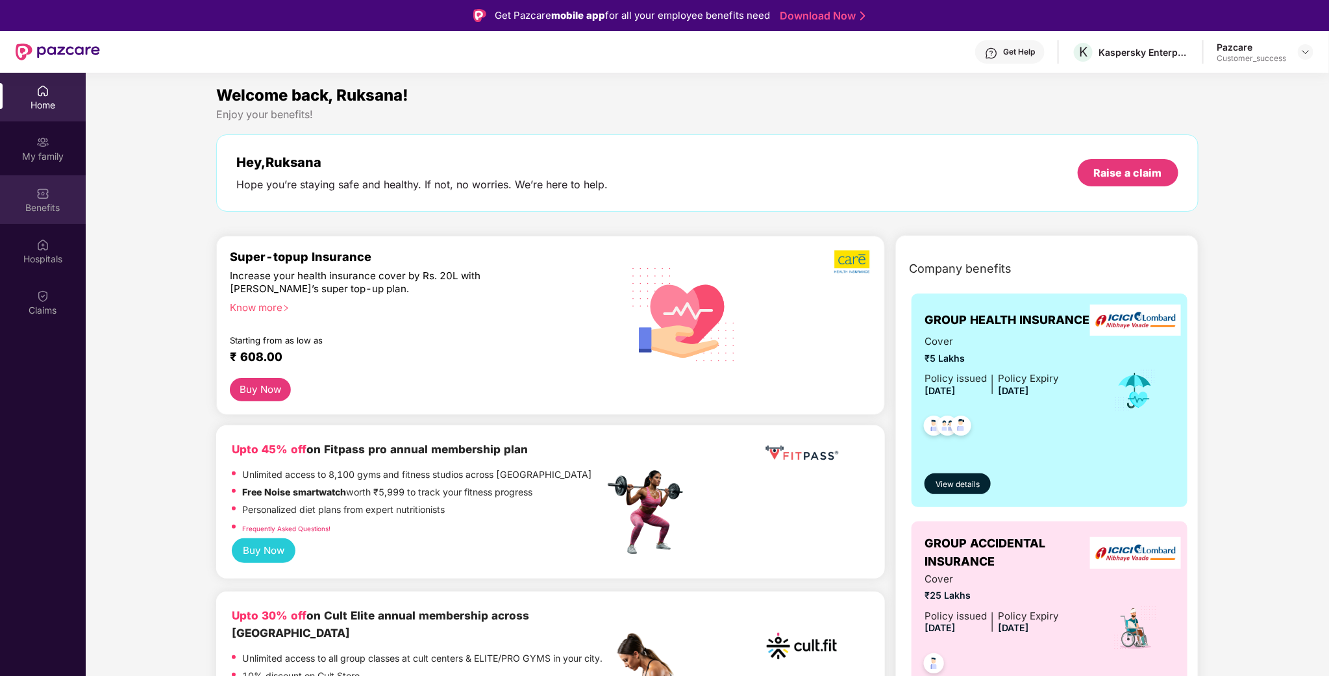
click at [18, 201] on div "Benefits" at bounding box center [43, 207] width 86 height 13
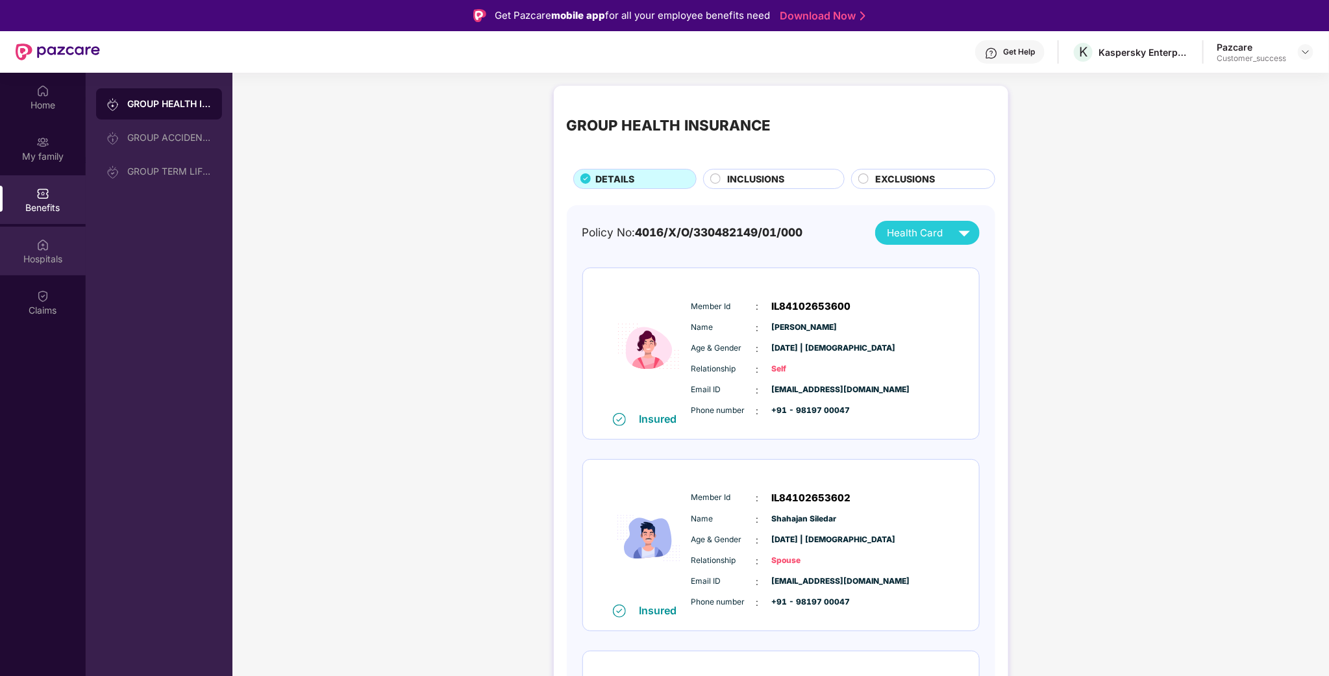
click at [56, 234] on div "Hospitals" at bounding box center [43, 251] width 86 height 49
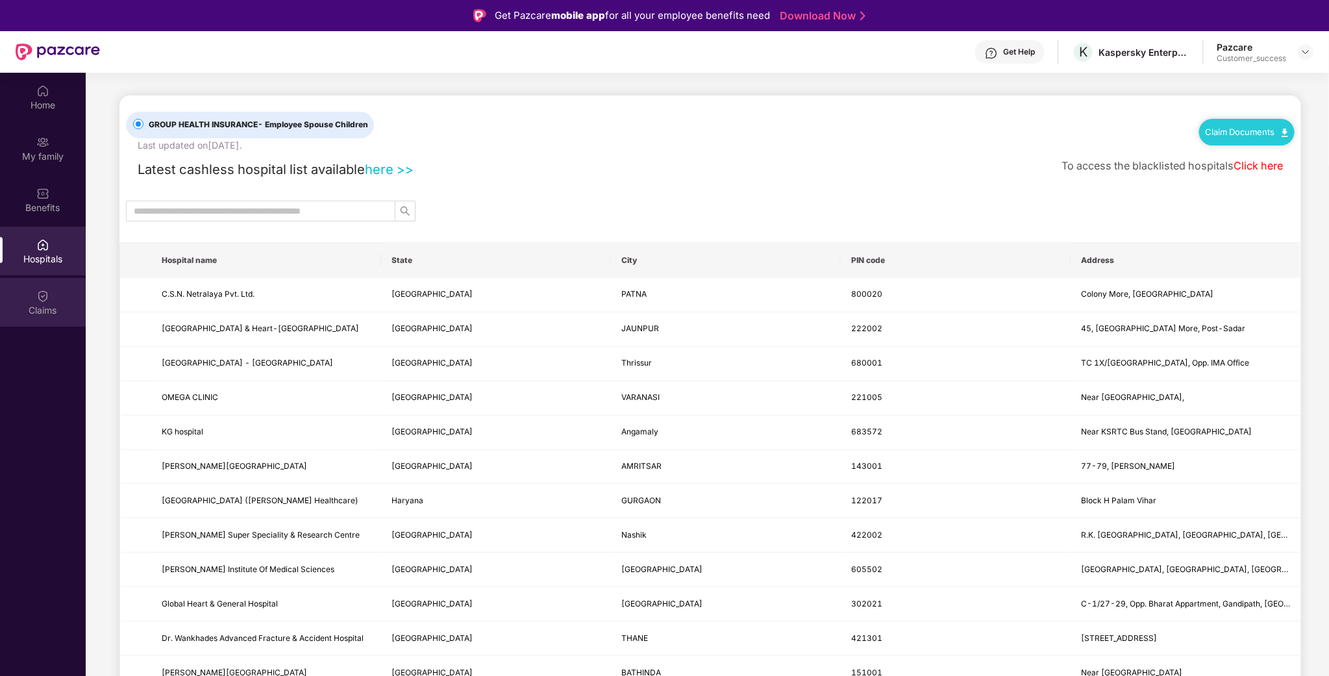
click at [2, 290] on div "Claims" at bounding box center [43, 302] width 86 height 49
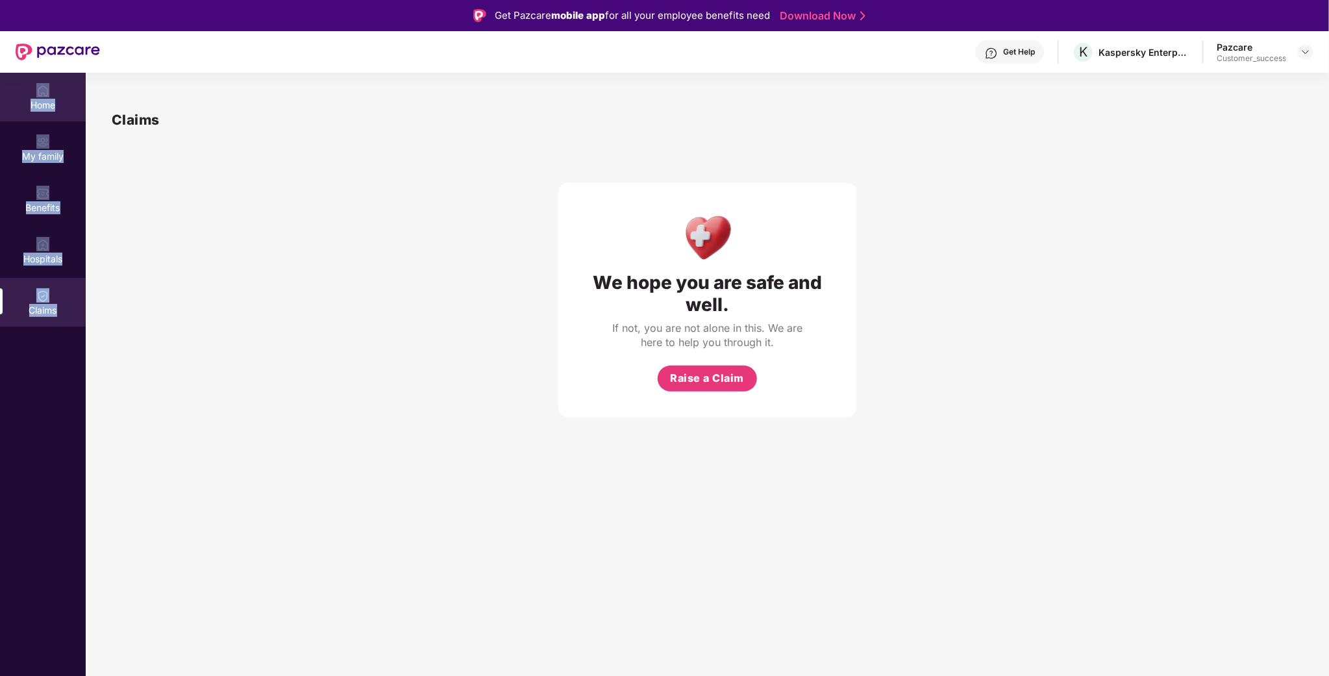
click at [41, 84] on img at bounding box center [42, 90] width 13 height 13
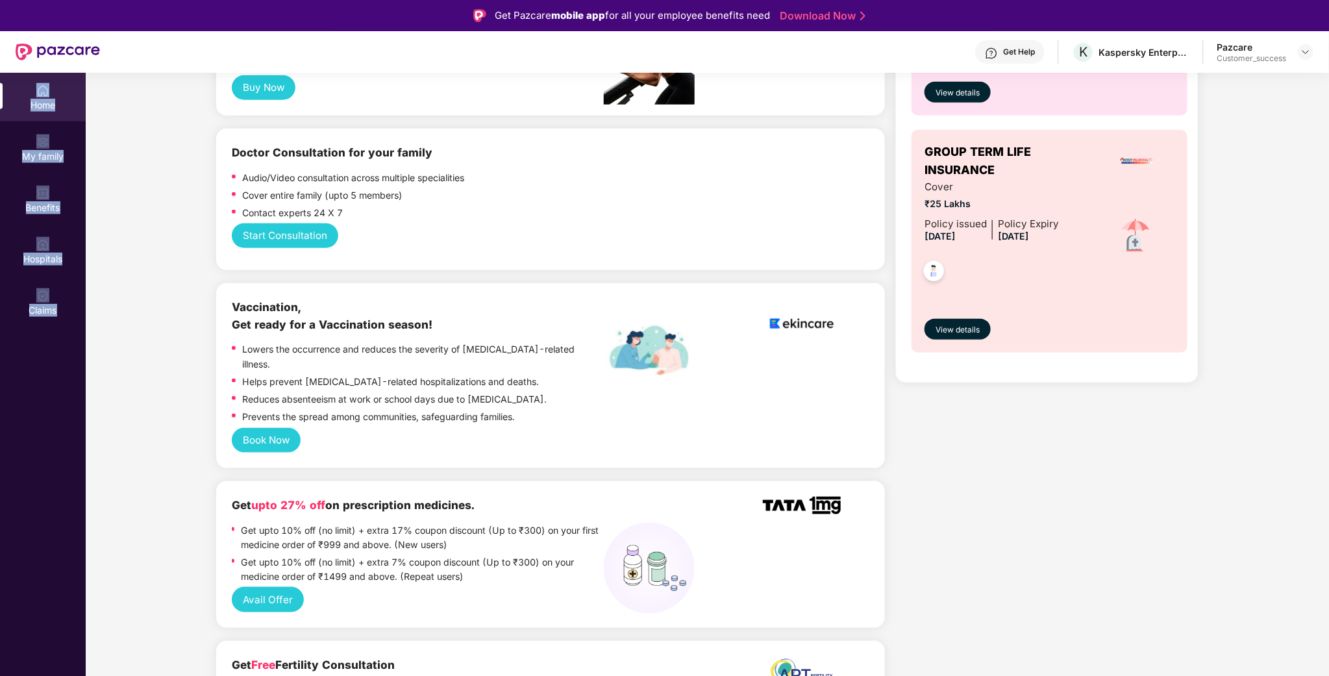
scroll to position [584, 0]
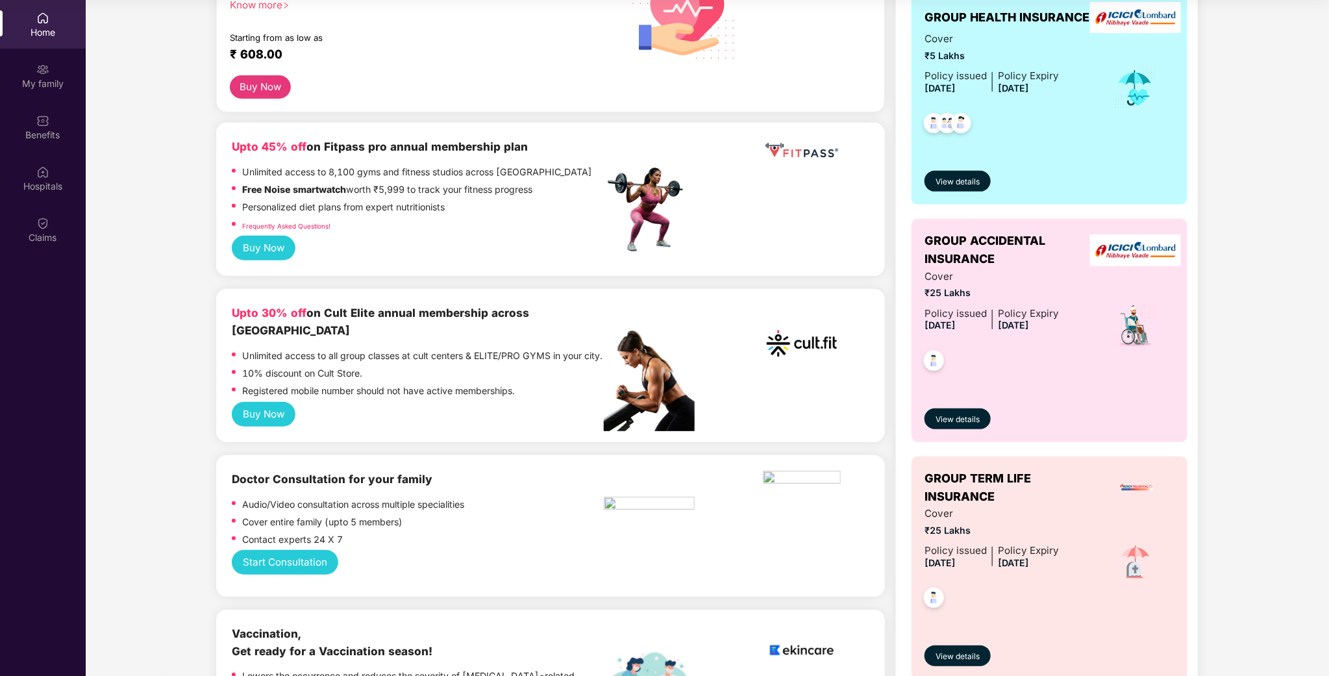
scroll to position [0, 0]
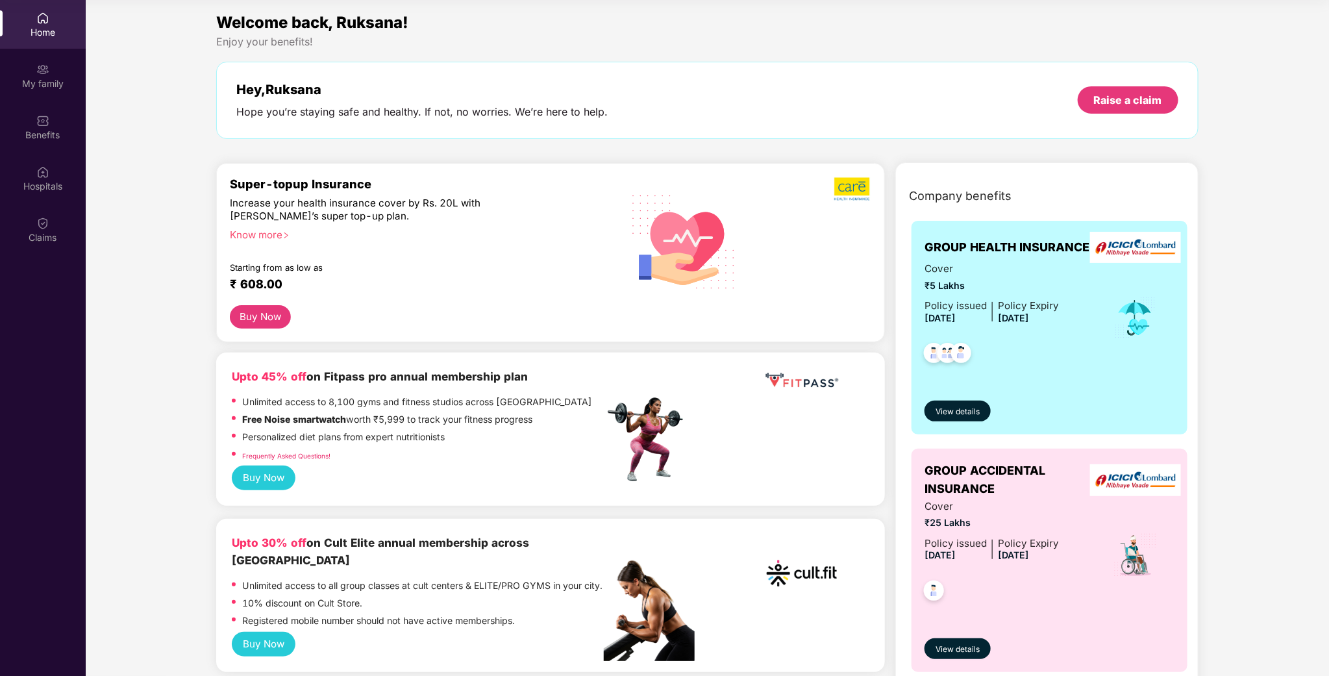
click at [45, 18] on img at bounding box center [42, 18] width 13 height 13
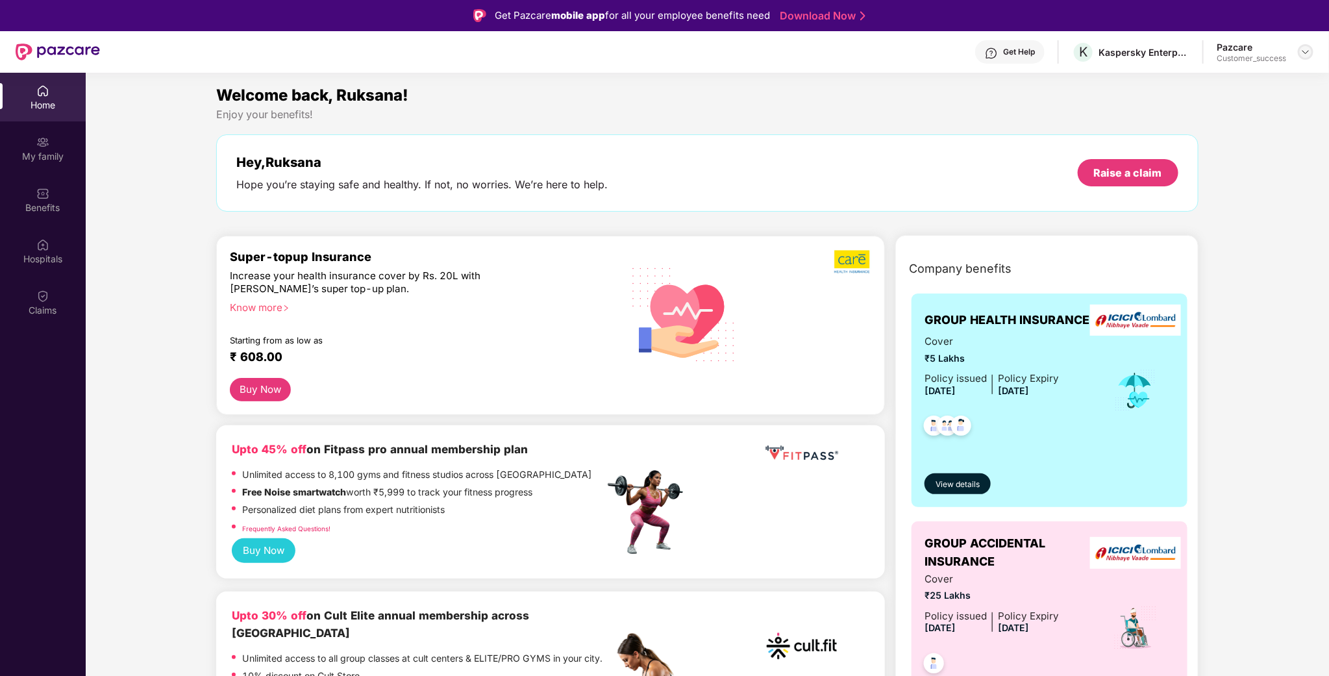
click at [1309, 51] on img at bounding box center [1306, 52] width 10 height 10
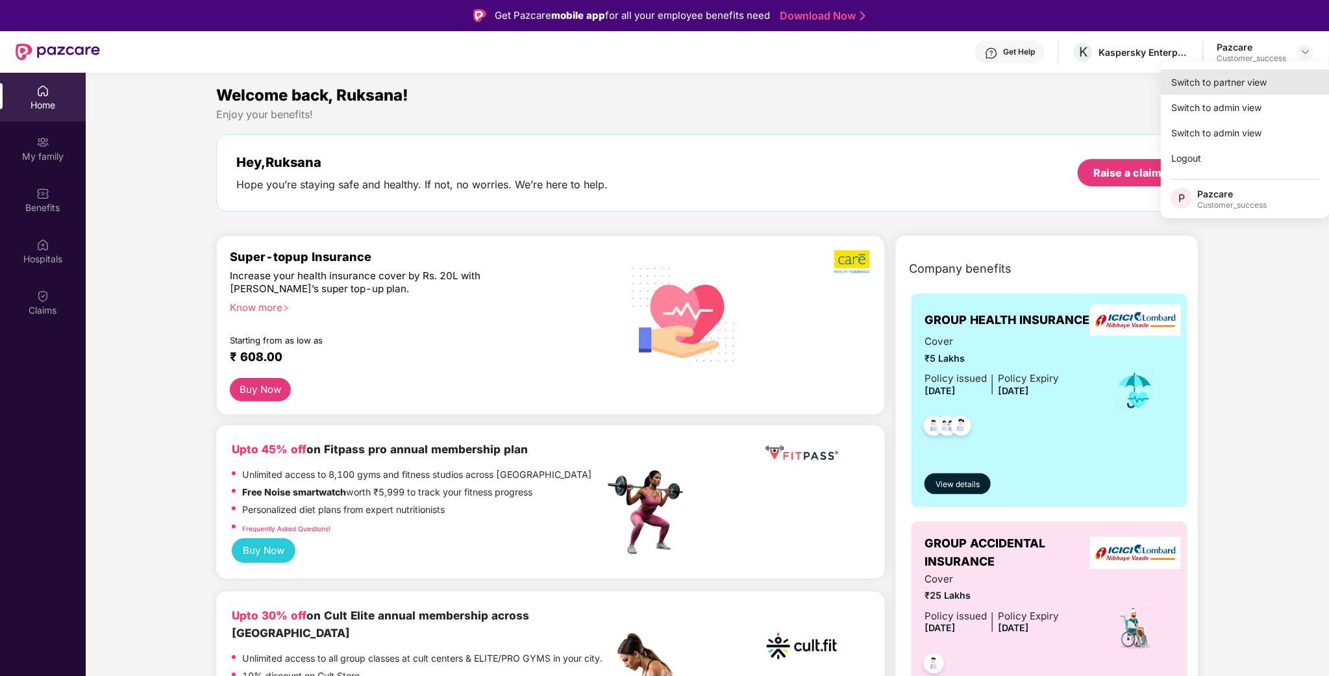
click at [1252, 84] on div "Switch to partner view" at bounding box center [1245, 81] width 169 height 25
